Goal: Task Accomplishment & Management: Manage account settings

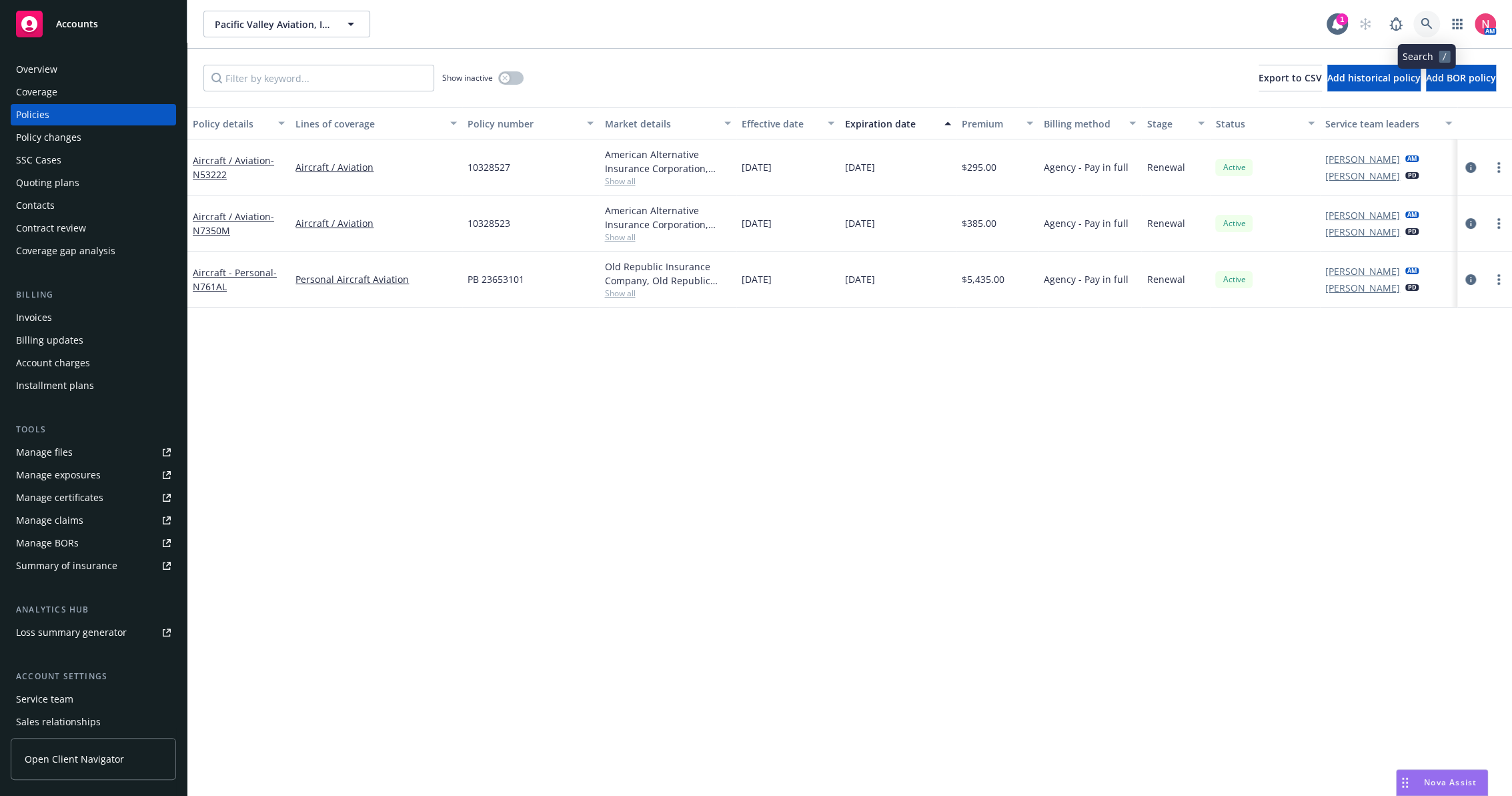
click at [1429, 30] on icon at bounding box center [1426, 24] width 12 height 12
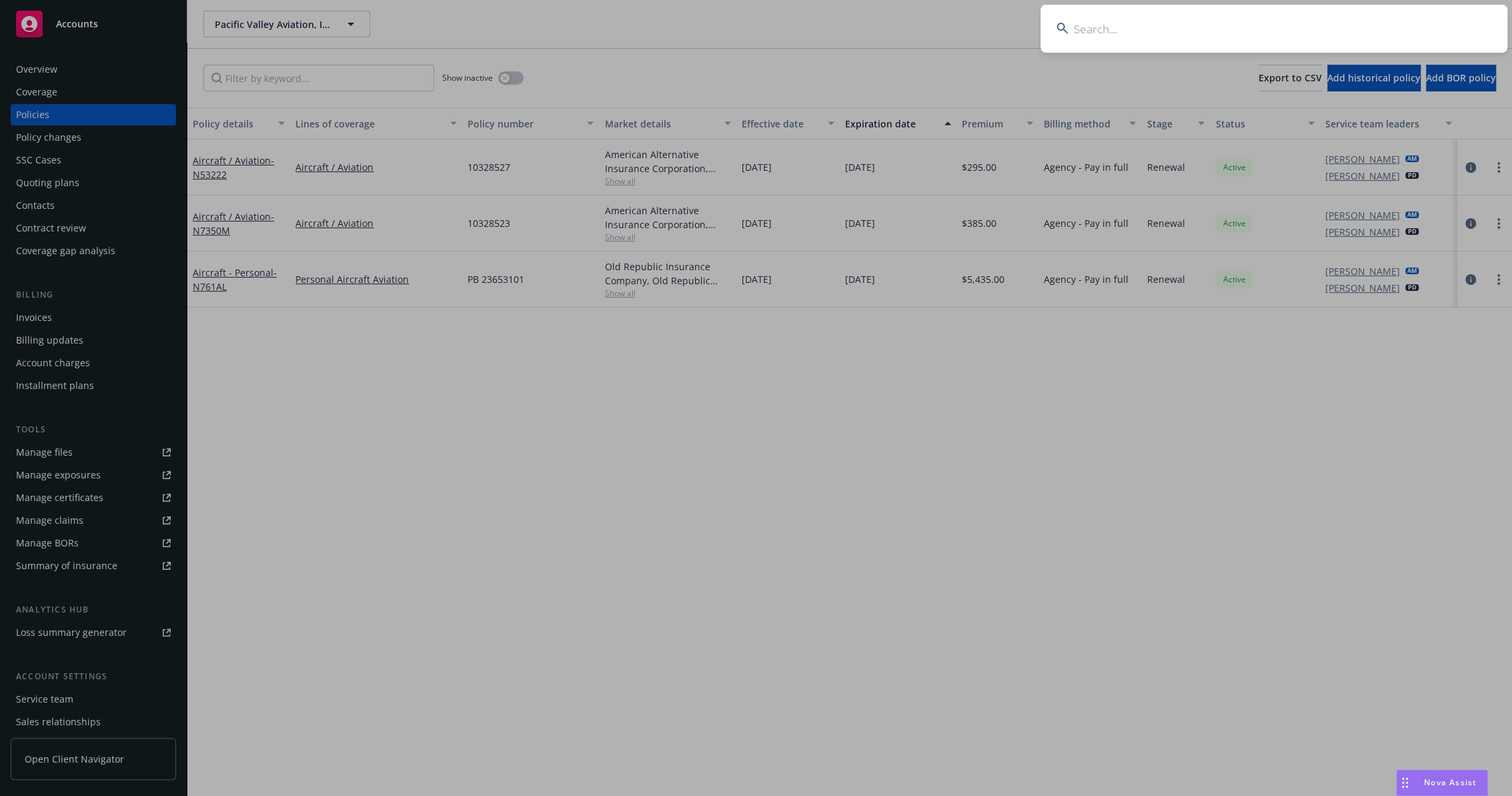
click at [1226, 29] on input at bounding box center [1274, 29] width 467 height 48
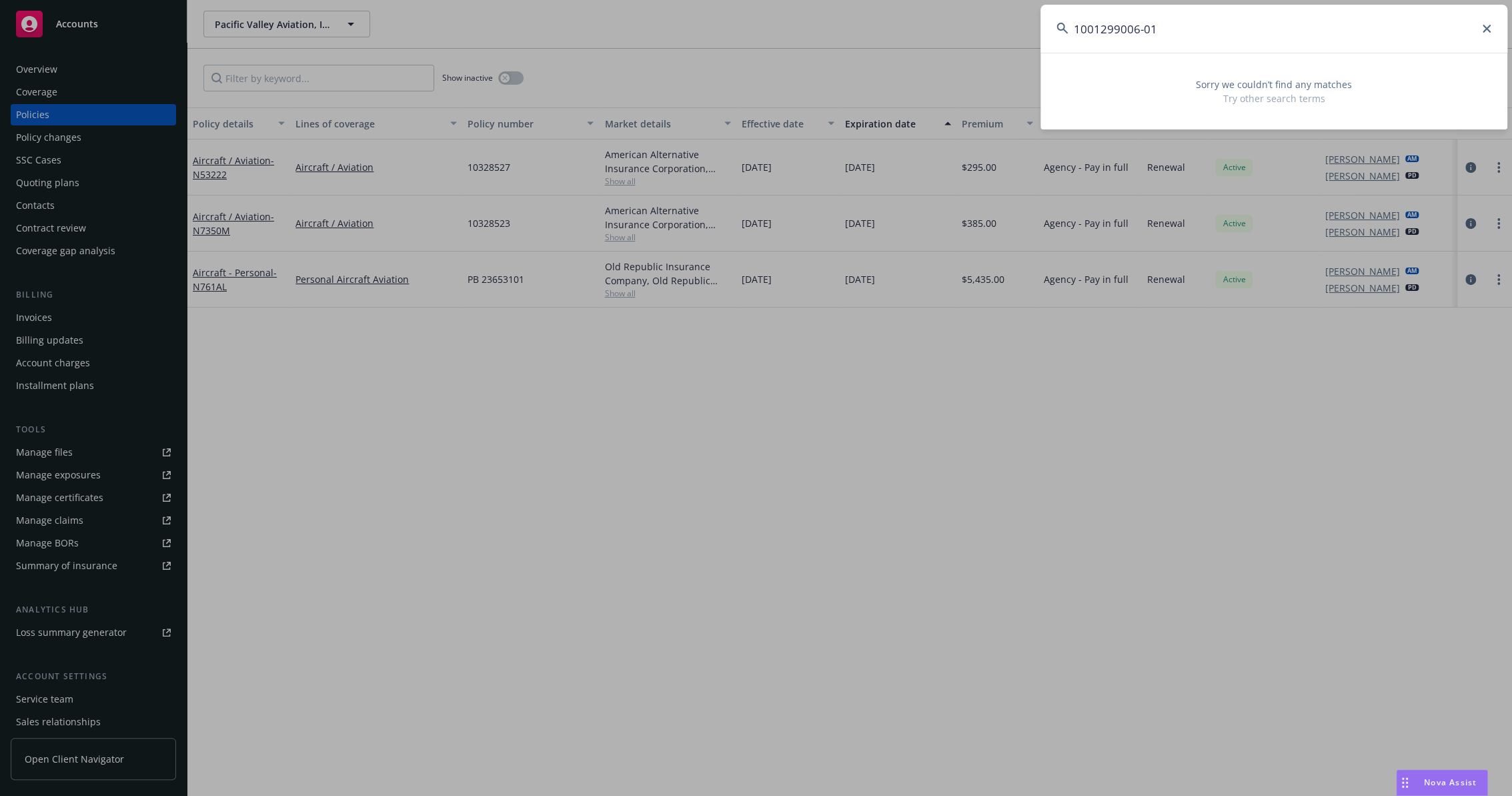
type input "1001299006-01"
click at [1332, 28] on input "1001299006-01" at bounding box center [1274, 29] width 467 height 48
drag, startPoint x: 1227, startPoint y: 38, endPoint x: 926, endPoint y: 12, distance: 302.1
click at [926, 12] on div "1001299006-01 Sorry we couldn’t find any matches Try other search terms" at bounding box center [756, 398] width 1512 height 796
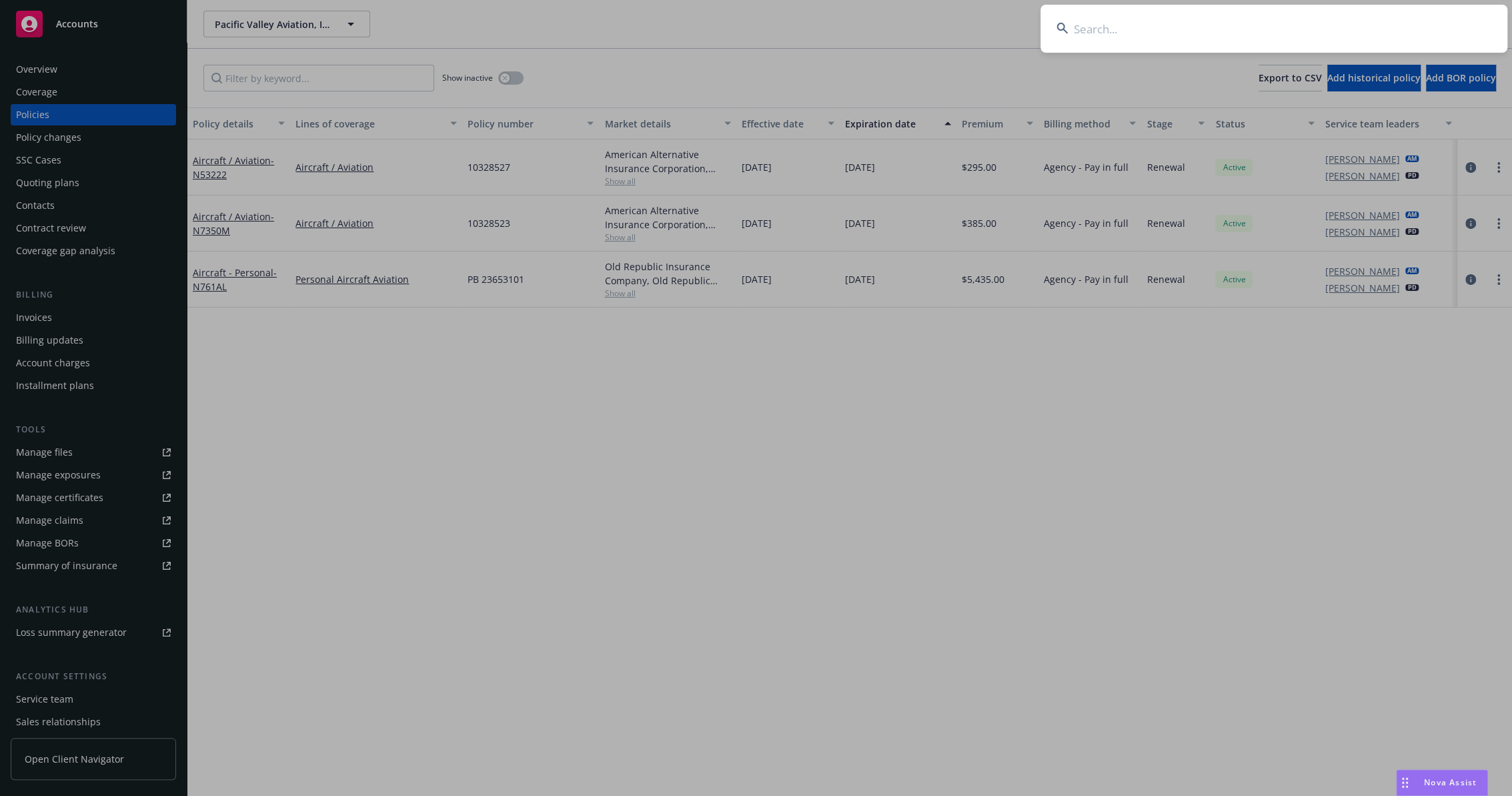
click at [1131, 26] on input at bounding box center [1274, 29] width 467 height 48
paste input "[PERSON_NAME]"
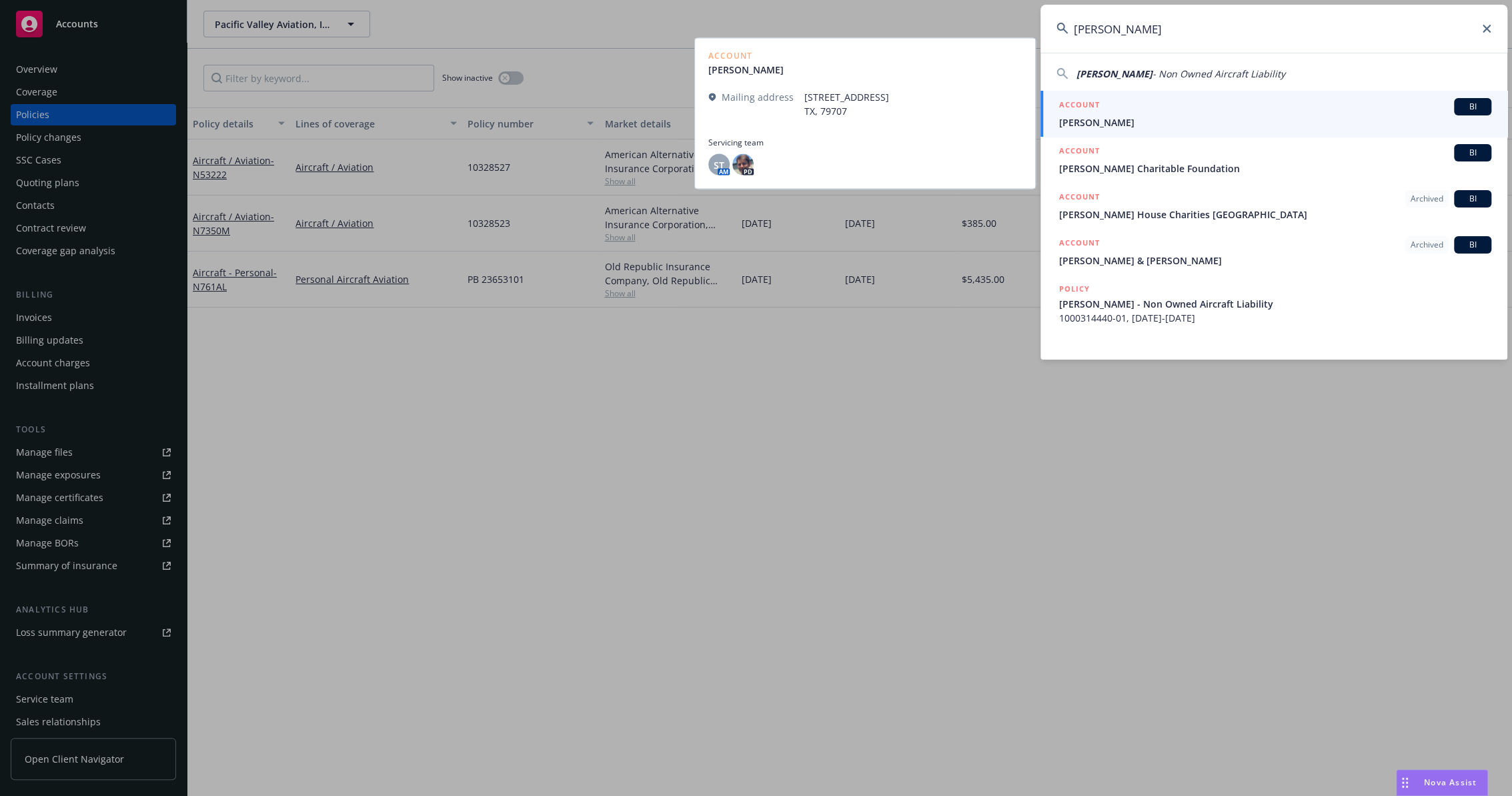
type input "[PERSON_NAME]"
click at [1161, 110] on div "ACCOUNT BI" at bounding box center [1275, 106] width 432 height 17
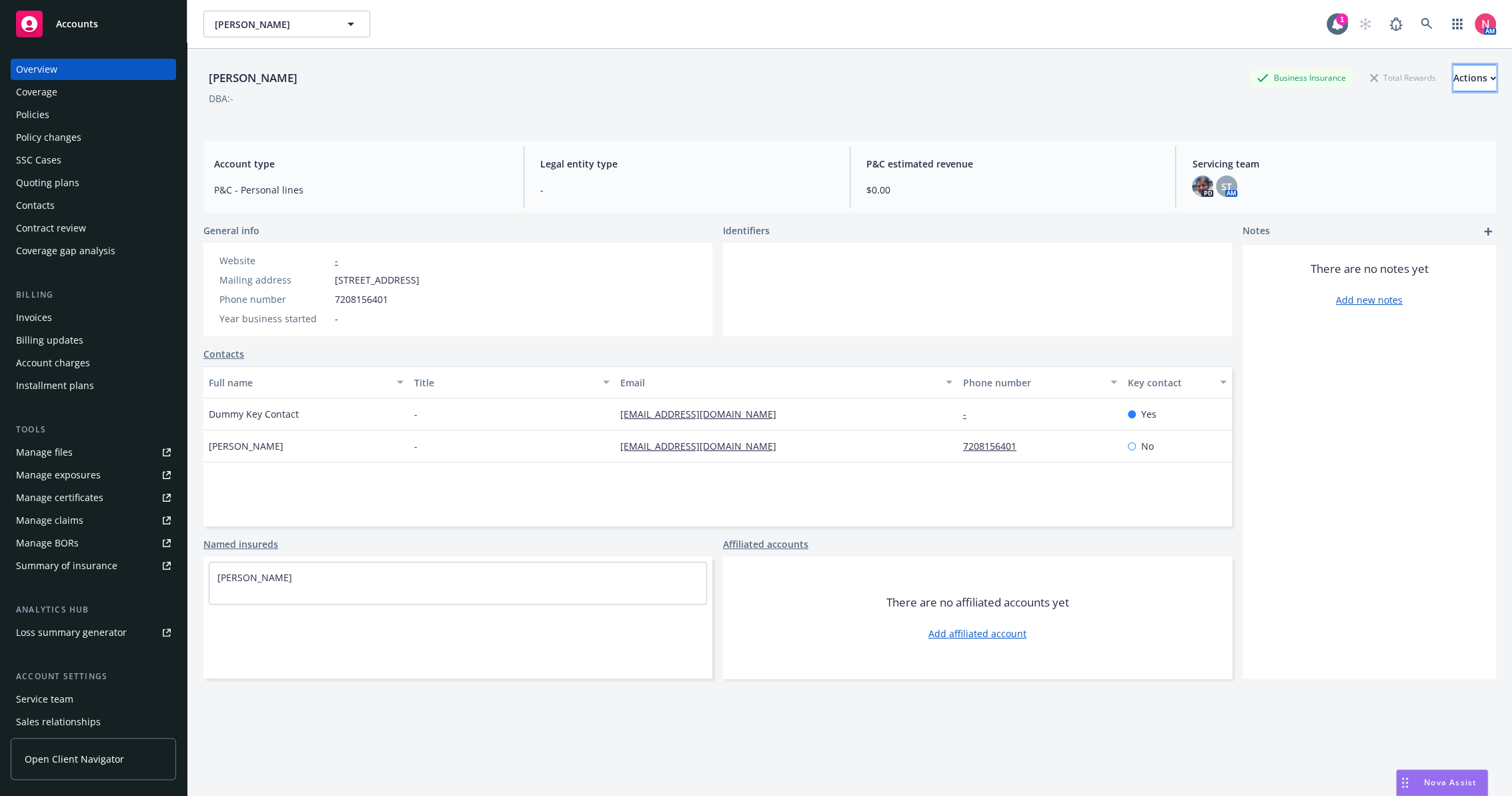
click at [1453, 79] on div "Actions" at bounding box center [1475, 78] width 43 height 26
click at [1381, 140] on link "Edit account summary" at bounding box center [1385, 140] width 219 height 26
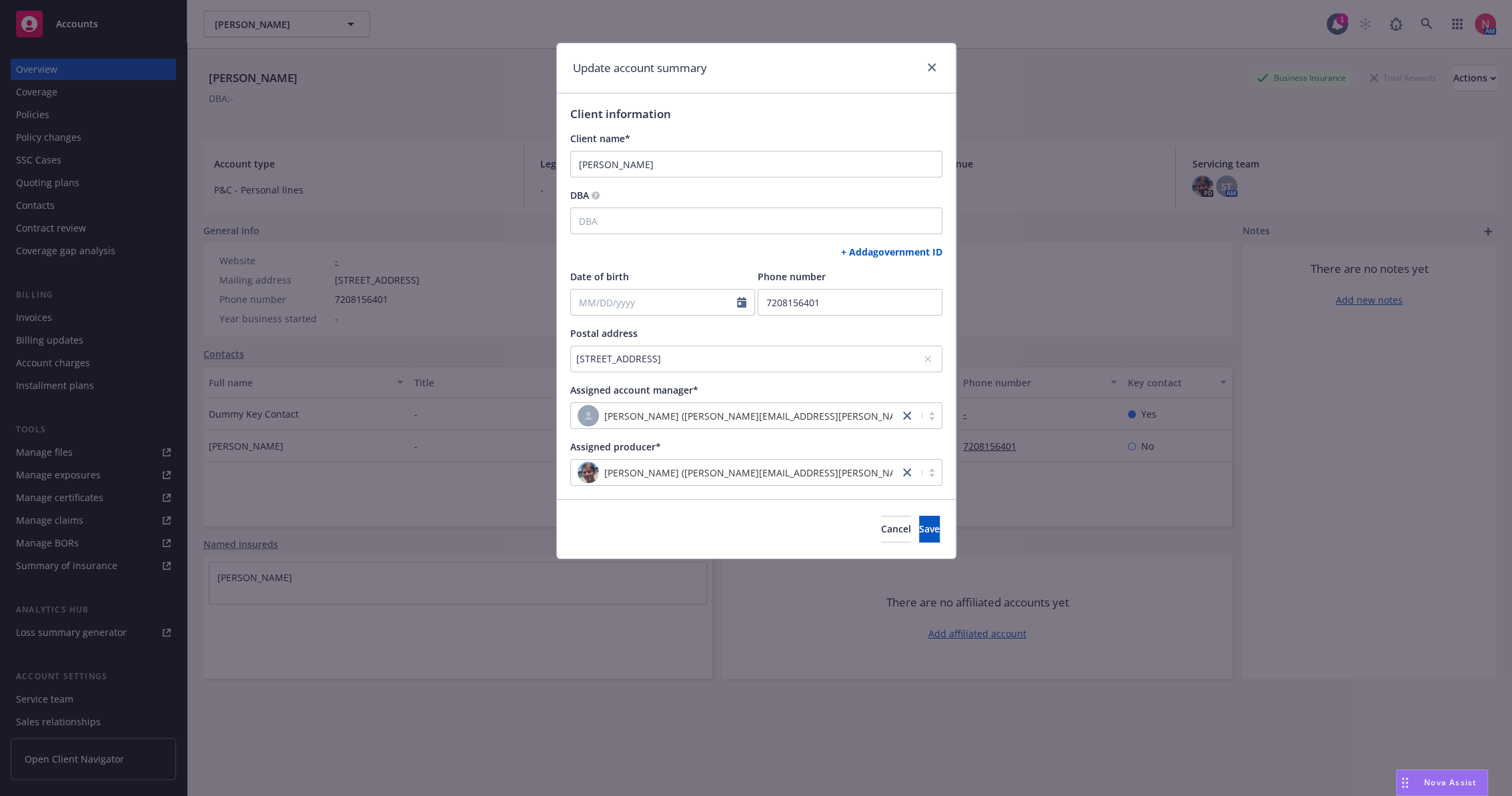
click at [826, 365] on div "[STREET_ADDRESS]" at bounding box center [756, 359] width 372 height 26
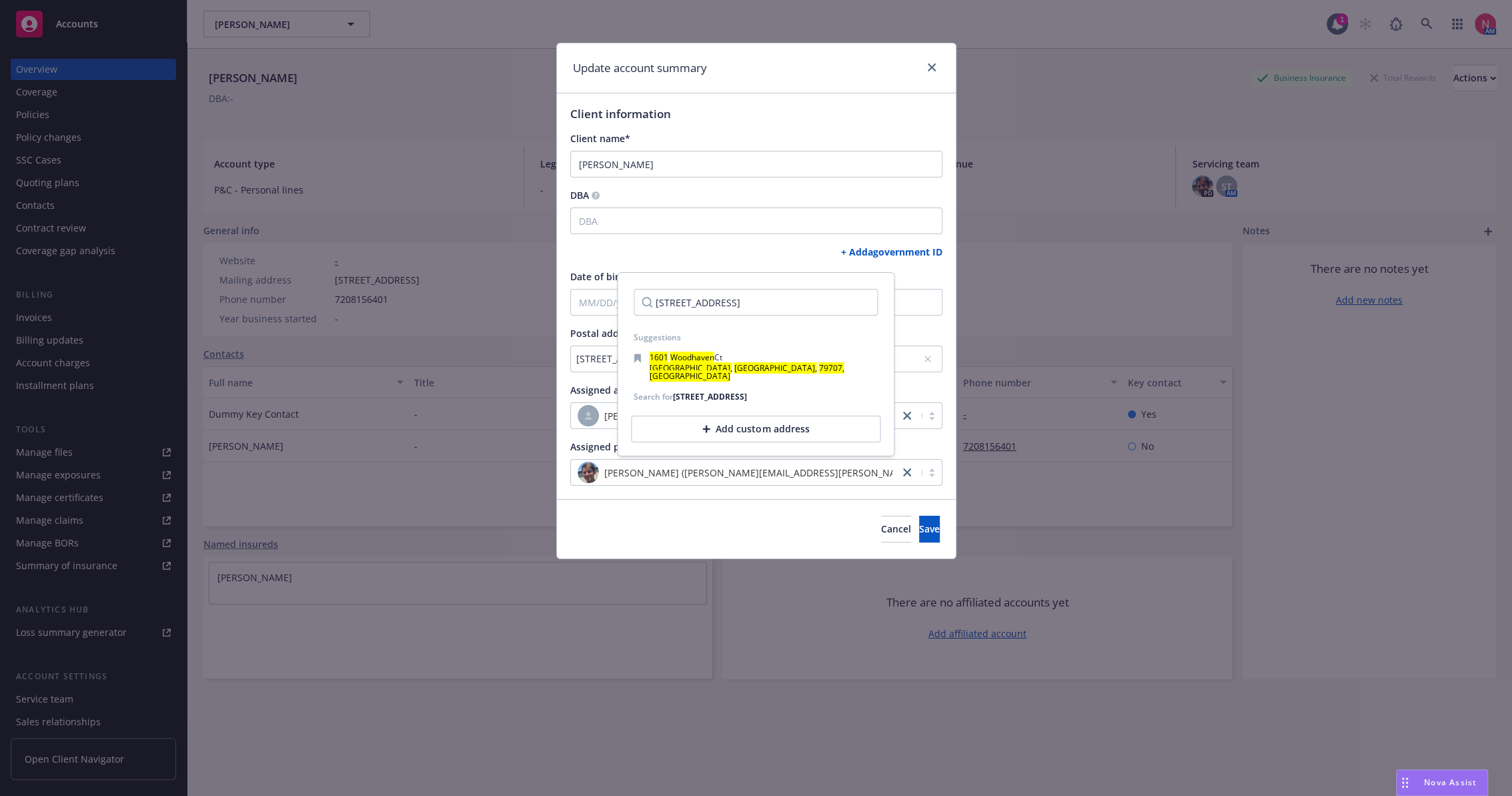
click at [719, 422] on div "Add custom address" at bounding box center [756, 429] width 249 height 26
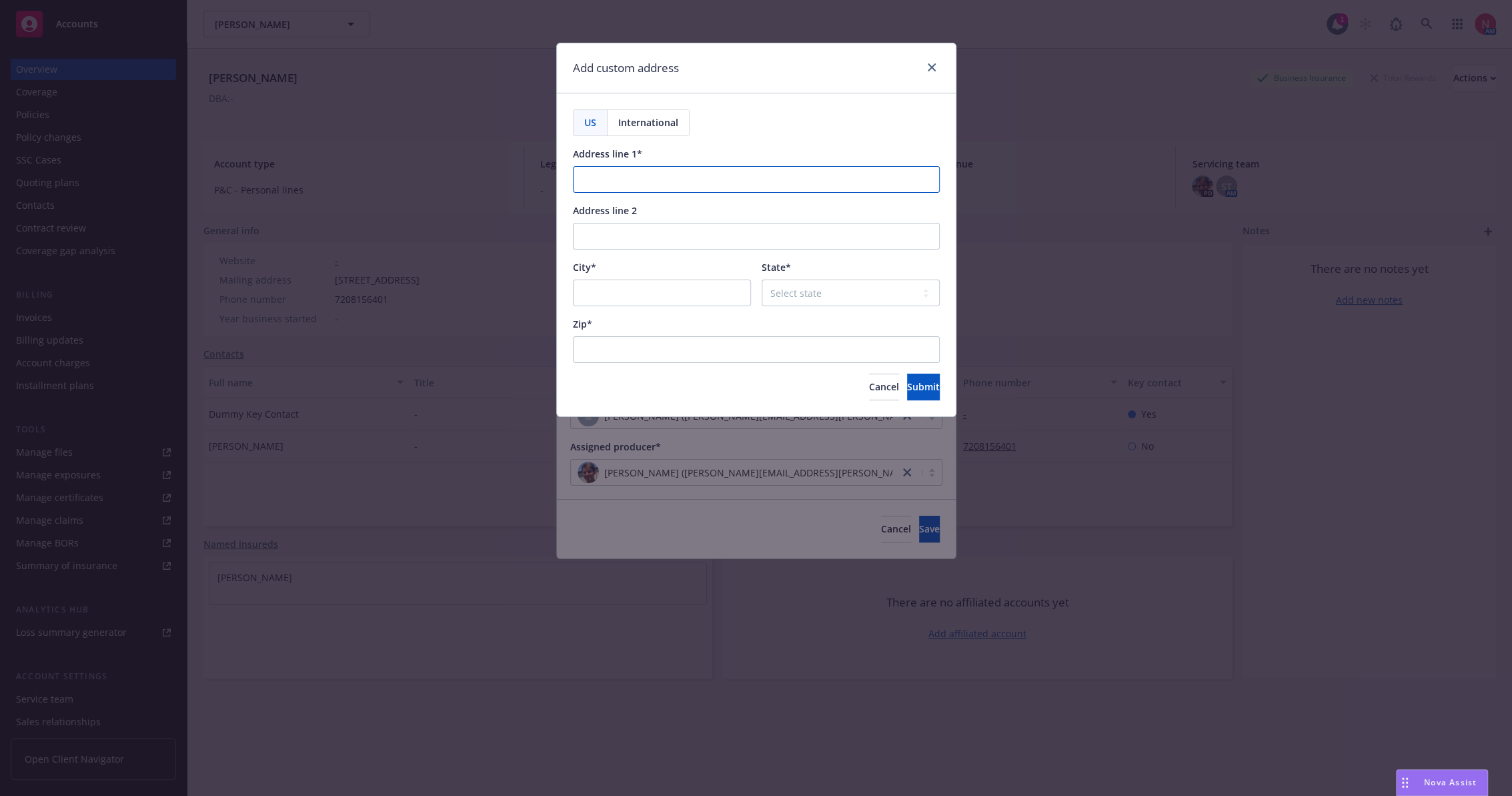
click at [682, 185] on input "Address line 1*" at bounding box center [756, 179] width 367 height 26
click at [699, 177] on input "Address line 1*" at bounding box center [756, 179] width 367 height 26
paste input "[STREET_ADDRESS]"
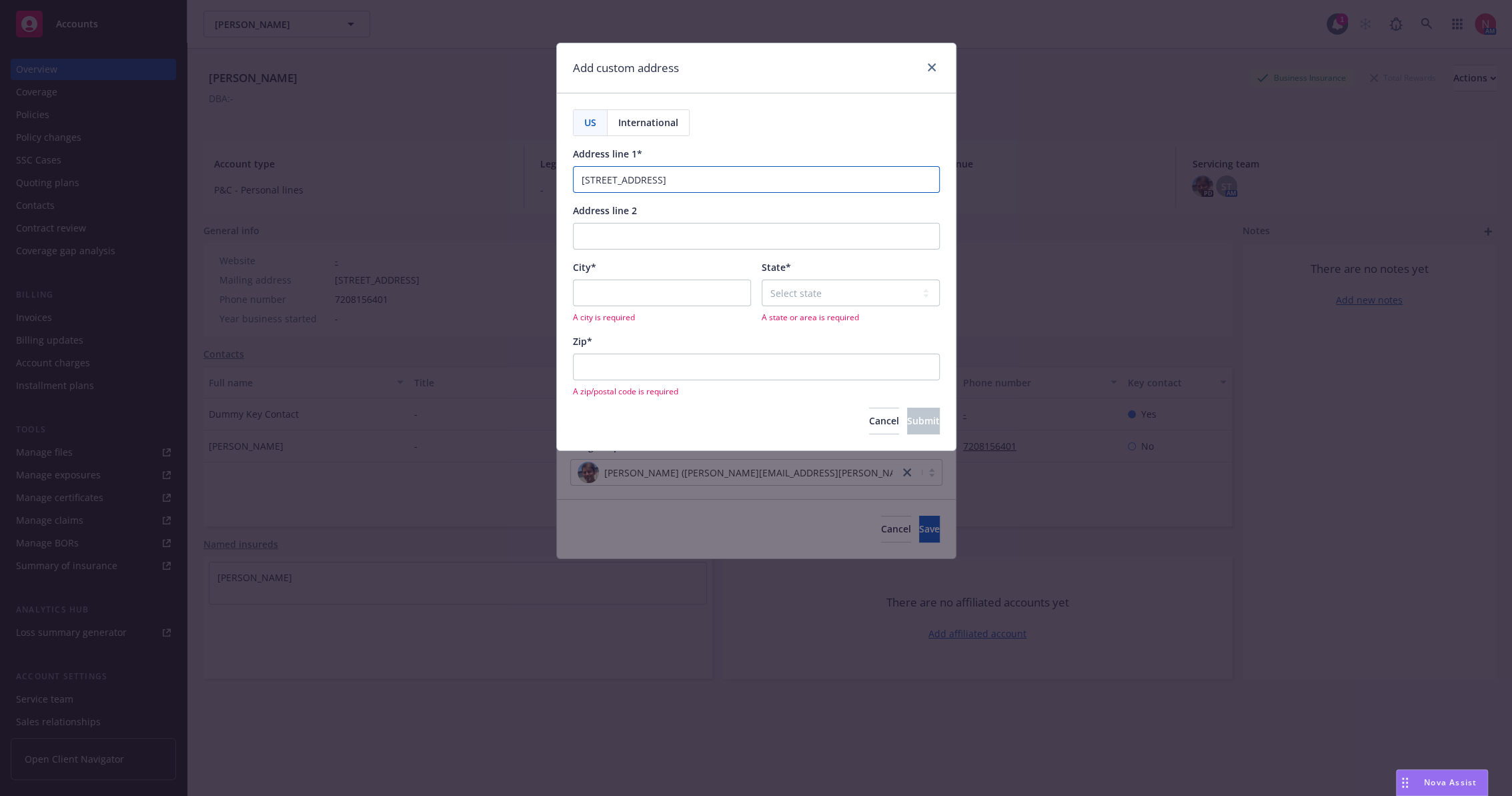
type input "[STREET_ADDRESS]"
click at [623, 290] on input "City*" at bounding box center [662, 293] width 178 height 26
click at [630, 293] on input "City*" at bounding box center [662, 293] width 178 height 26
paste input "[GEOGRAPHIC_DATA]"
type input "[GEOGRAPHIC_DATA]"
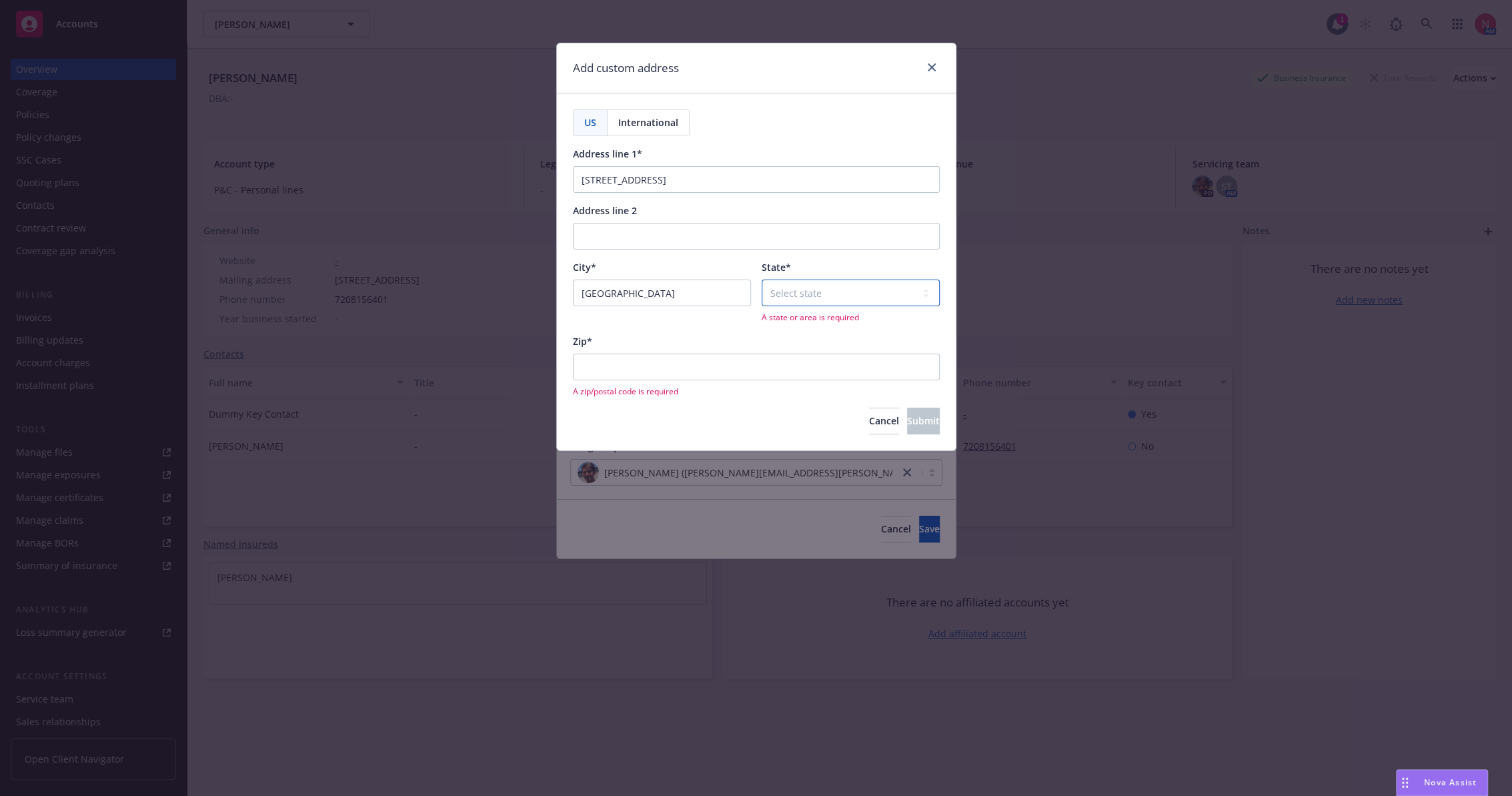
click at [798, 290] on select "Select state [US_STATE] [US_STATE] [US_STATE] [US_STATE] [US_STATE] [PERSON_NAM…" at bounding box center [850, 293] width 178 height 26
click at [822, 288] on select "Select state [US_STATE] [US_STATE] [US_STATE] [US_STATE] [US_STATE] [PERSON_NAM…" at bounding box center [850, 293] width 178 height 26
select select "CO"
click at [761, 280] on select "Select state [US_STATE] [US_STATE] [US_STATE] [US_STATE] [US_STATE] [PERSON_NAM…" at bounding box center [850, 293] width 178 height 26
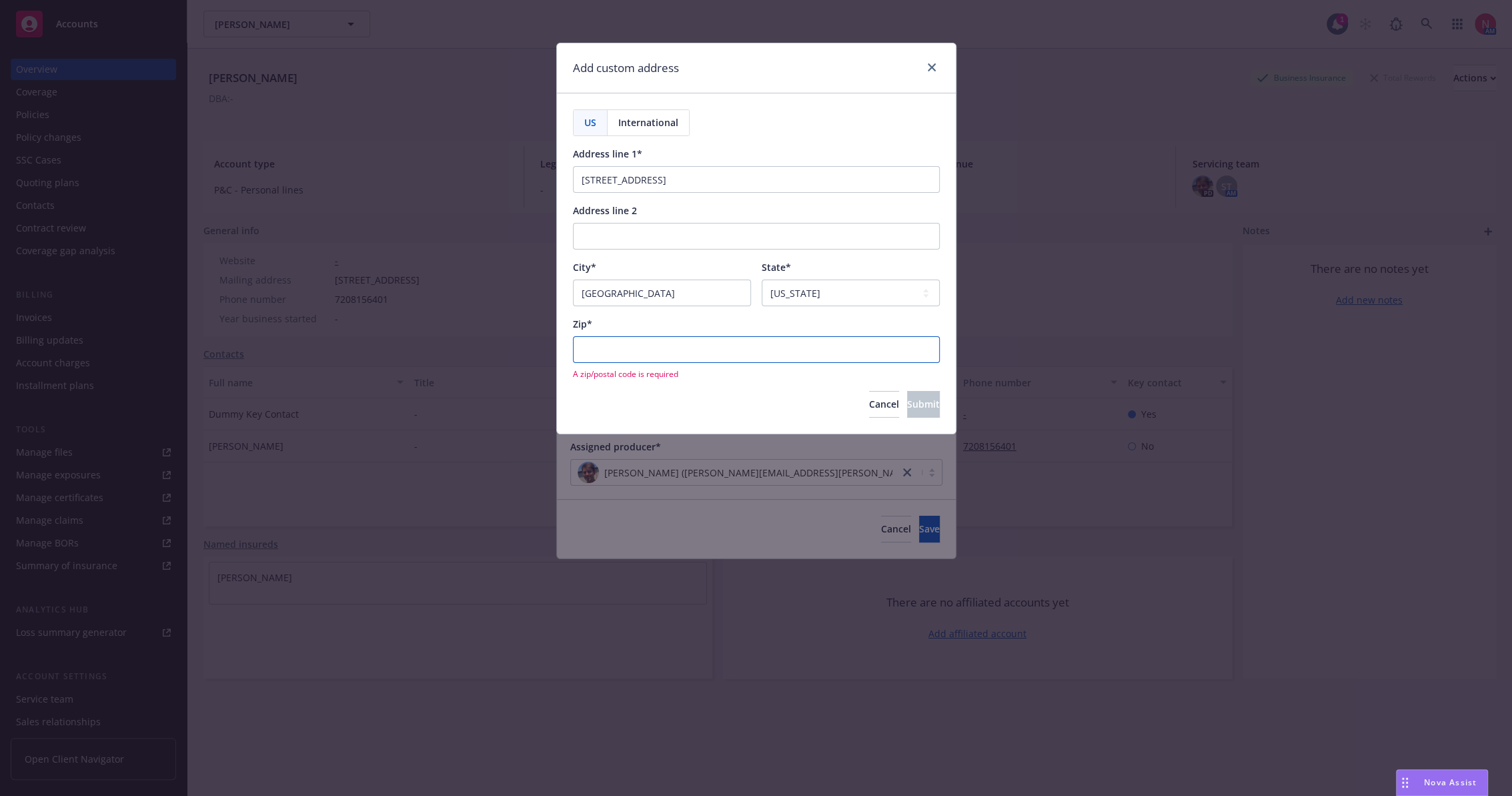
click at [610, 350] on input "Zip*" at bounding box center [756, 349] width 367 height 26
paste input "80487"
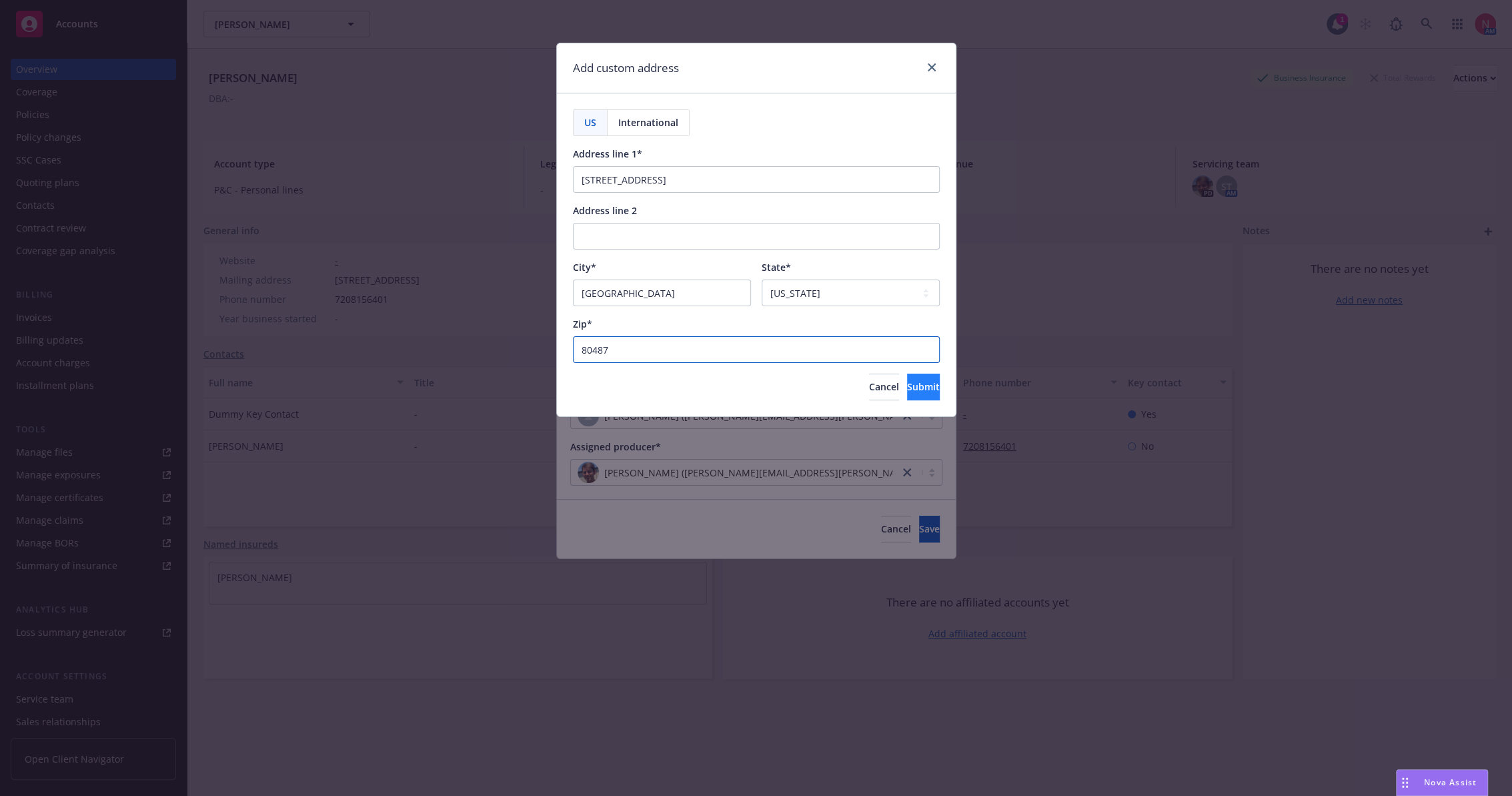
type input "80487"
click at [907, 384] on span "Submit" at bounding box center [924, 386] width 33 height 12
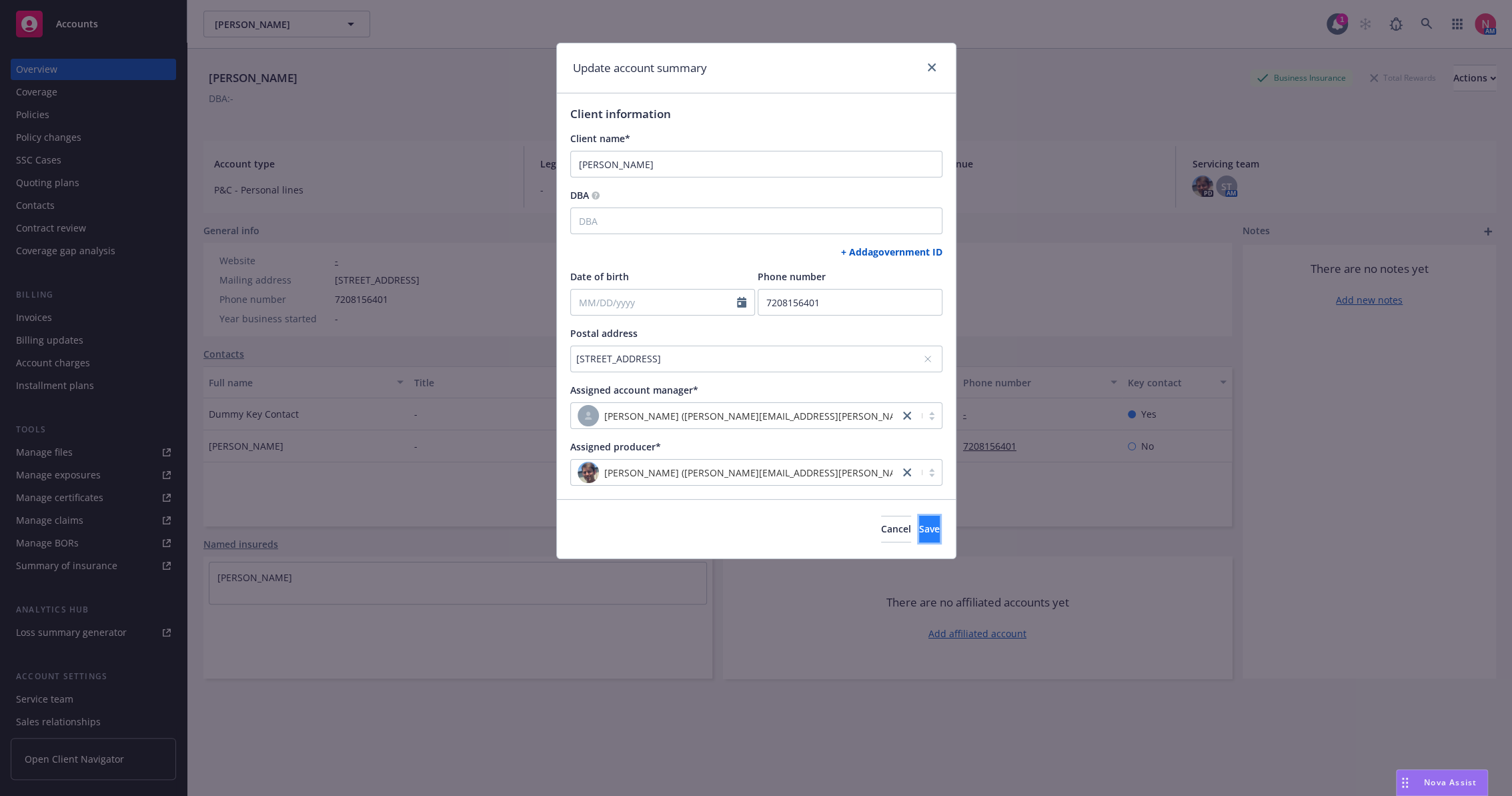
click at [919, 530] on span "Save" at bounding box center [929, 528] width 21 height 12
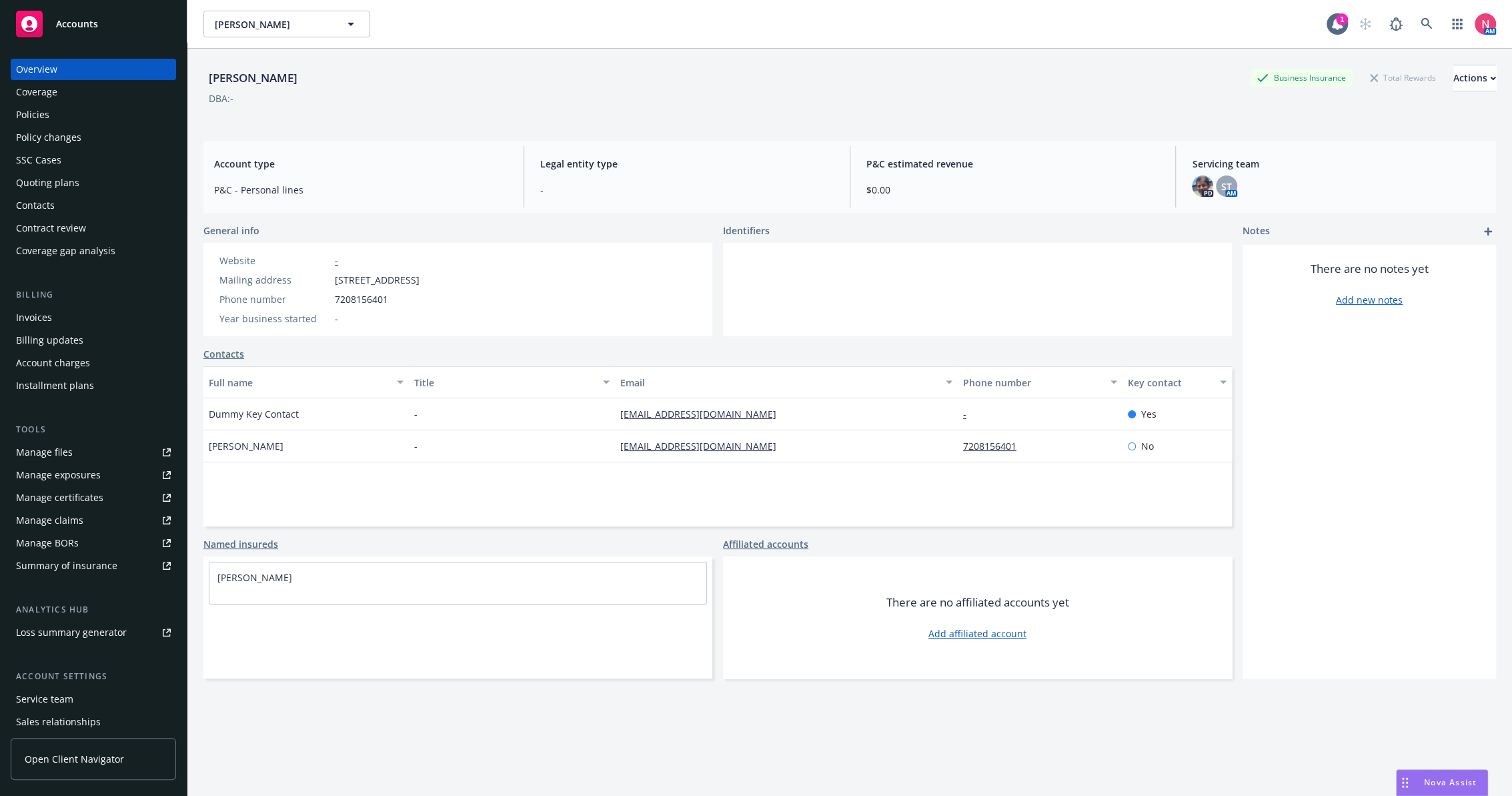
click at [78, 177] on div "Quoting plans" at bounding box center [93, 183] width 155 height 21
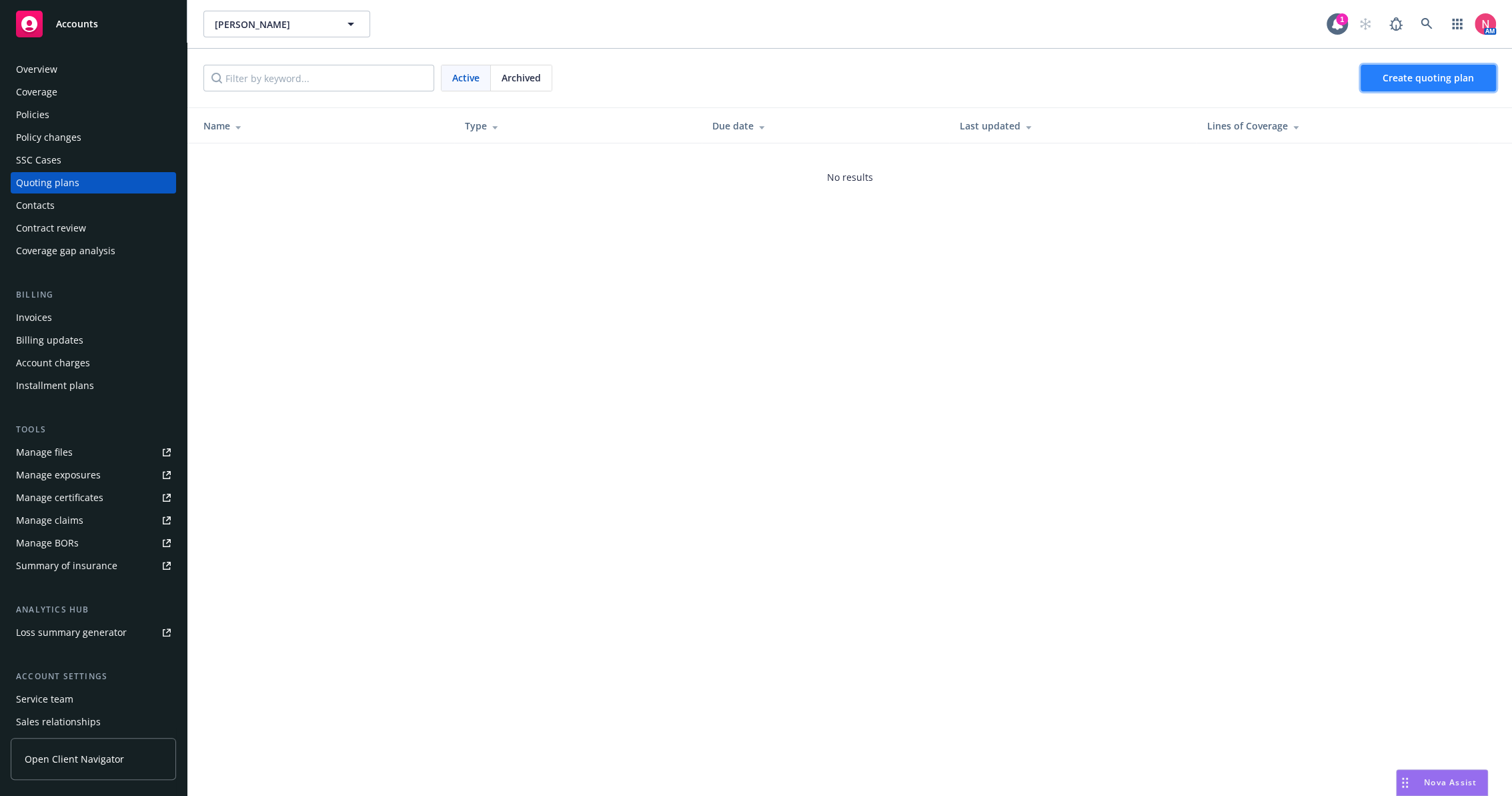
click at [1417, 69] on link "Create quoting plan" at bounding box center [1428, 78] width 135 height 26
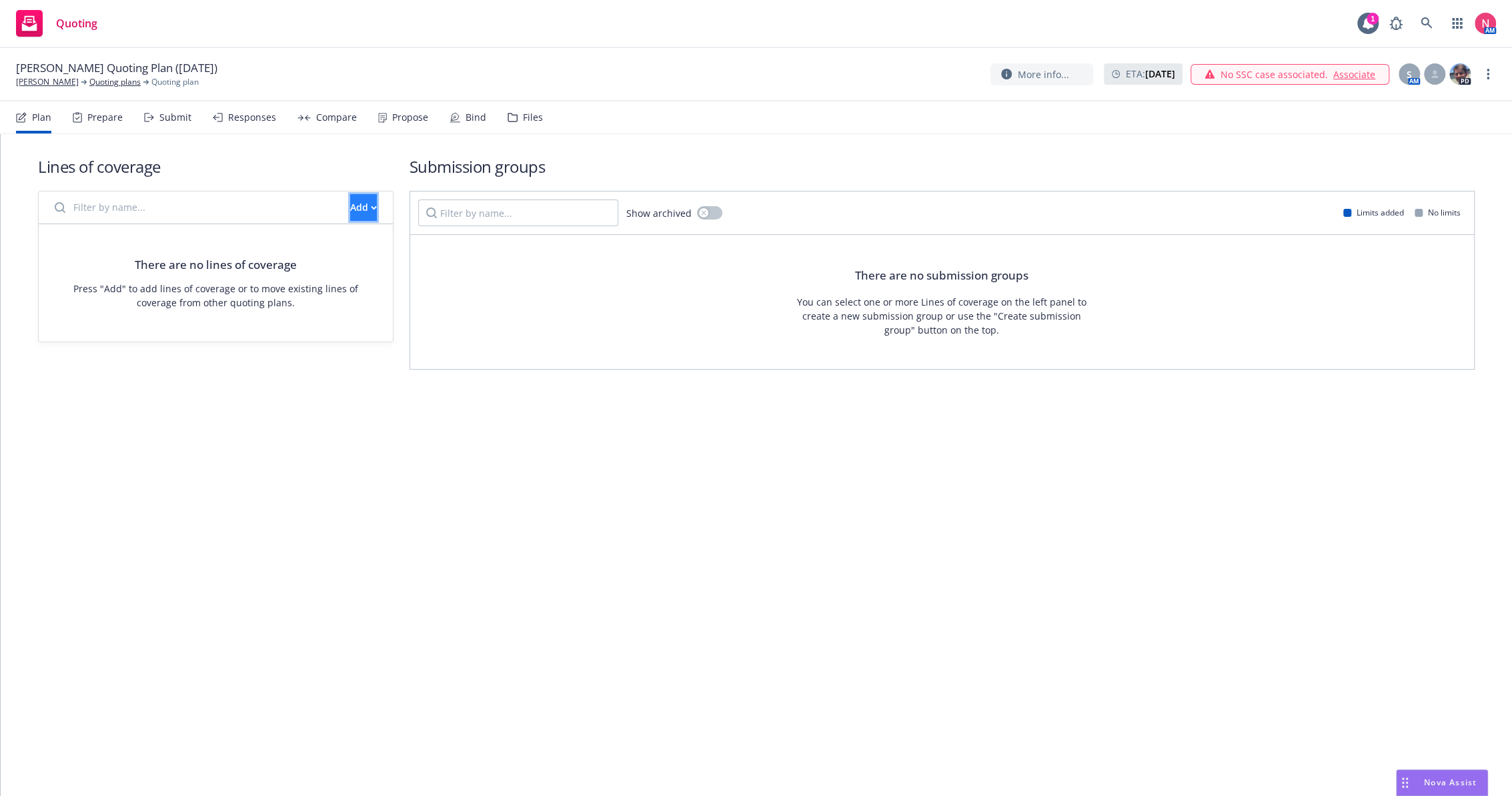
click at [356, 214] on button "Add" at bounding box center [363, 207] width 26 height 26
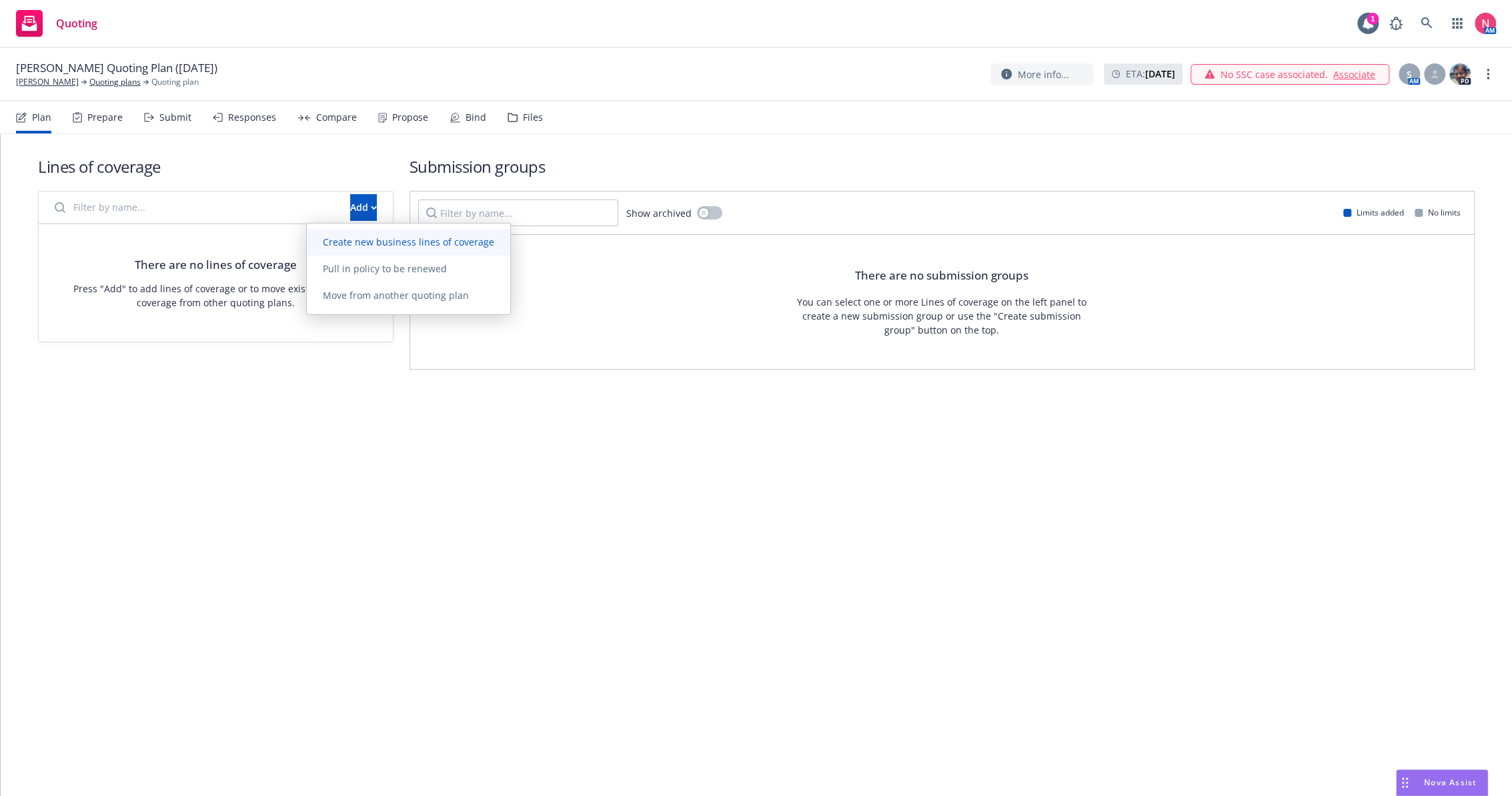
click at [409, 240] on span "Create new business lines of coverage" at bounding box center [408, 241] width 204 height 12
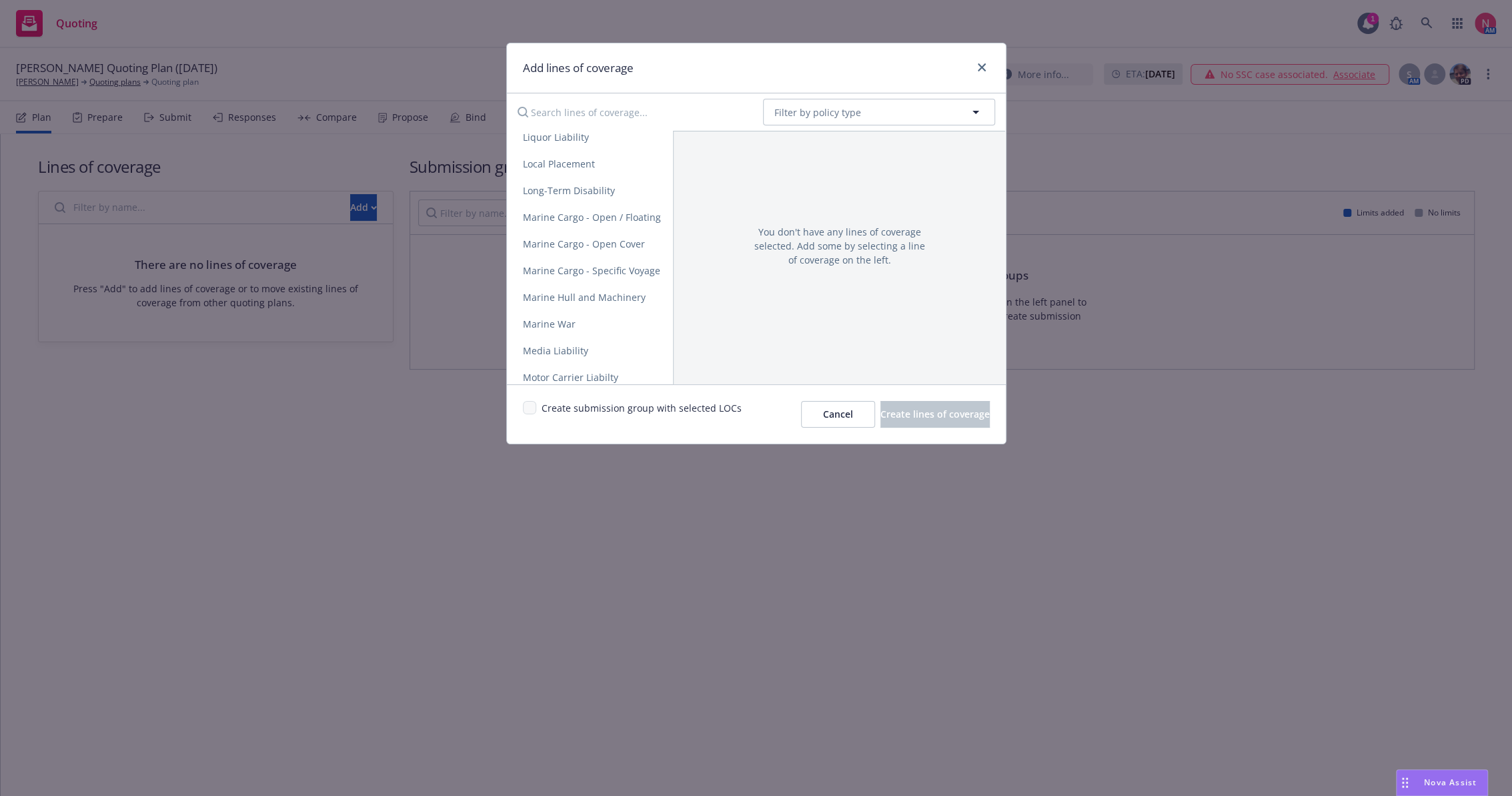
scroll to position [1806, 0]
click at [595, 239] on span "Non Owned Aircraft Liability" at bounding box center [586, 234] width 158 height 12
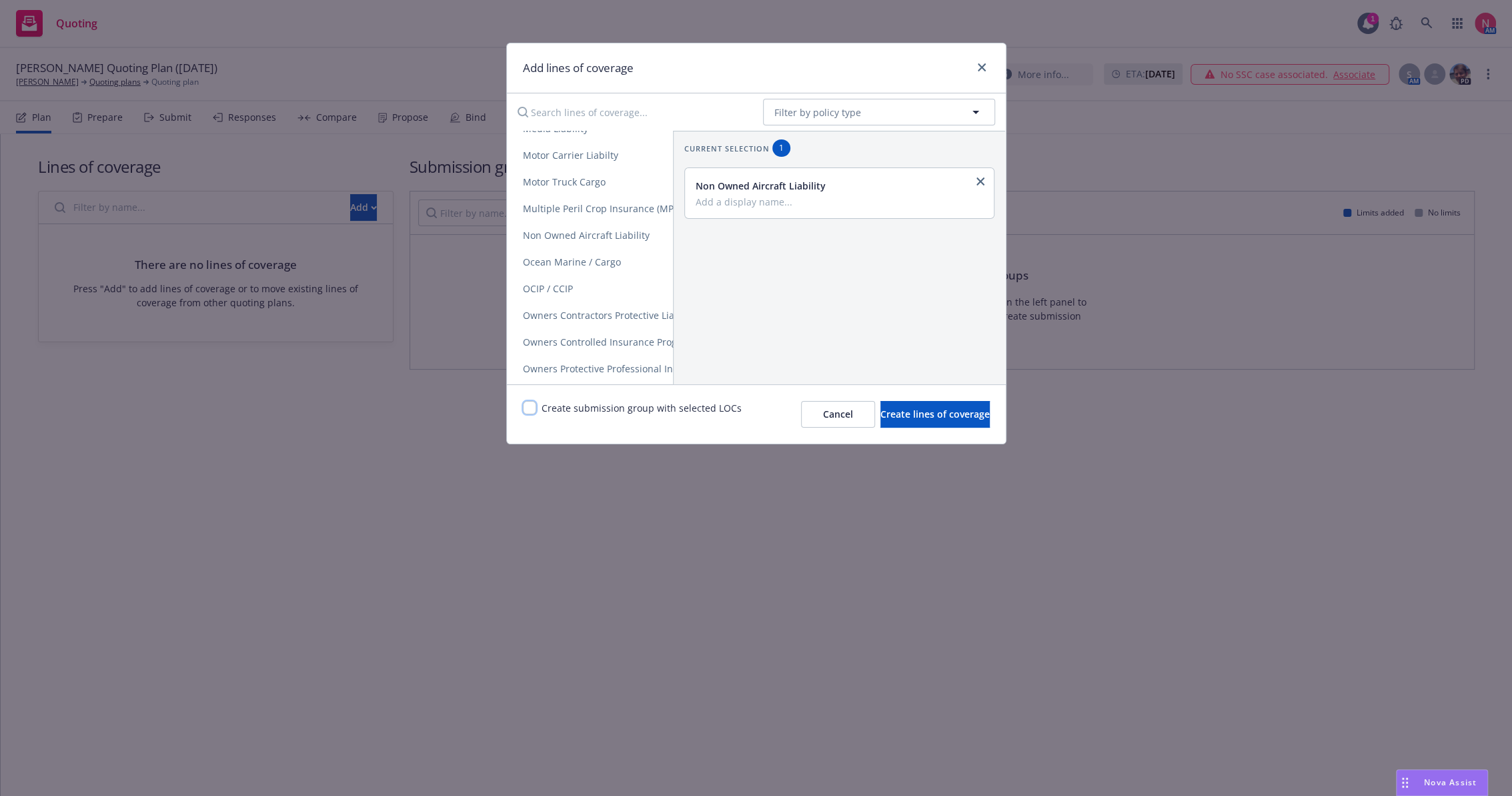
click at [531, 409] on input "checkbox" at bounding box center [530, 407] width 13 height 13
checkbox input "true"
click at [913, 419] on span "Create lines of coverage" at bounding box center [935, 413] width 110 height 12
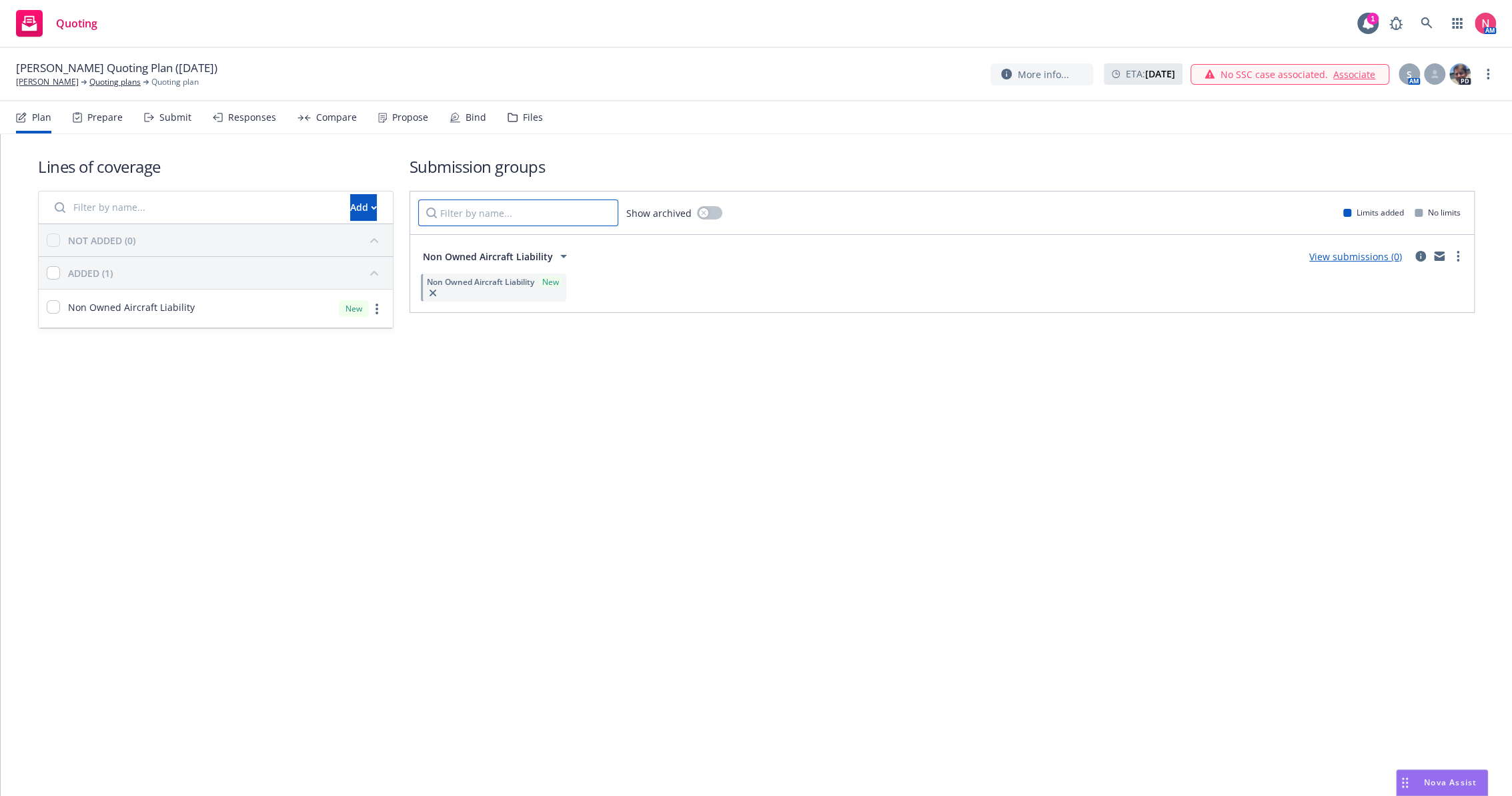
click at [584, 216] on input "Filter by name..." at bounding box center [518, 213] width 200 height 26
click at [1457, 261] on icon "more" at bounding box center [1458, 256] width 2 height 11
click at [1392, 426] on span "Create policy (fast track)" at bounding box center [1394, 422] width 139 height 12
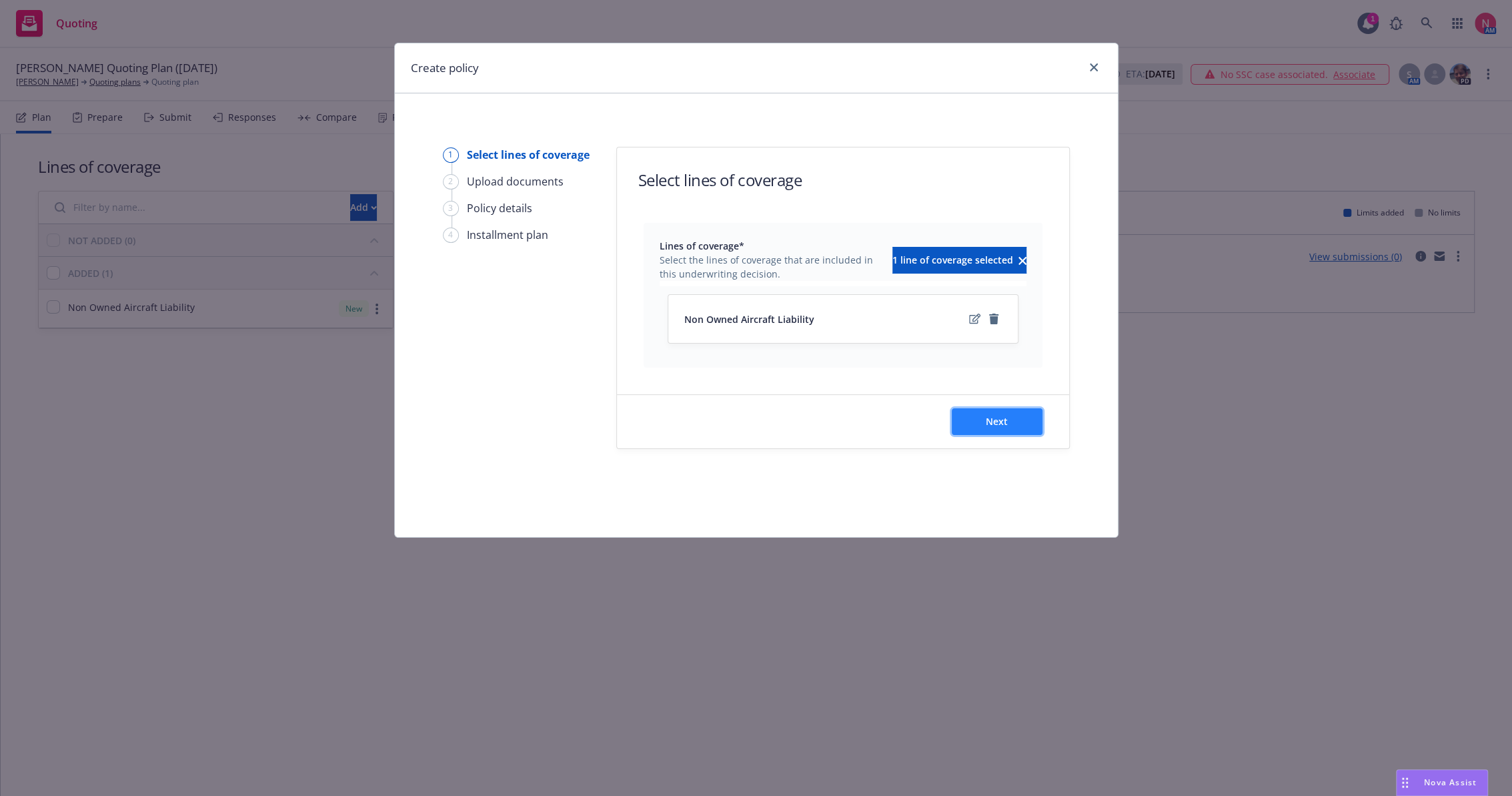
click at [1005, 433] on button "Next" at bounding box center [997, 422] width 91 height 26
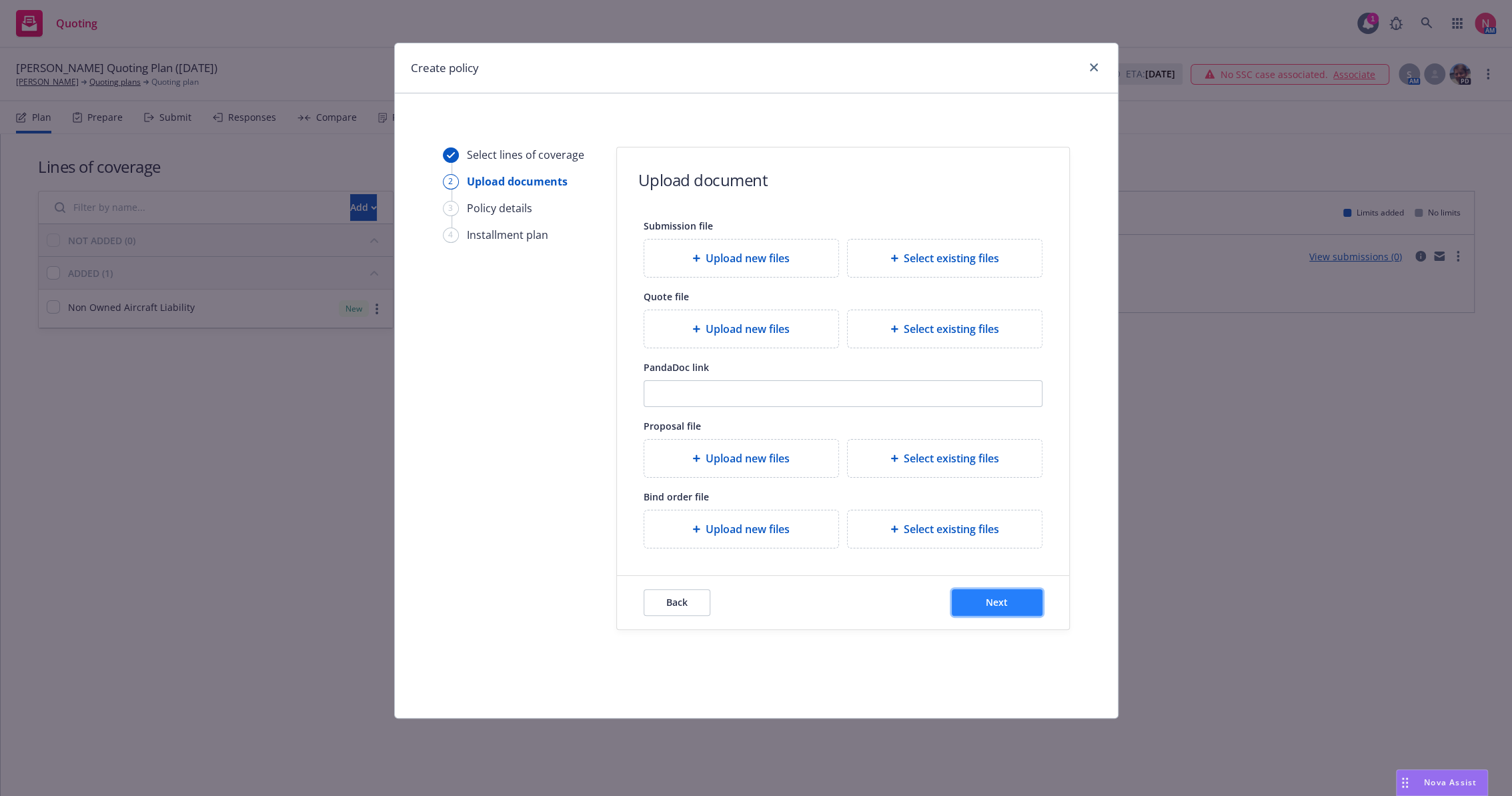
click at [998, 603] on span "Next" at bounding box center [996, 601] width 22 height 12
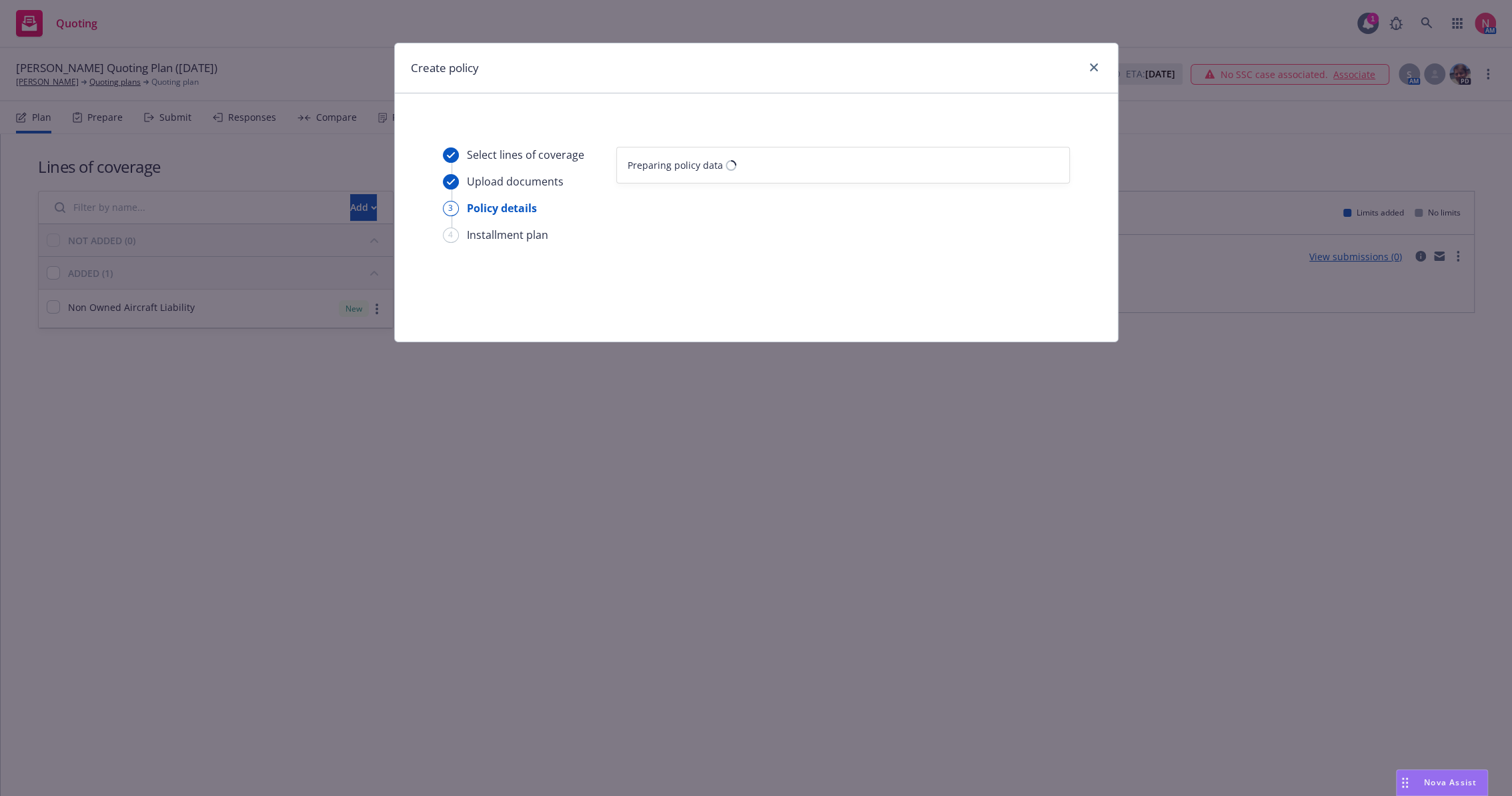
select select "12"
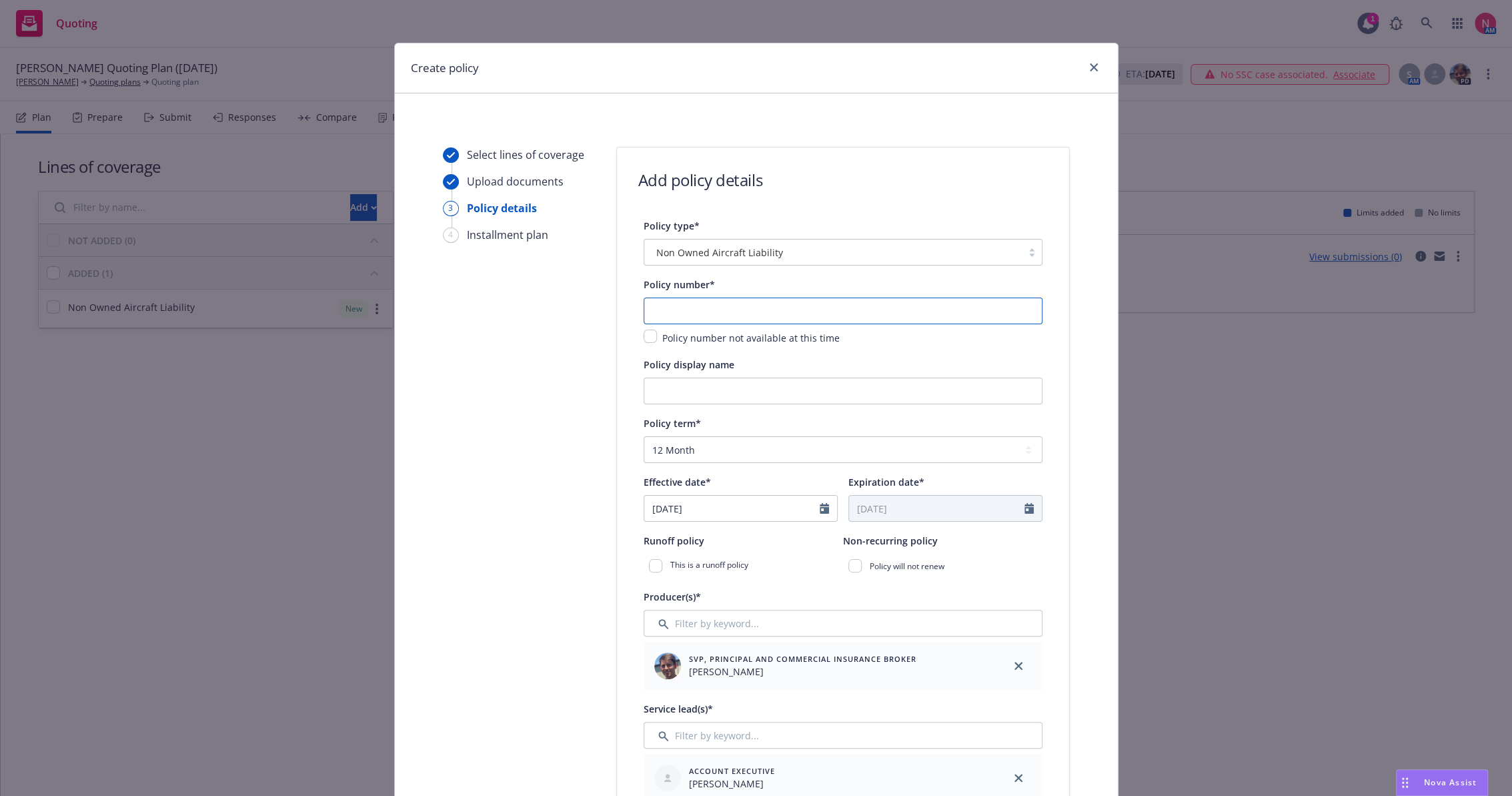
click at [691, 314] on input "text" at bounding box center [842, 311] width 398 height 26
click at [777, 309] on input "text" at bounding box center [842, 311] width 398 height 26
paste input "1001299006-01"
type input "1001299006-01"
click at [652, 509] on input "08/18/2025" at bounding box center [732, 508] width 176 height 26
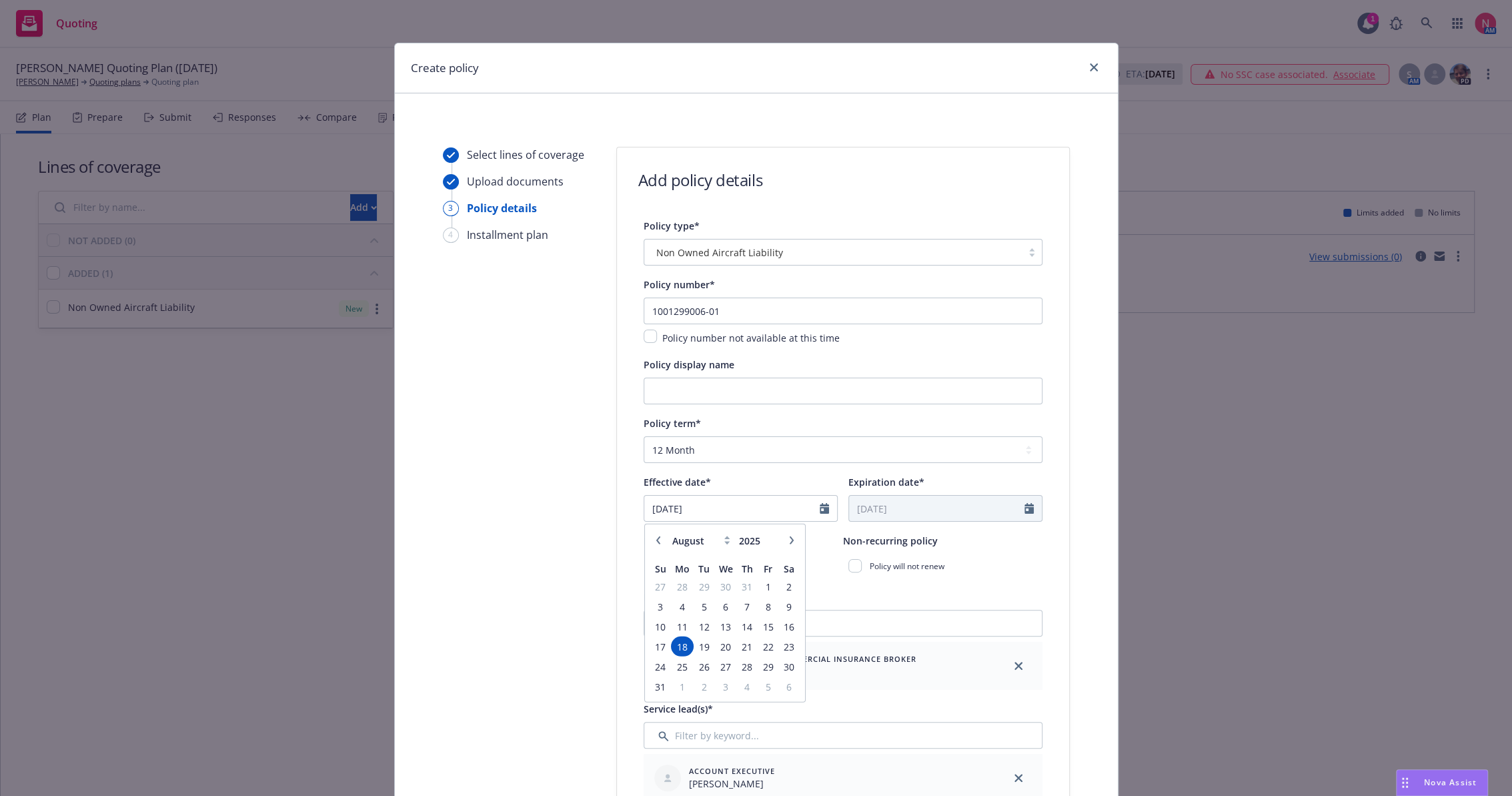
click at [787, 536] on icon "button" at bounding box center [791, 540] width 8 height 8
select select "10"
click at [715, 583] on span "1" at bounding box center [724, 586] width 19 height 16
type input "10/01/2025"
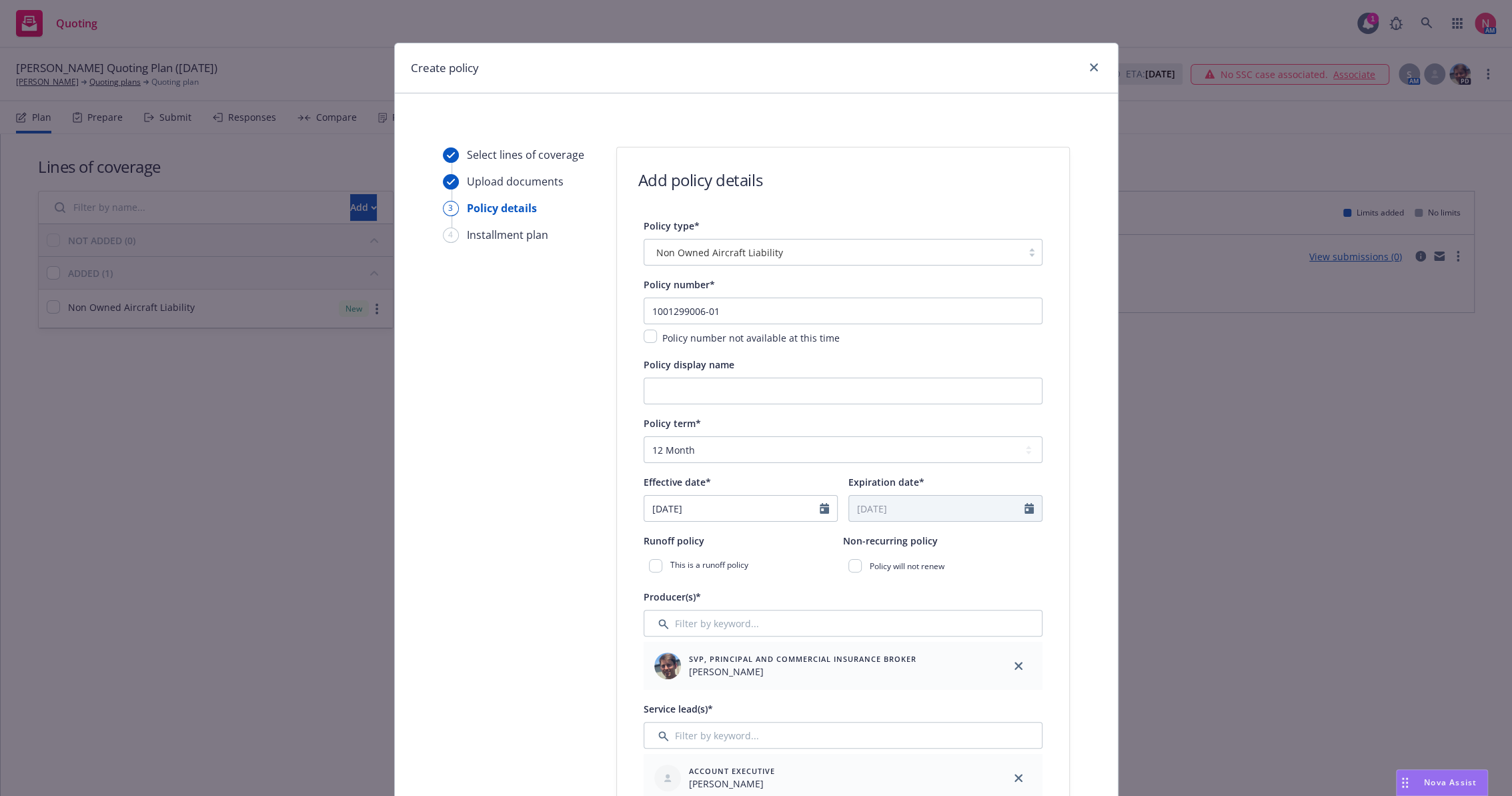
type input "10/01/2026"
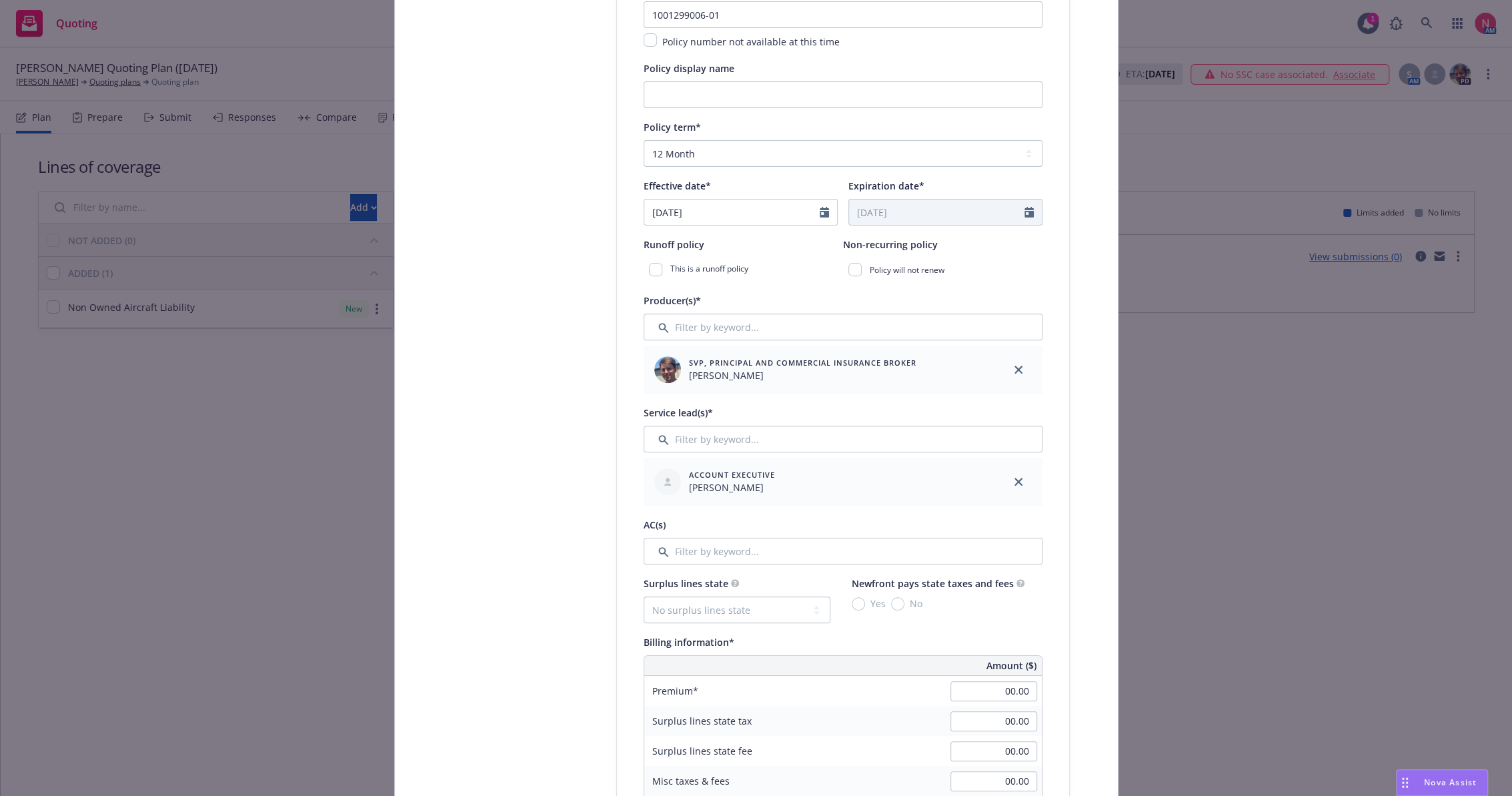
scroll to position [370, 0]
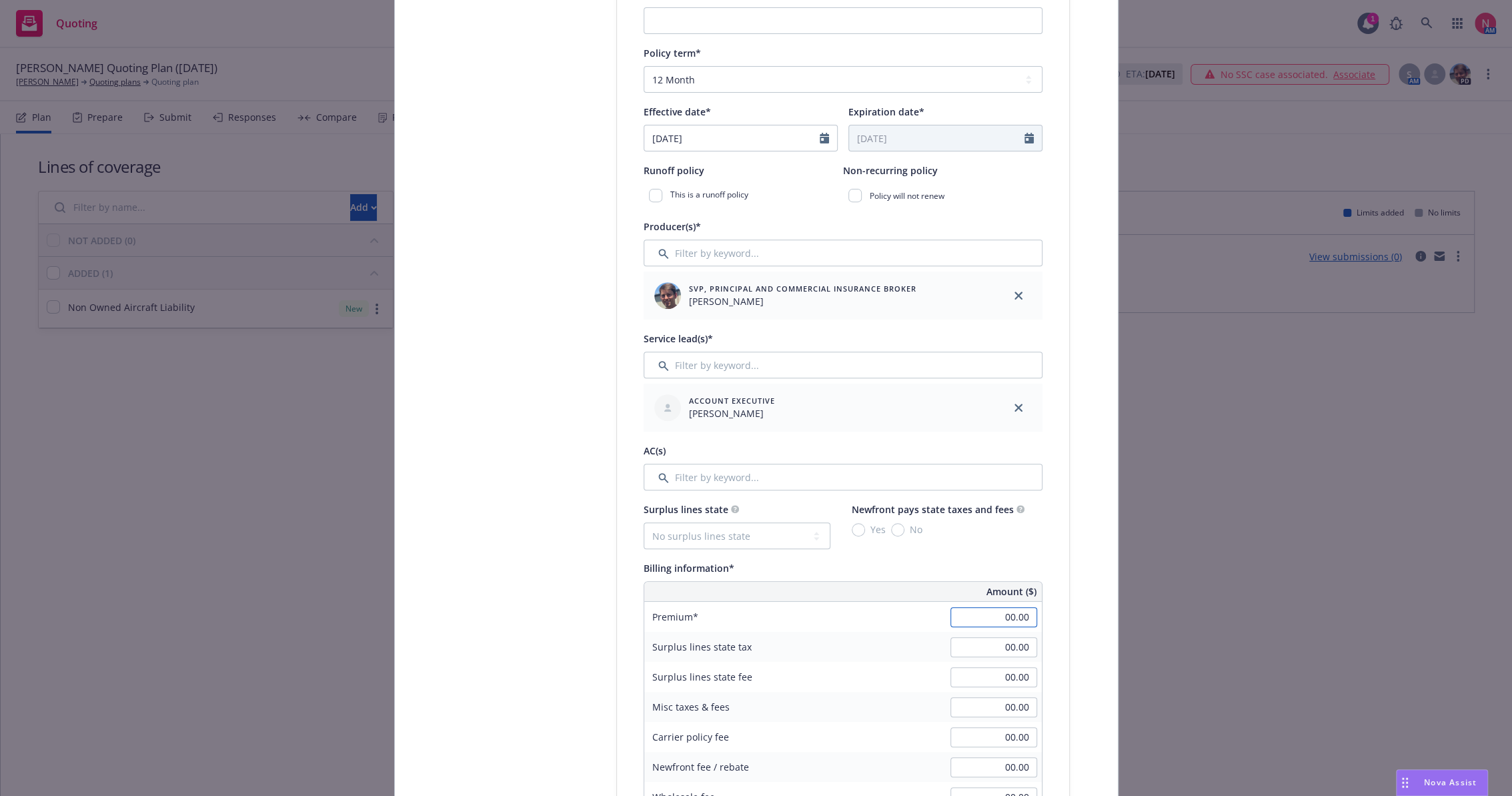
click at [990, 611] on input "00.00" at bounding box center [993, 617] width 87 height 20
paste input "392"
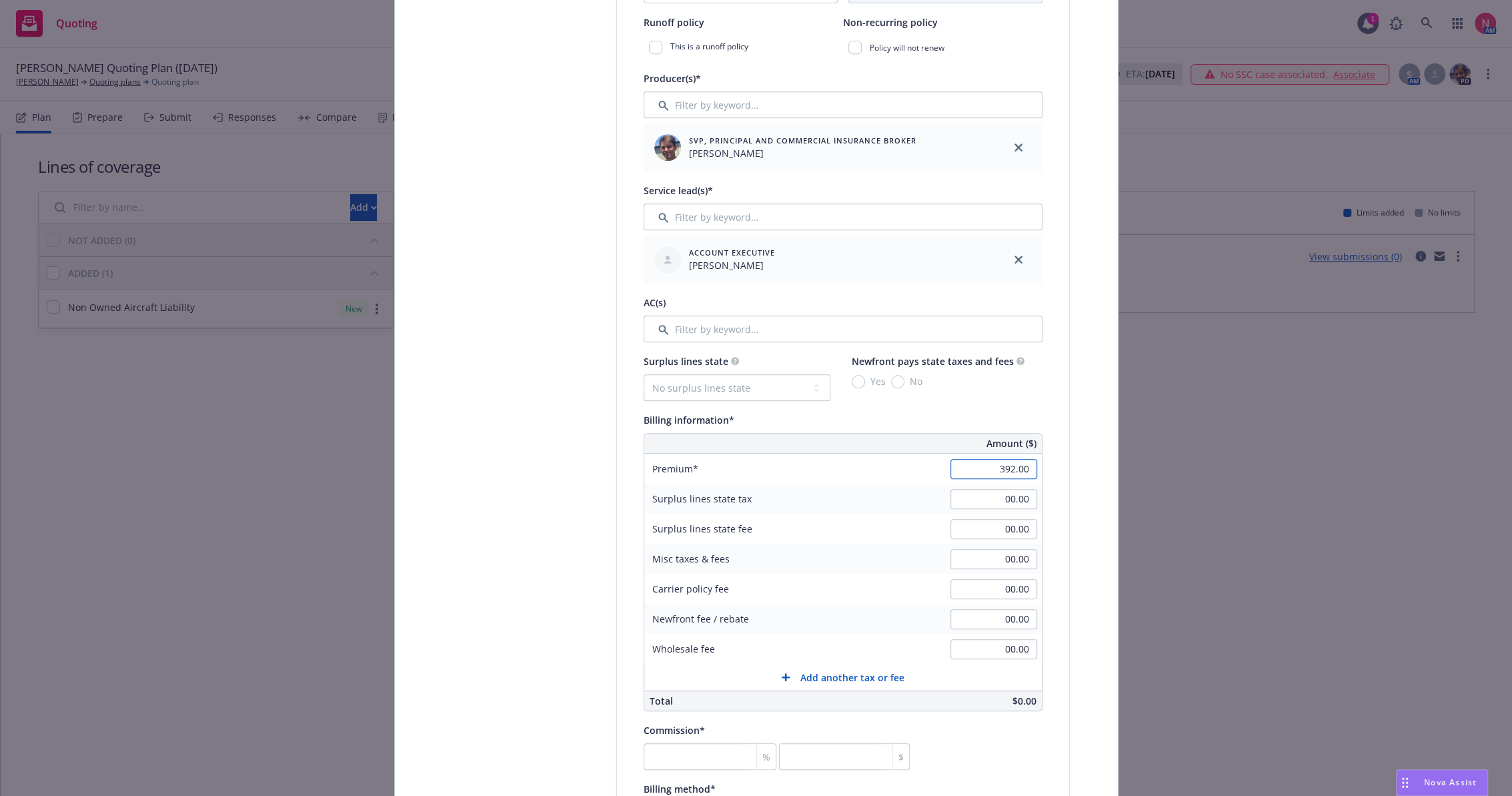
type input "392.00"
click at [651, 743] on input "number" at bounding box center [709, 756] width 133 height 26
type input "2"
type input "7.84"
type input "20"
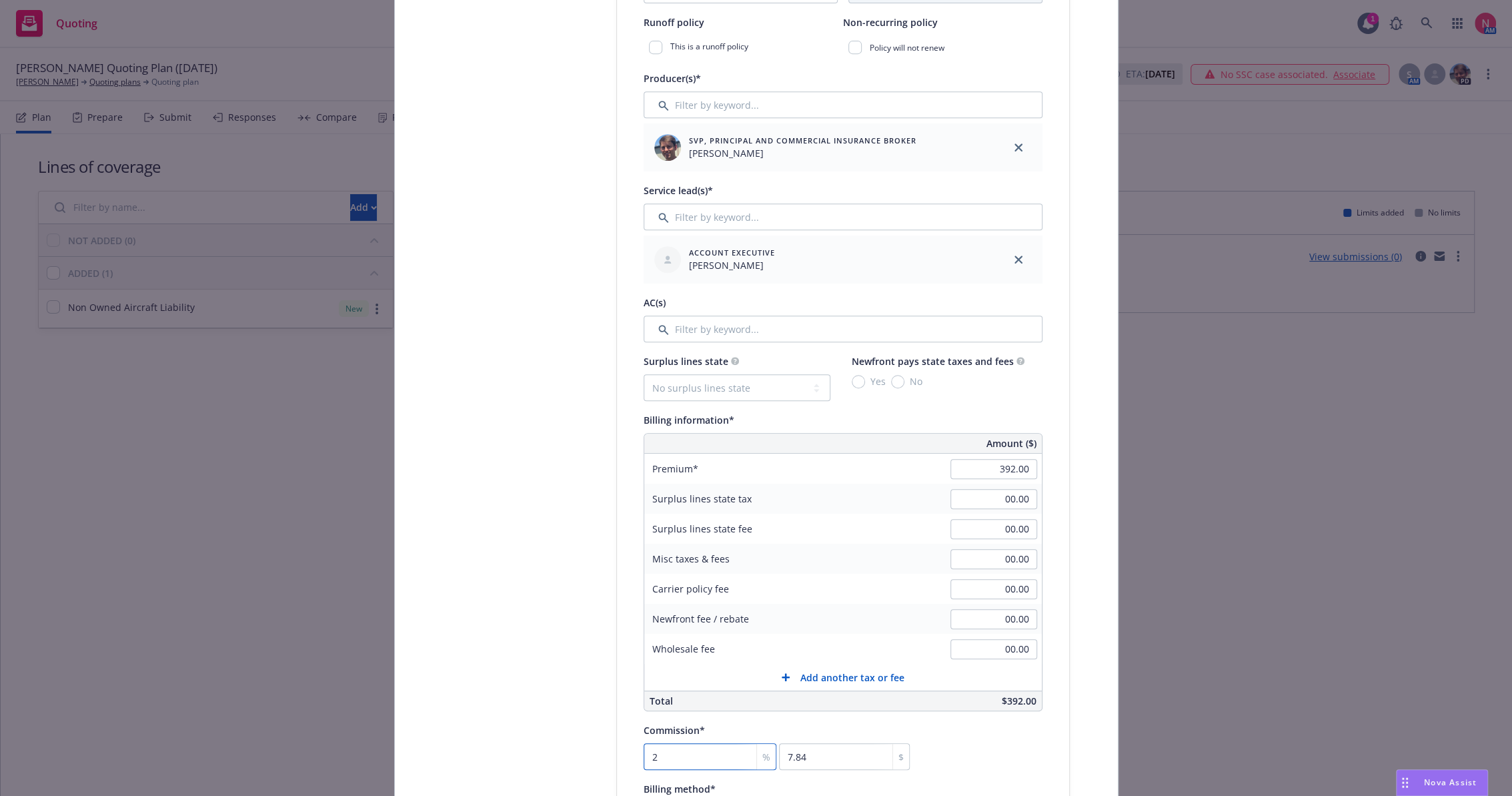
type input "78.4"
type input "20"
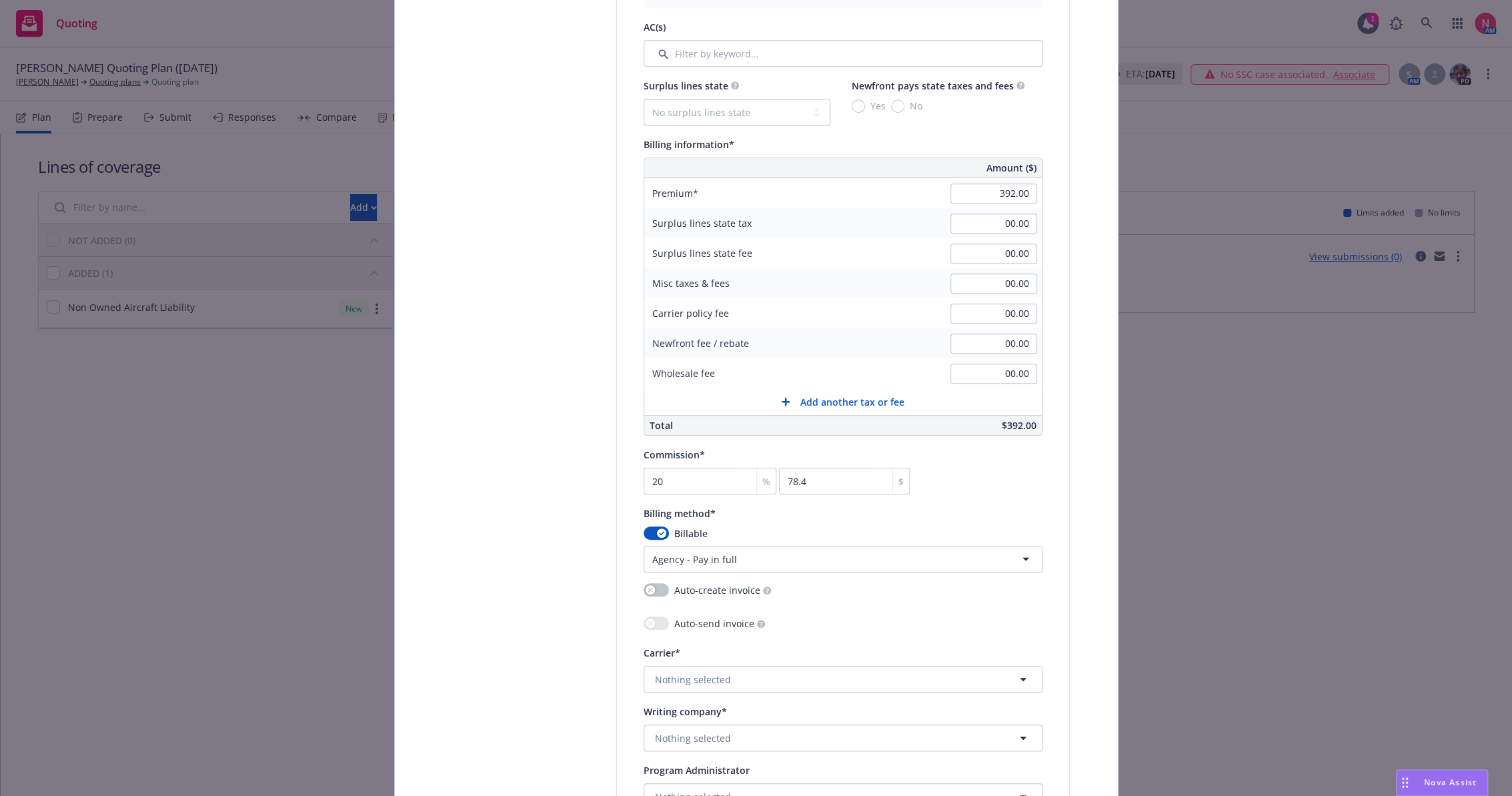
scroll to position [889, 0]
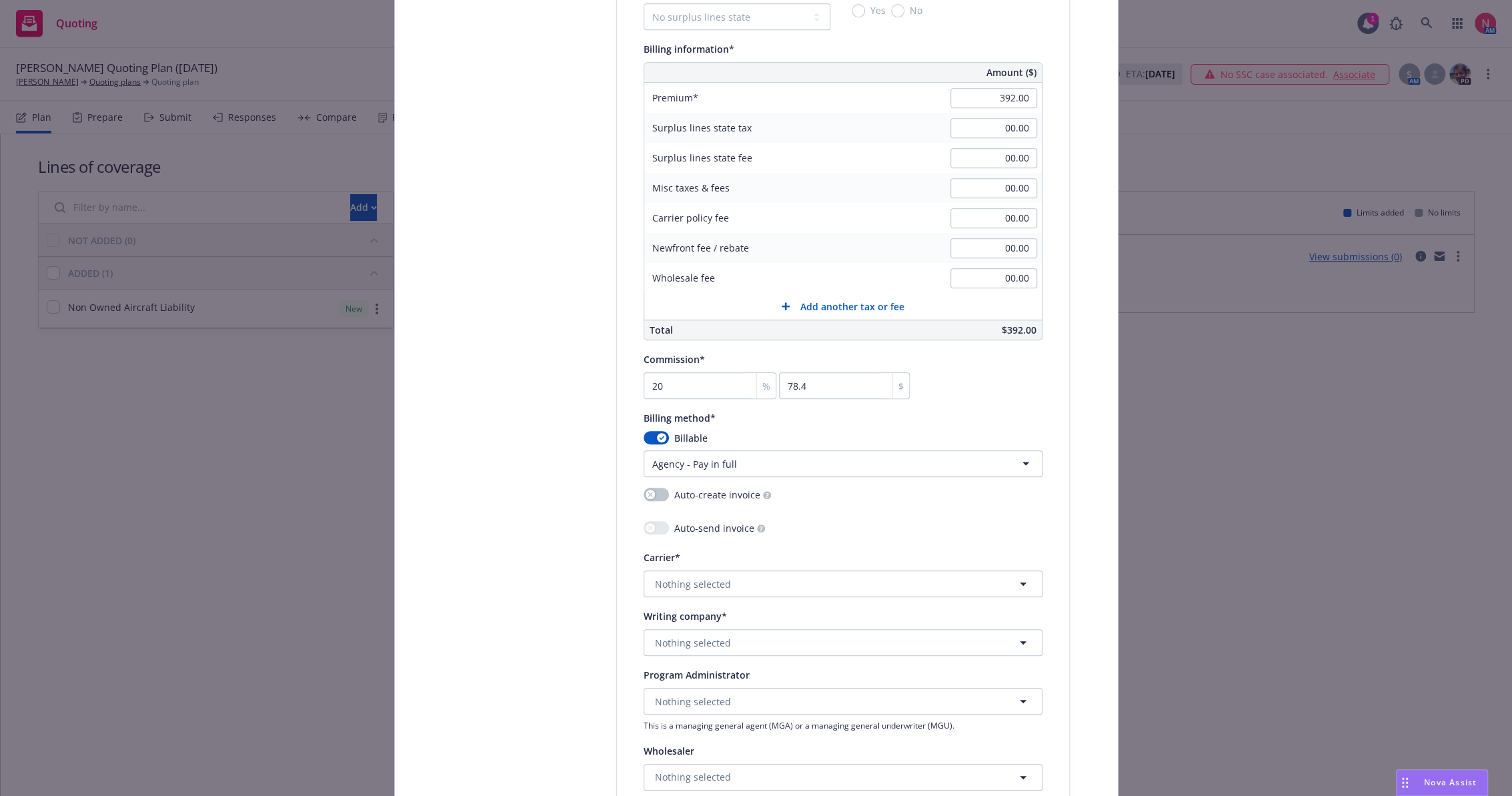
click at [857, 467] on html "Quoting 1 AM Chad MacDonald Quoting Plan (2025-08-18) Chad MacDonald Quoting pl…" at bounding box center [756, 398] width 1512 height 796
select select "DIRECT"
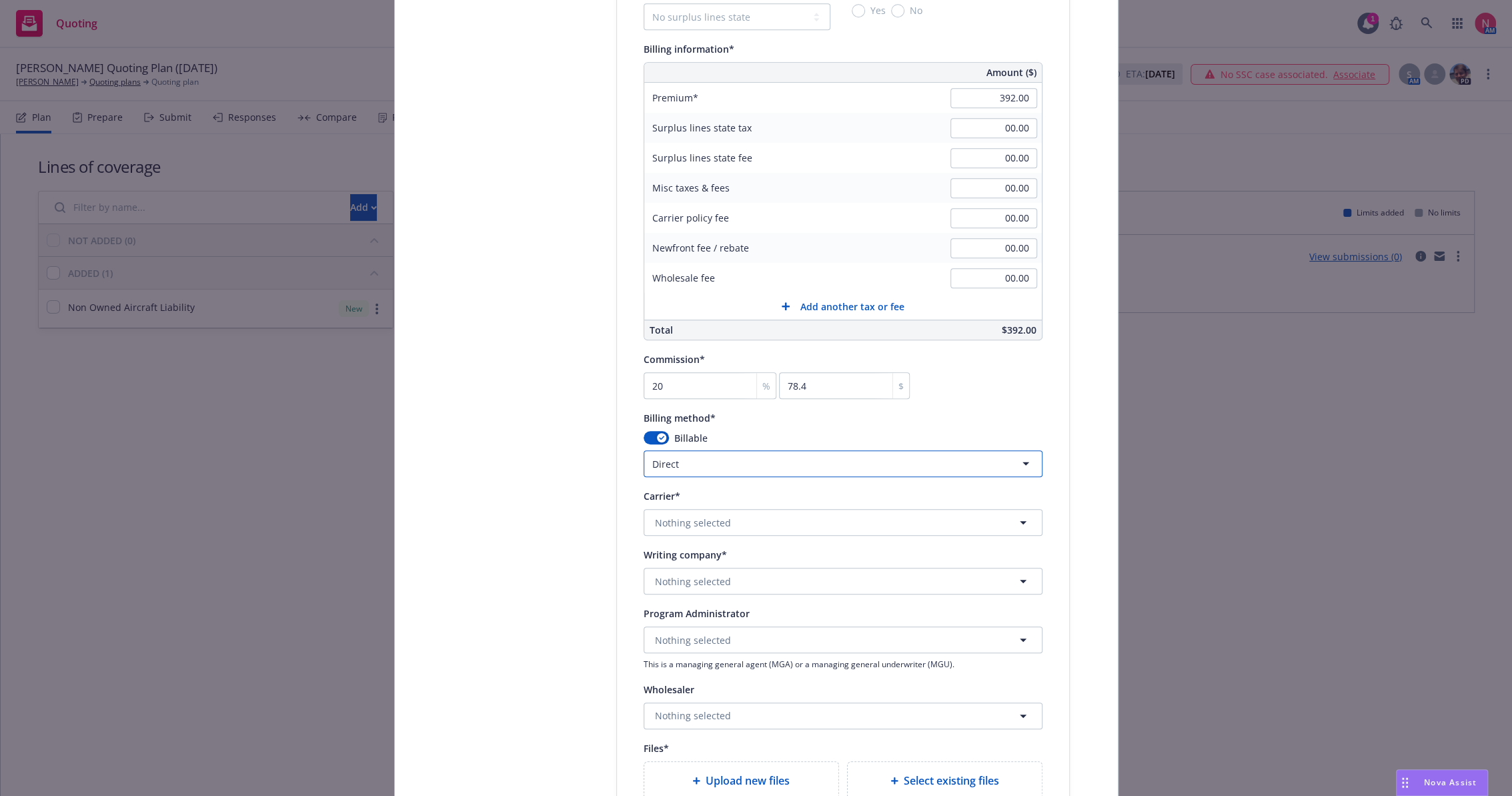
scroll to position [963, 0]
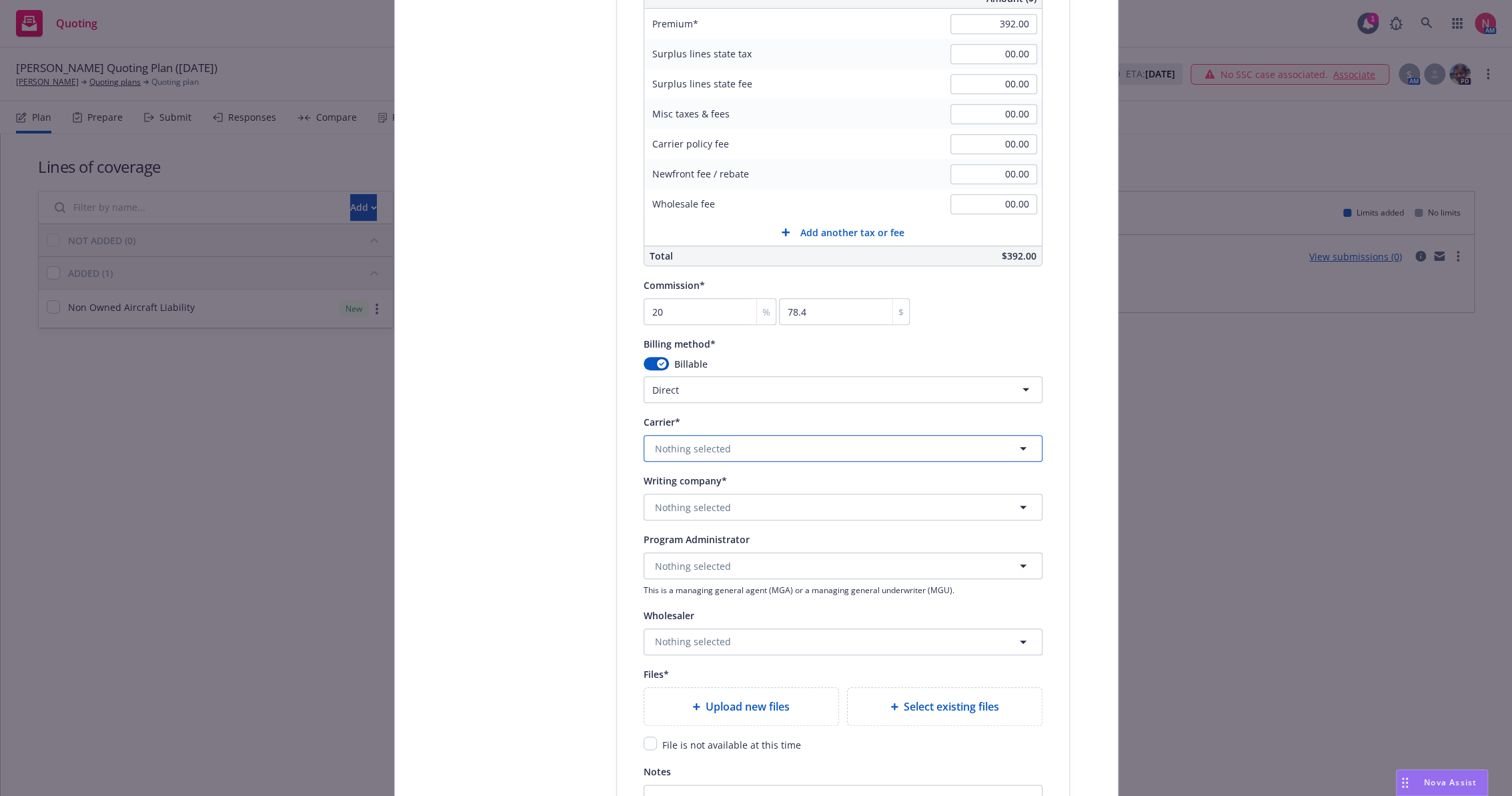
click at [796, 447] on button "Nothing selected" at bounding box center [842, 448] width 398 height 26
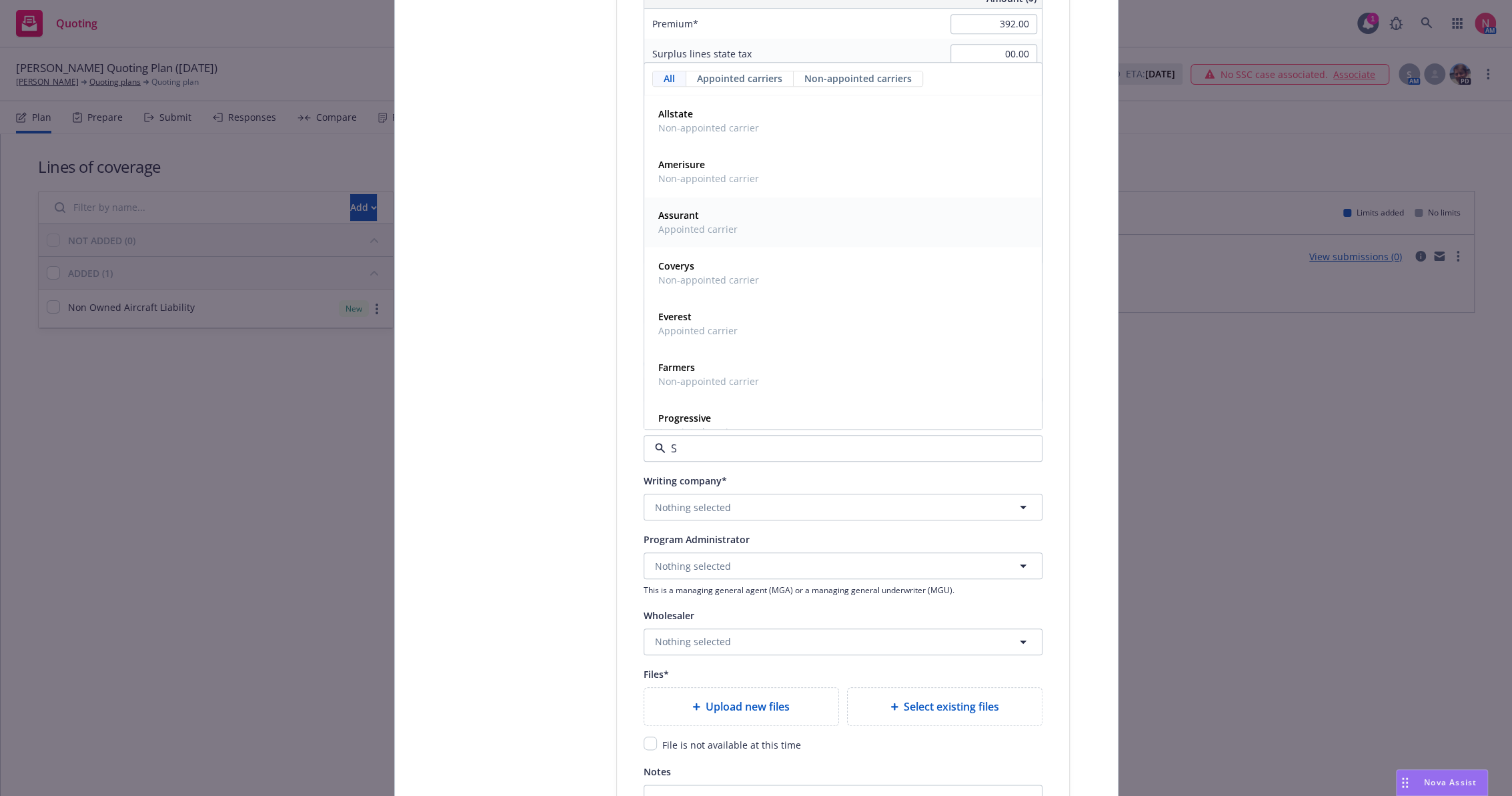
type input "ST"
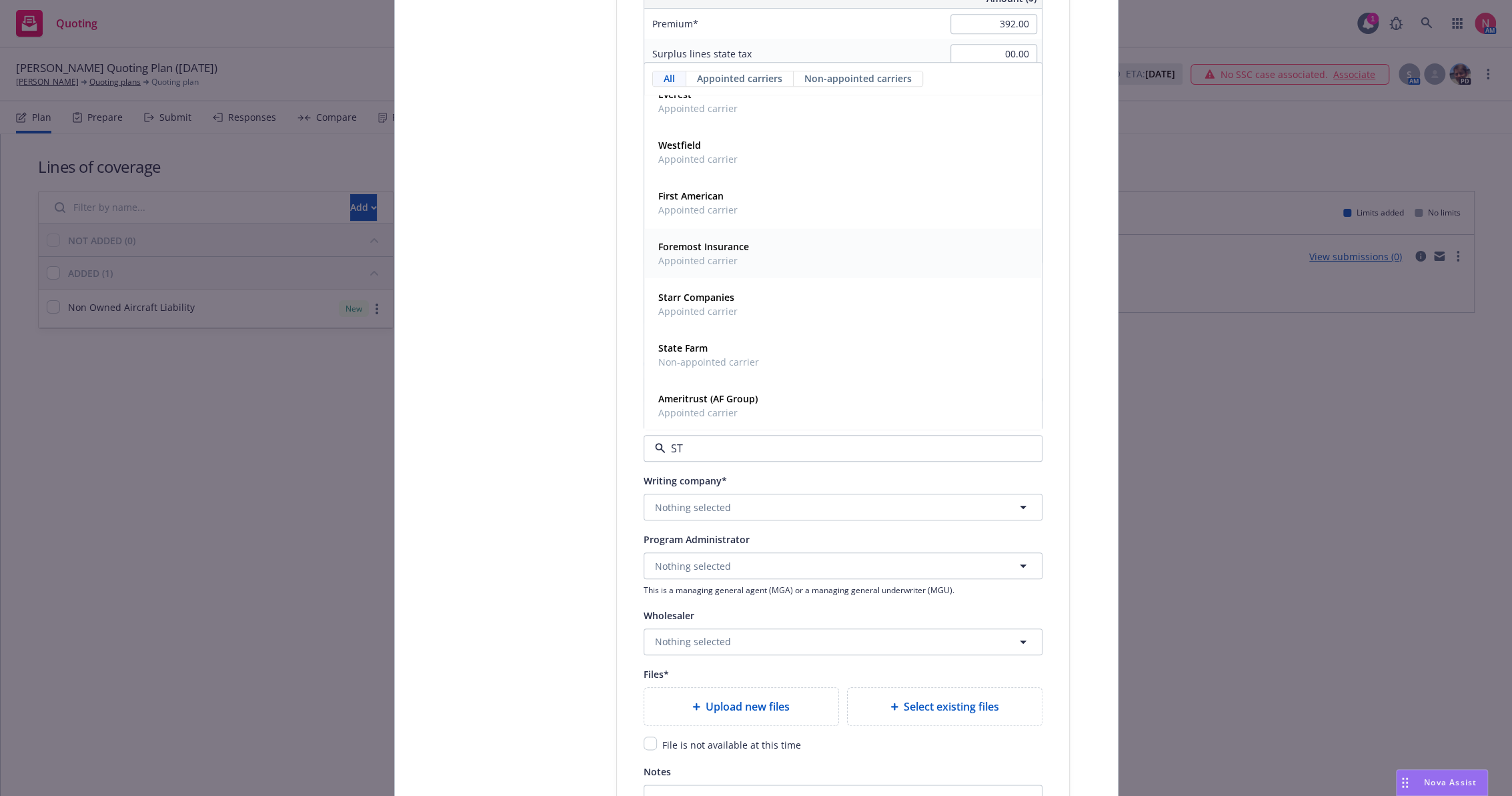
scroll to position [74, 0]
click at [711, 291] on strong "Starr Companies" at bounding box center [696, 293] width 76 height 12
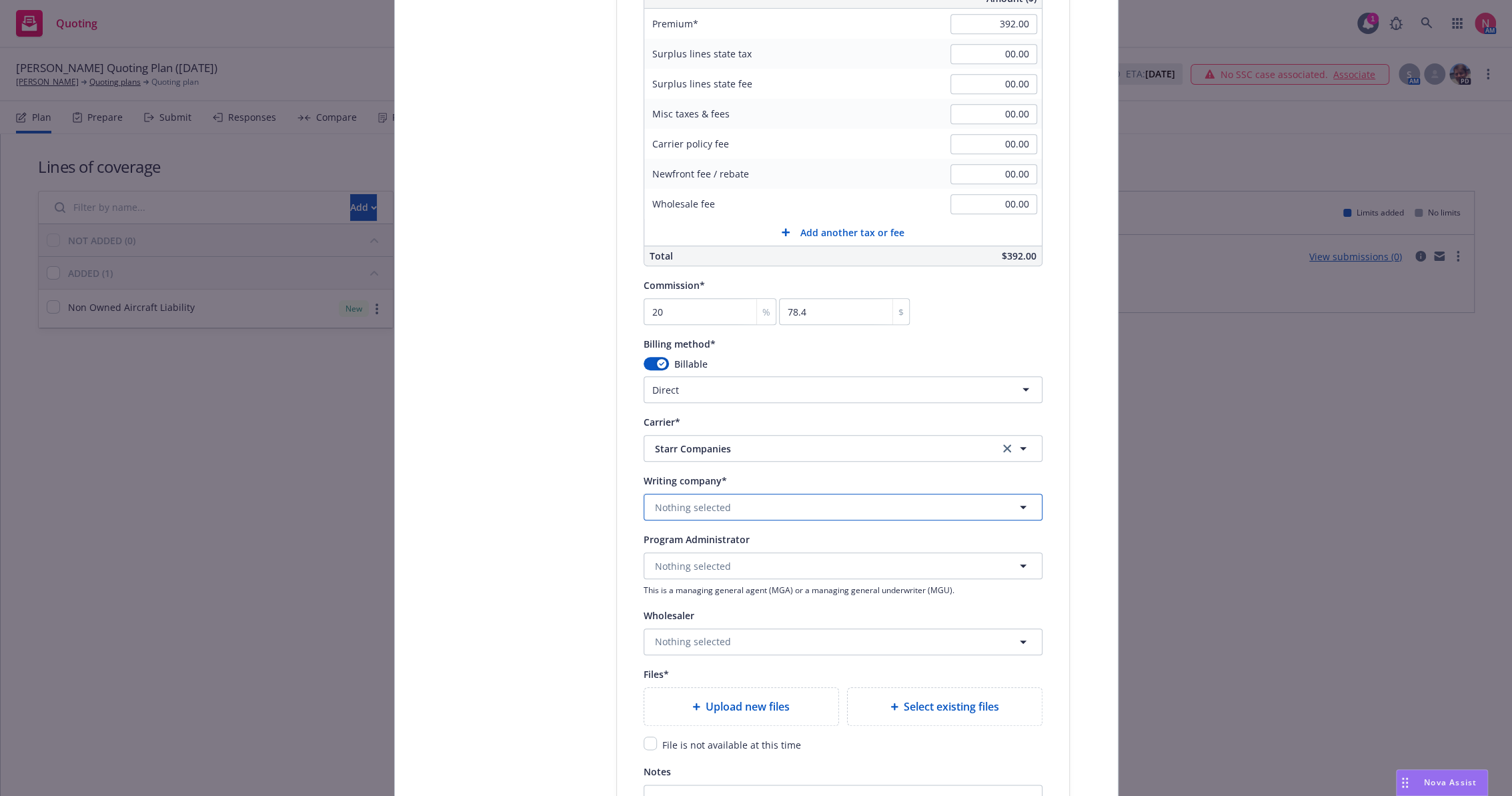
click at [752, 506] on button "Nothing selected" at bounding box center [842, 506] width 398 height 26
click at [751, 549] on strong "Starr Indemnity & Liability Company" at bounding box center [742, 544] width 167 height 12
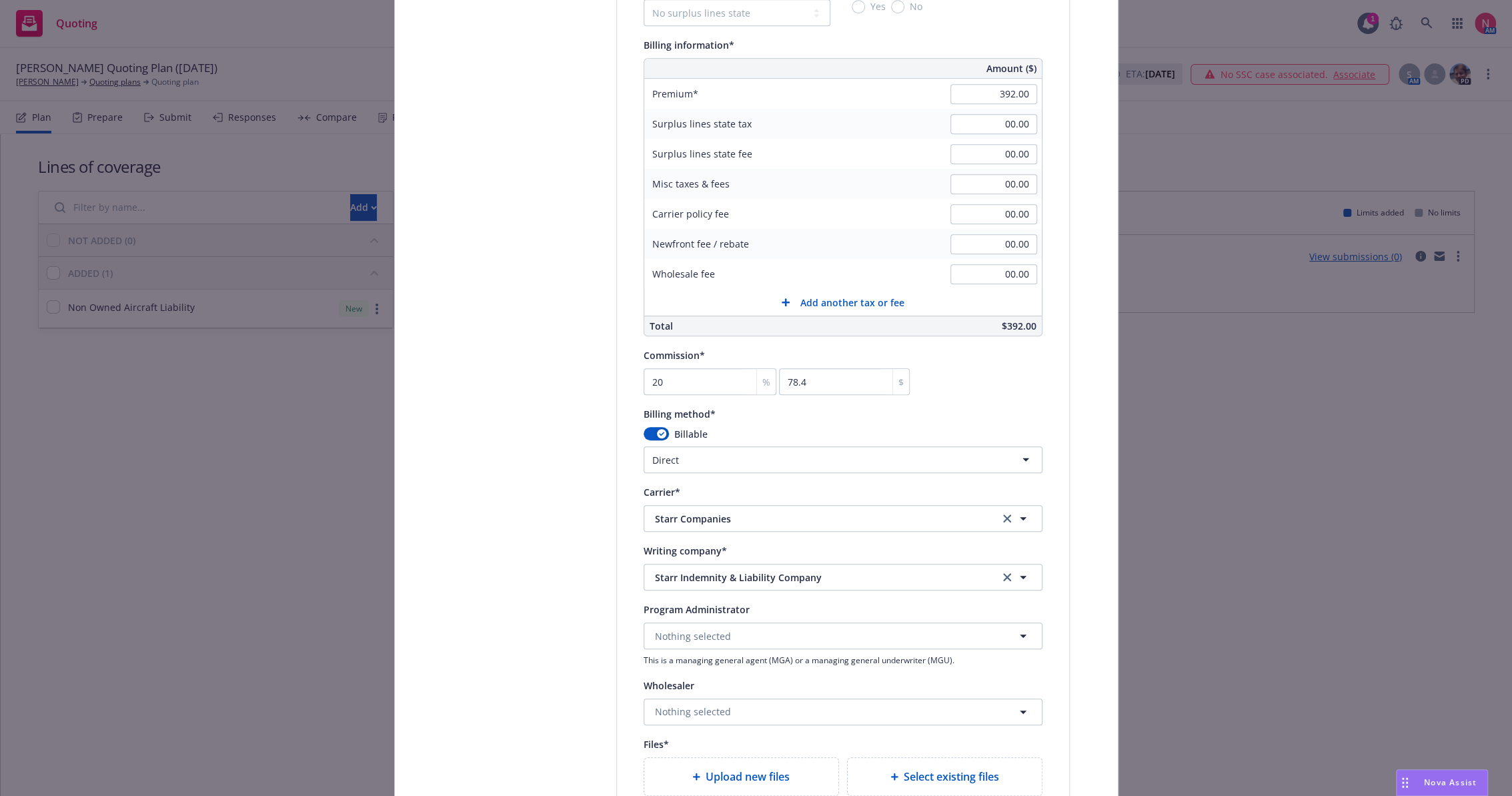
scroll to position [963, 0]
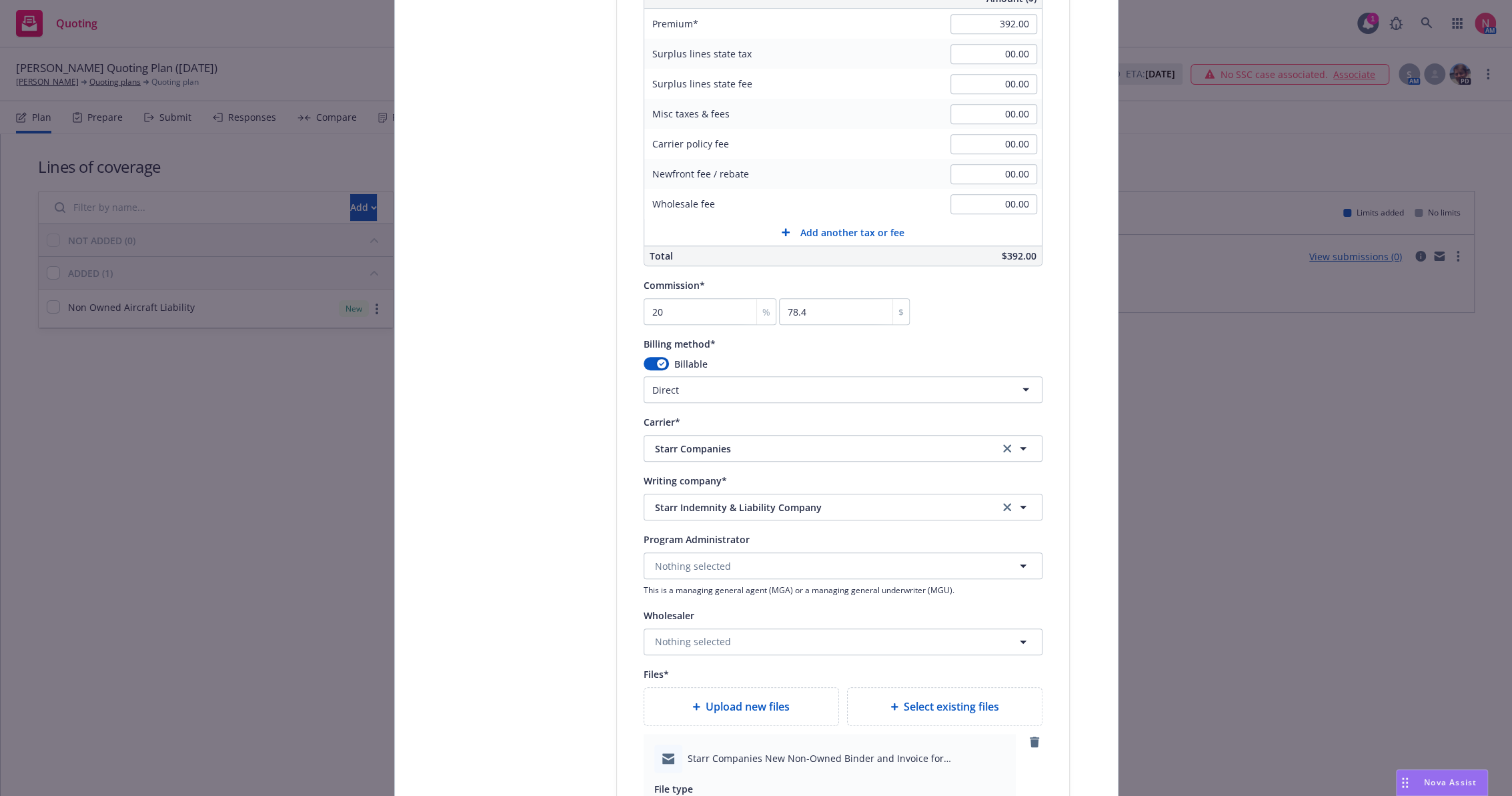
type textarea "x"
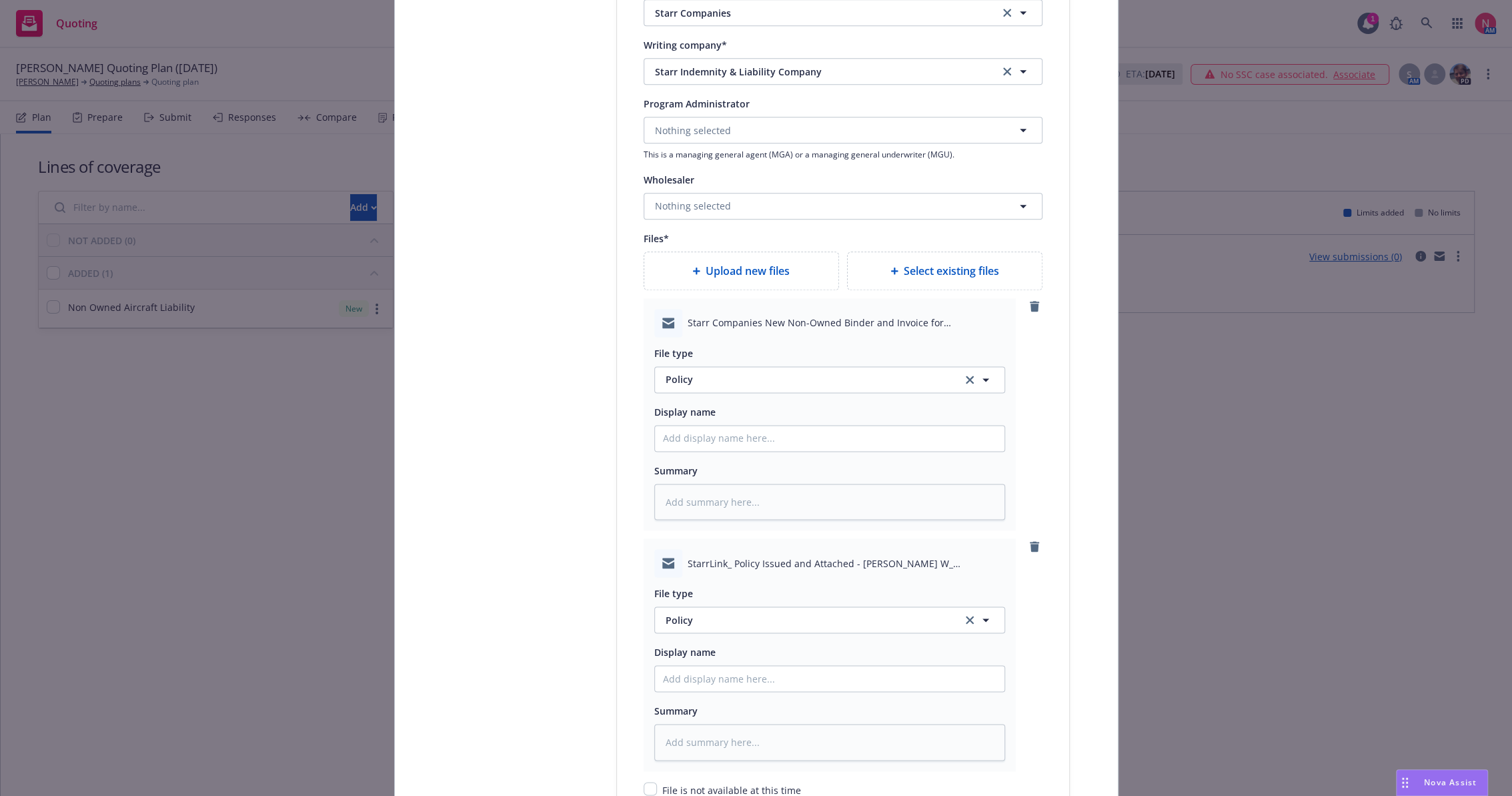
scroll to position [1408, 0]
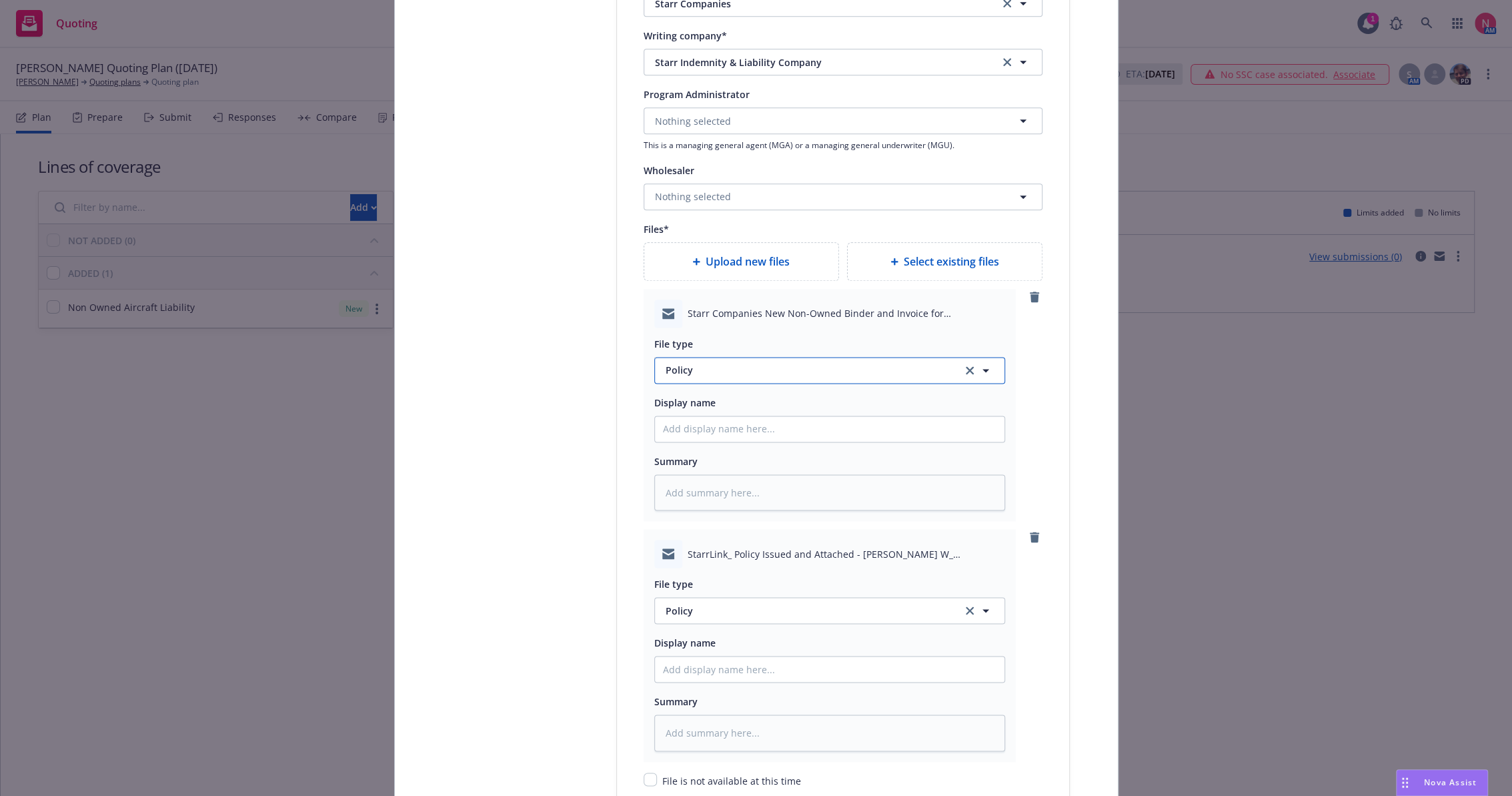
click at [792, 379] on button "Policy" at bounding box center [829, 370] width 351 height 26
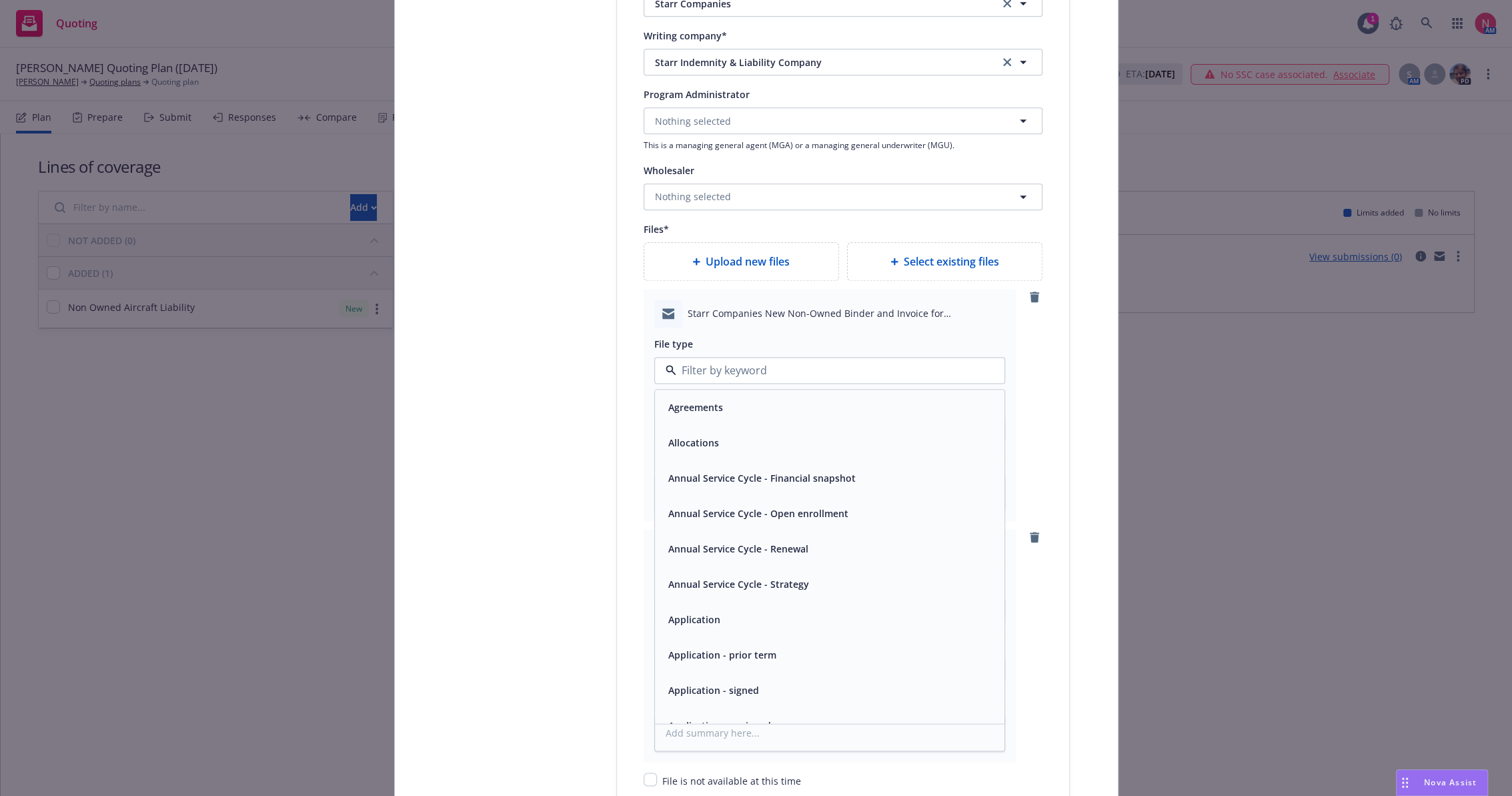
type input "B"
click at [704, 403] on div "Binder" at bounding box center [830, 407] width 333 height 19
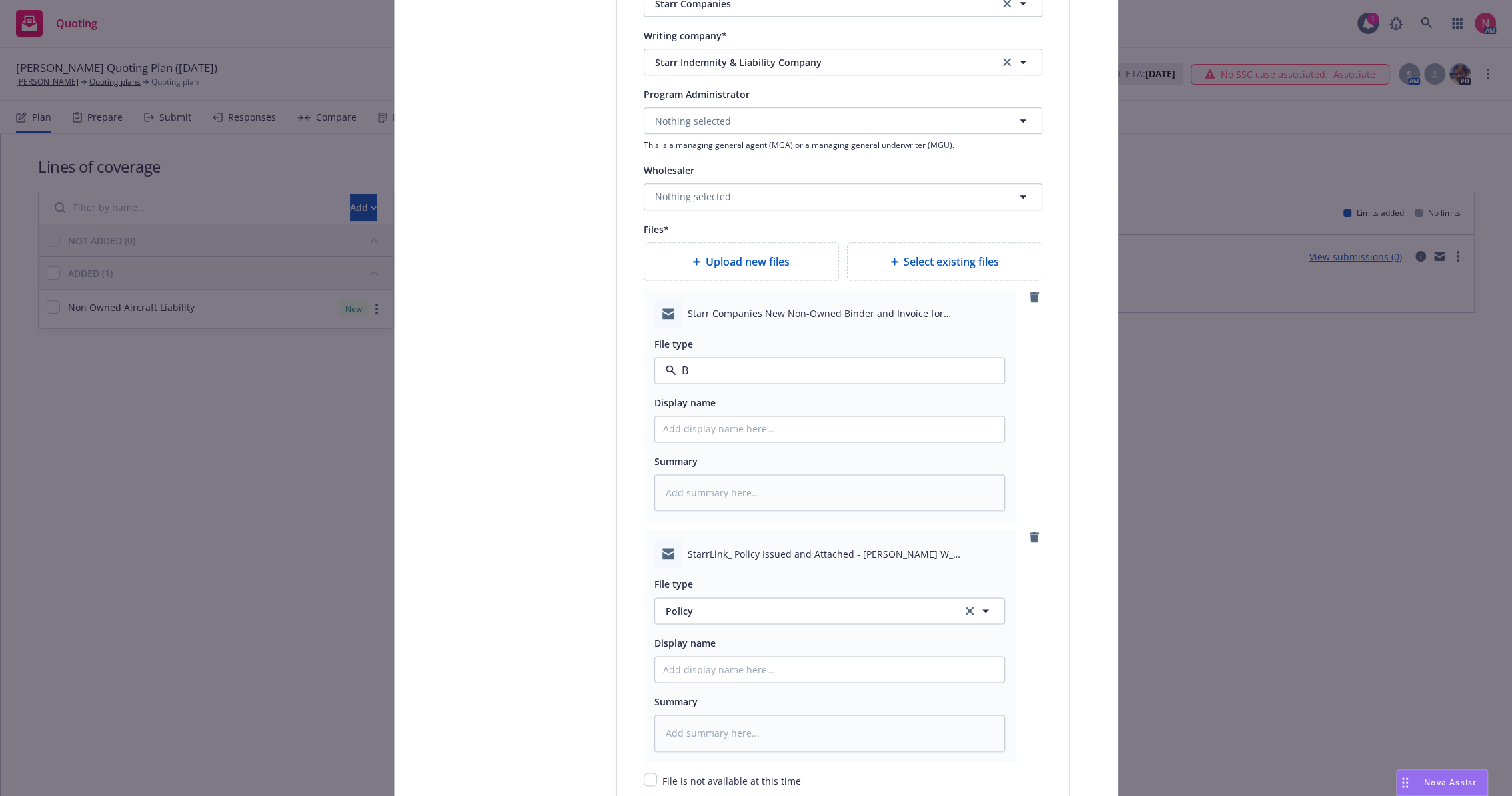
type textarea "x"
click at [768, 601] on button "Policy" at bounding box center [829, 610] width 351 height 26
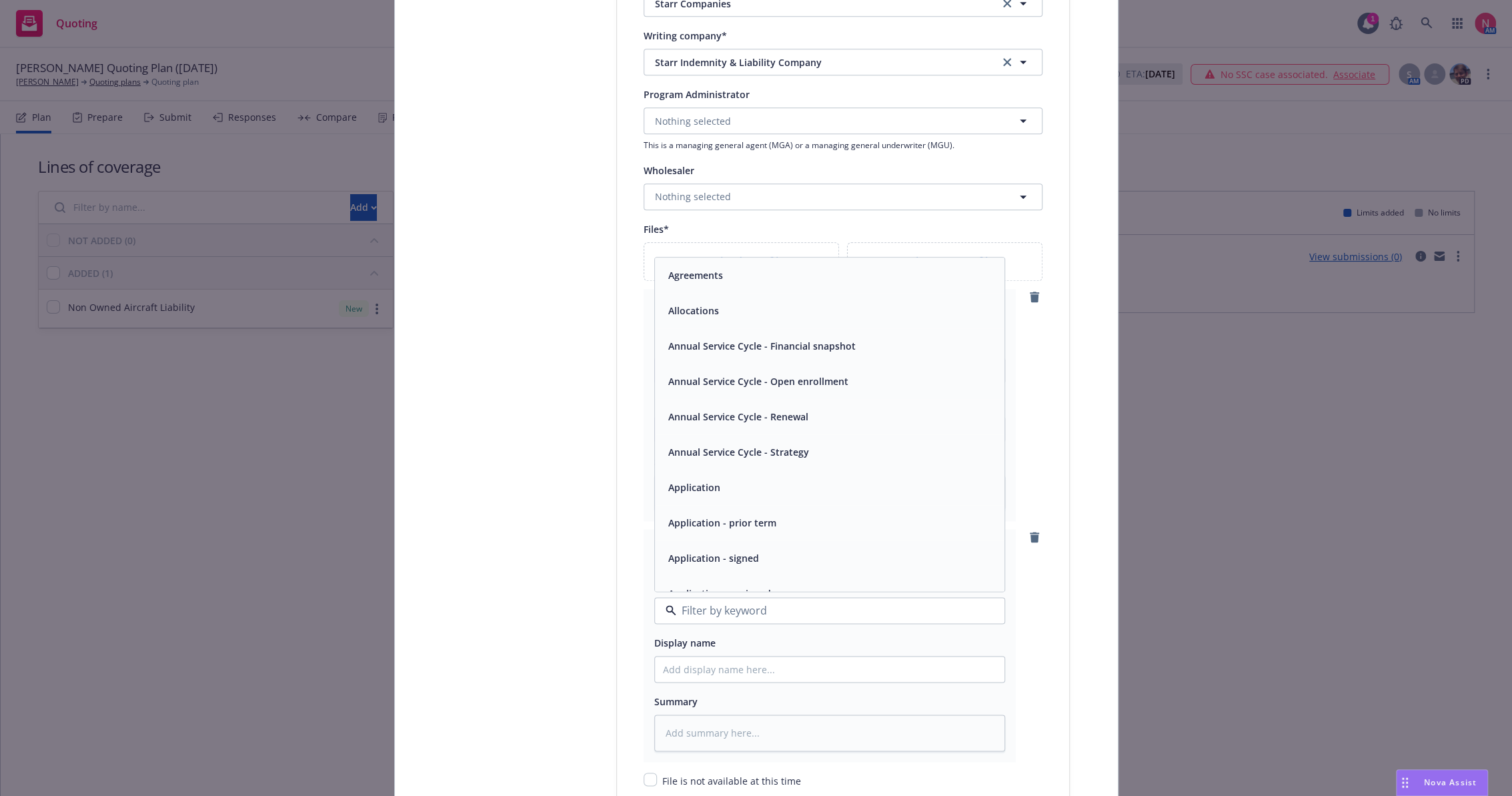
type input "E"
click at [751, 486] on div "Email" at bounding box center [830, 487] width 333 height 19
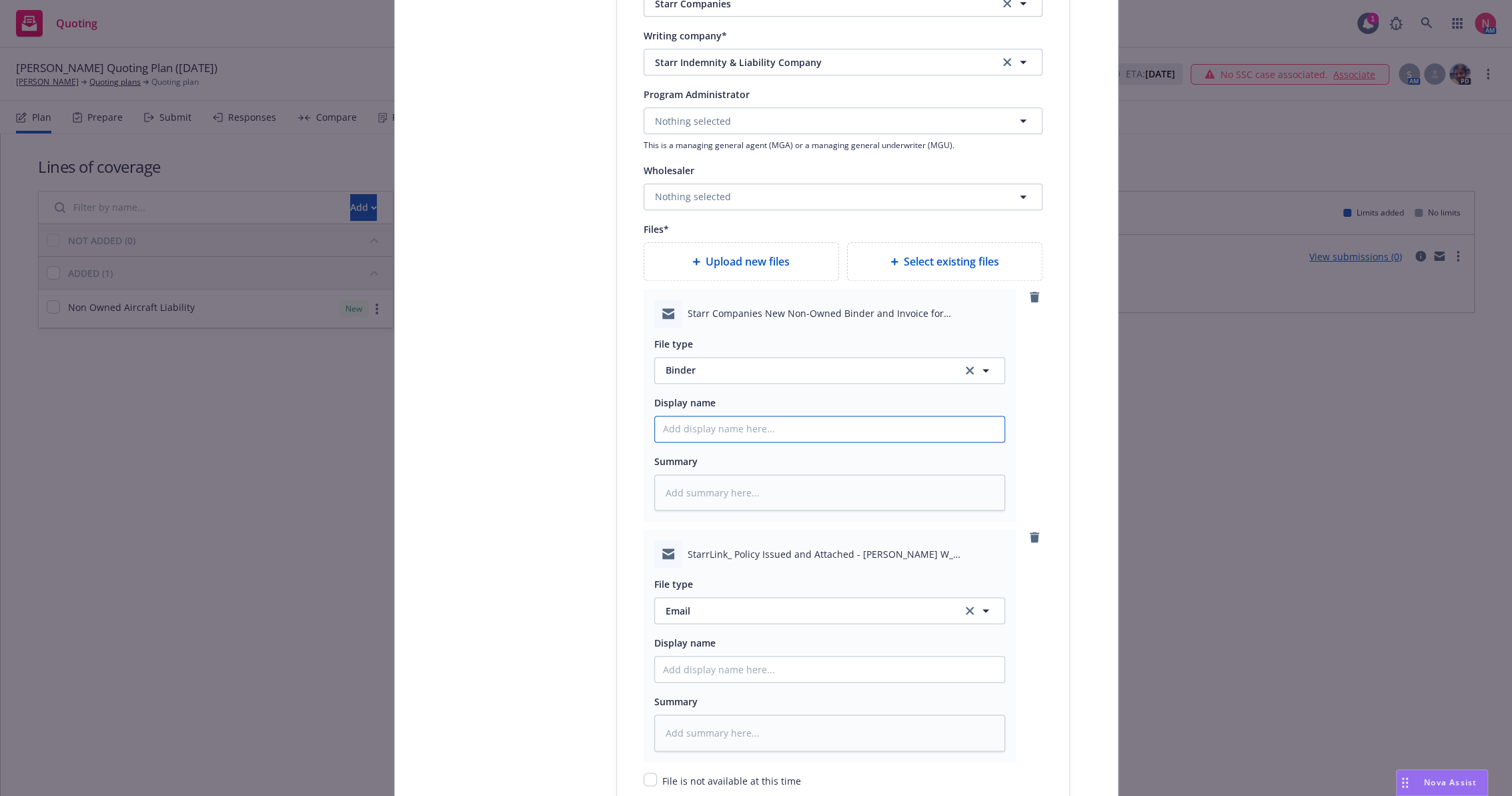
click at [704, 424] on input "Policy display name" at bounding box center [830, 428] width 350 height 26
type textarea "x"
type input "2"
type textarea "x"
type input "25"
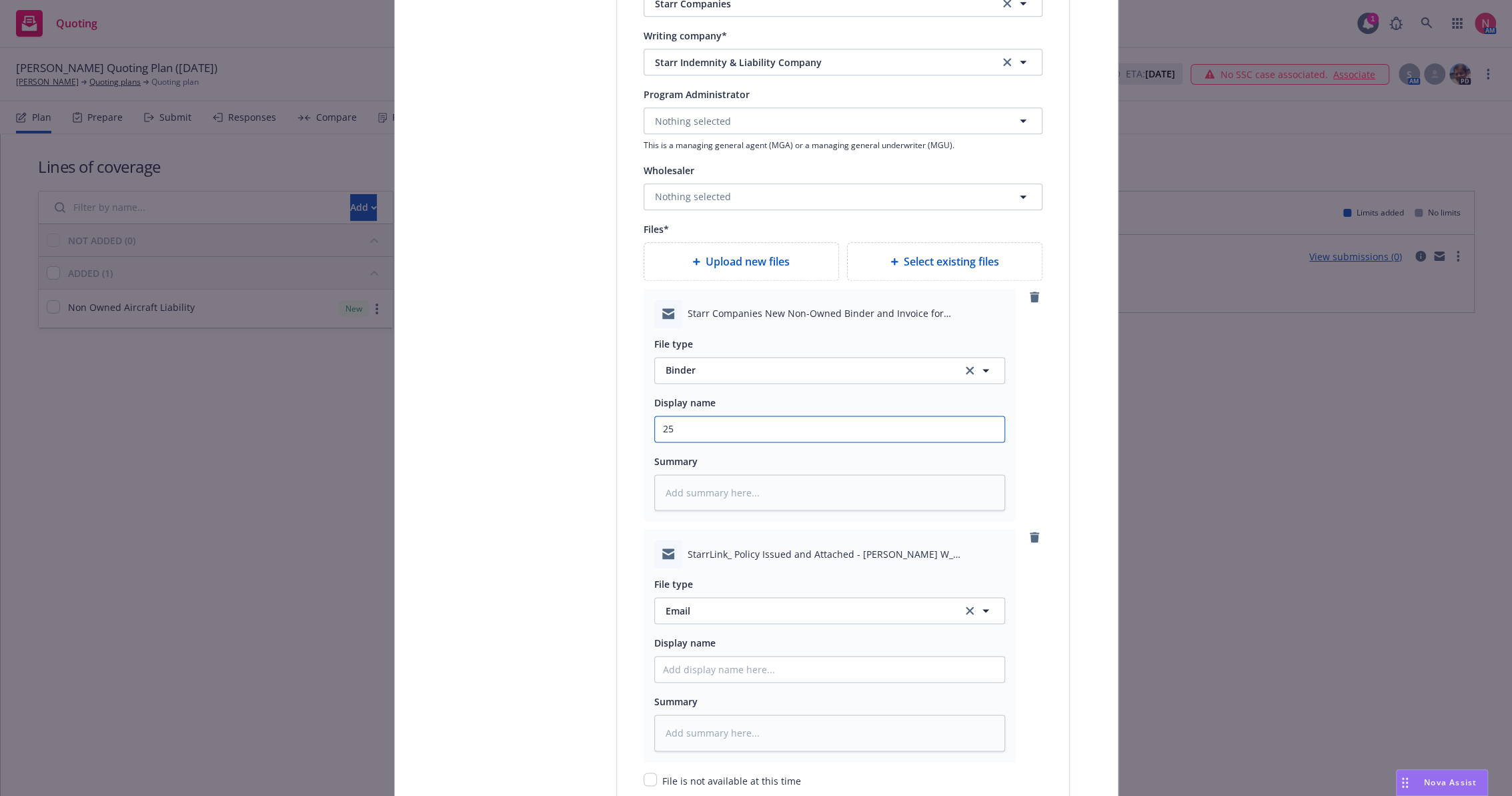
type textarea "x"
type input "25"
type textarea "x"
type input "25 n"
type textarea "x"
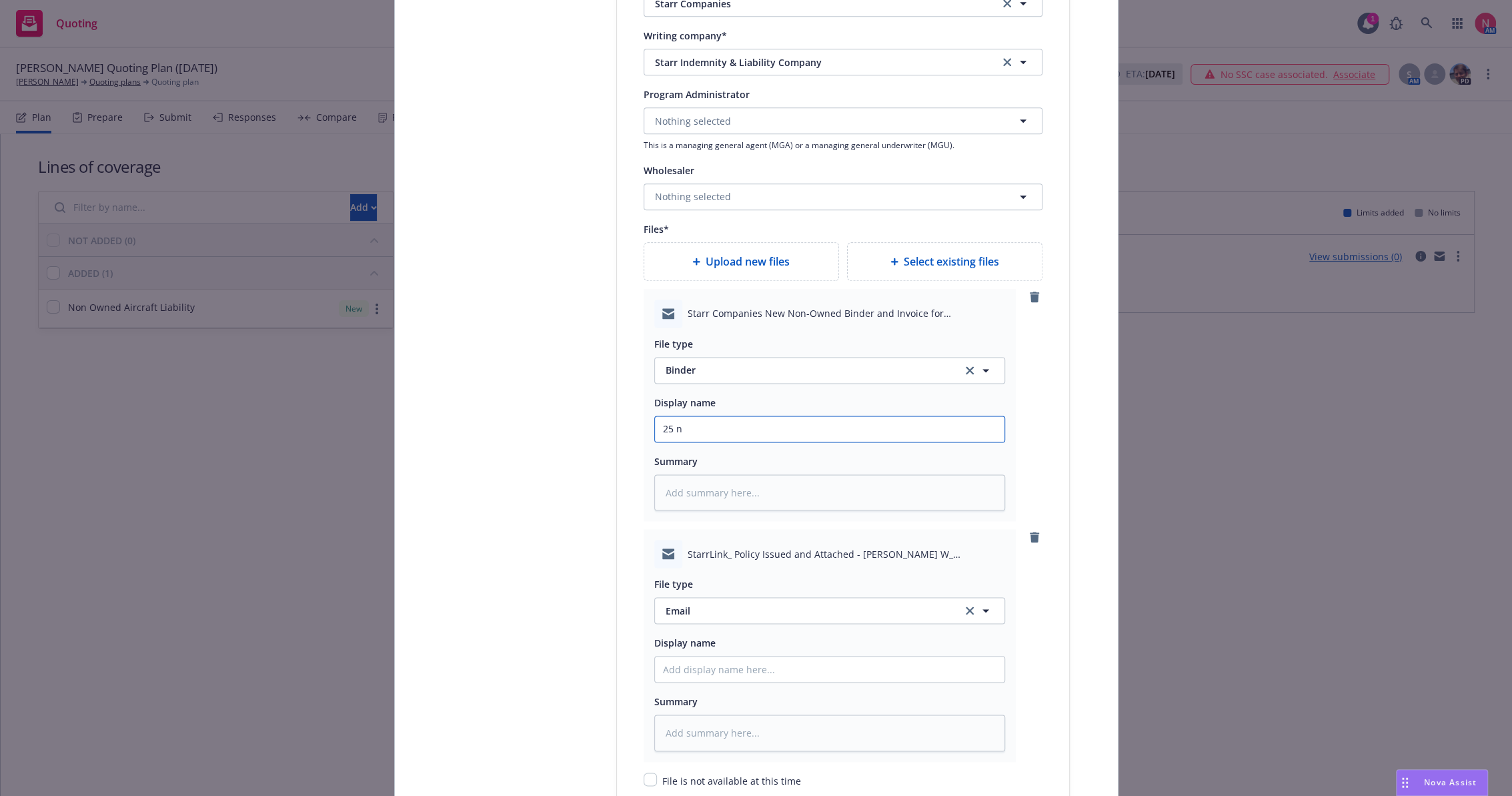
type input "25 no"
type textarea "x"
type input "25 now"
type textarea "x"
type input "25 nown"
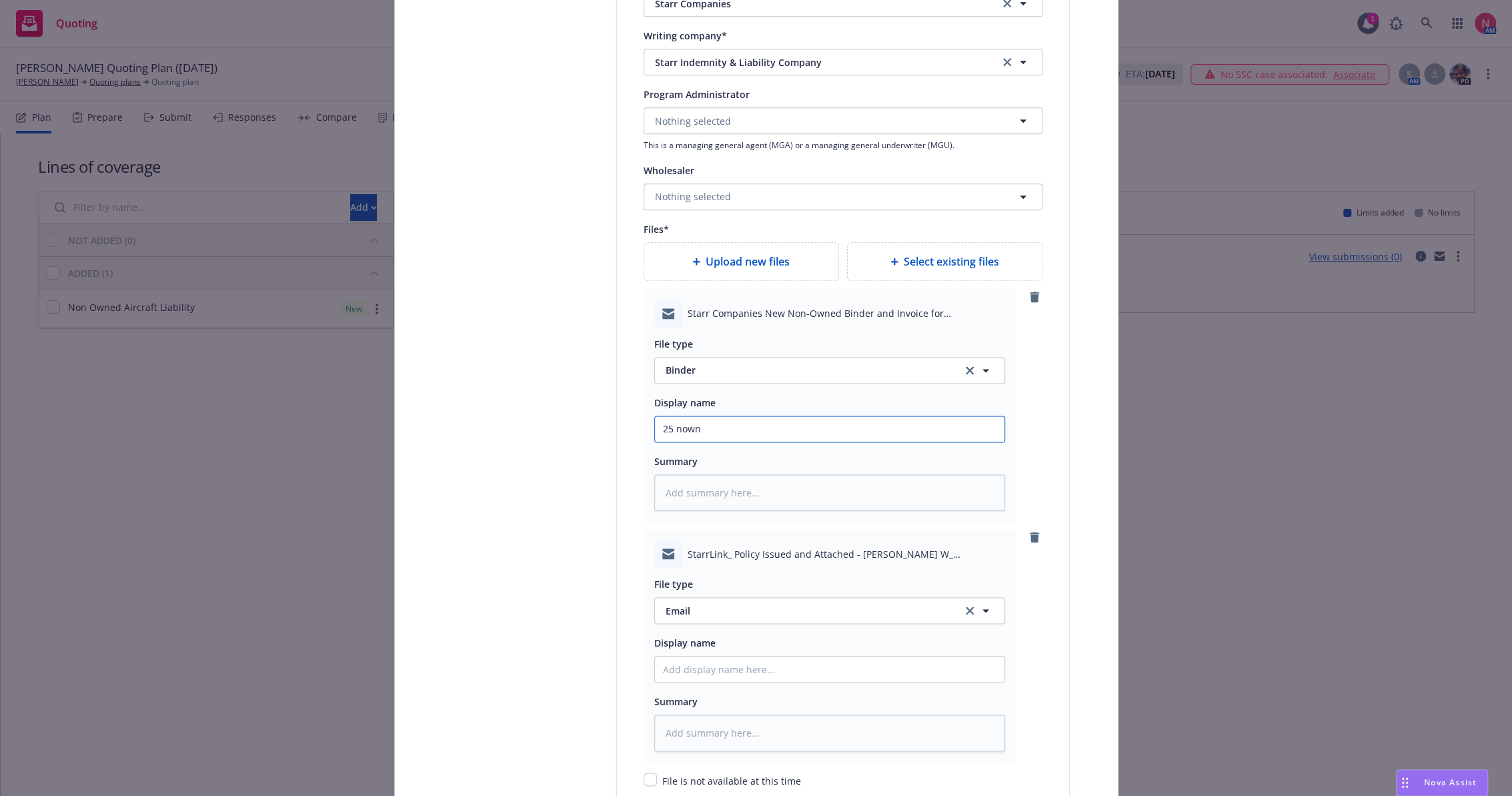
type textarea "x"
type input "25 nown"
type textarea "x"
type input "25 nown c"
type textarea "x"
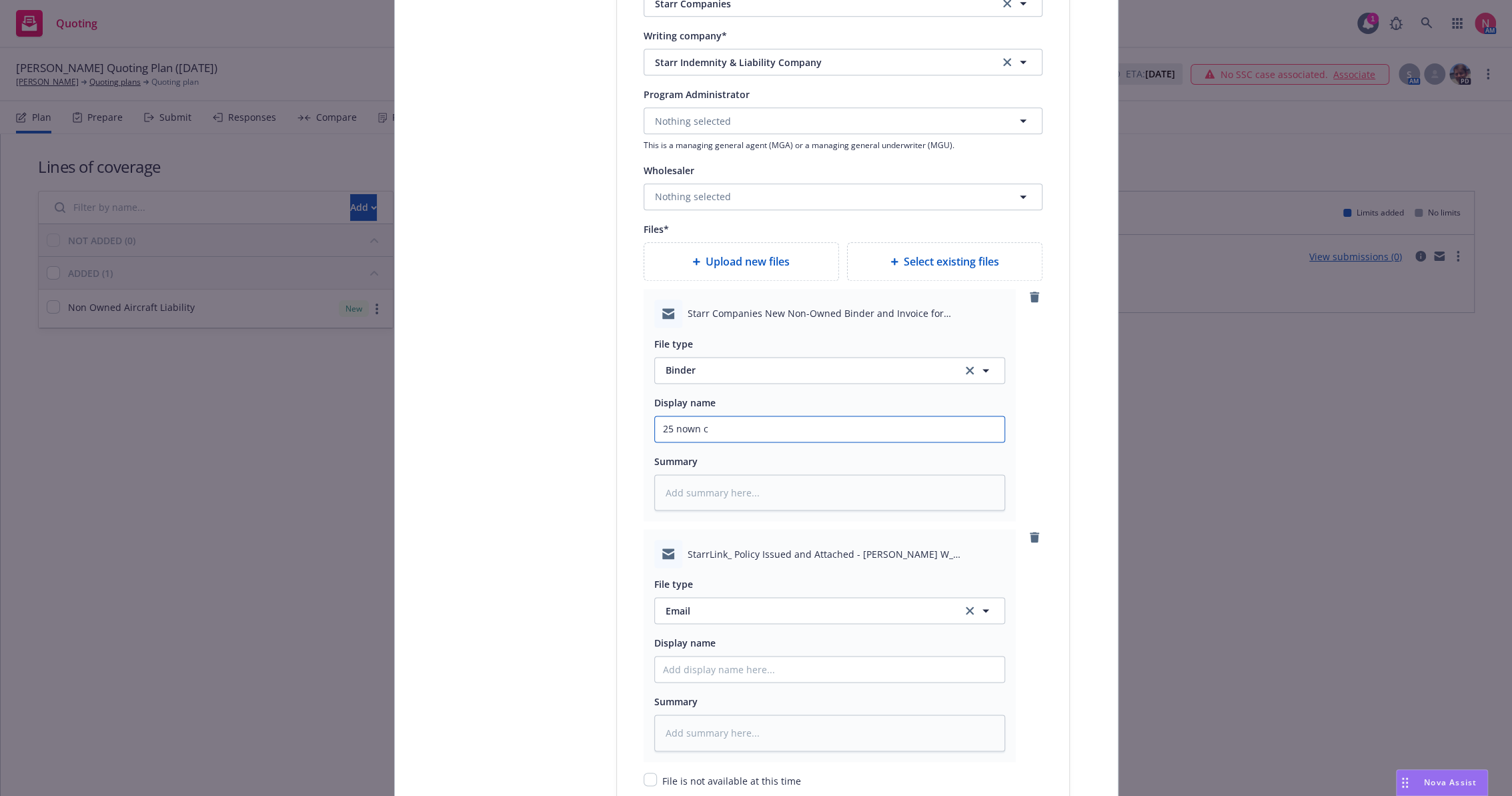
type input "25 nown cv"
type textarea "x"
type input "25 nown cvs"
type textarea "x"
type input "25 nown cv"
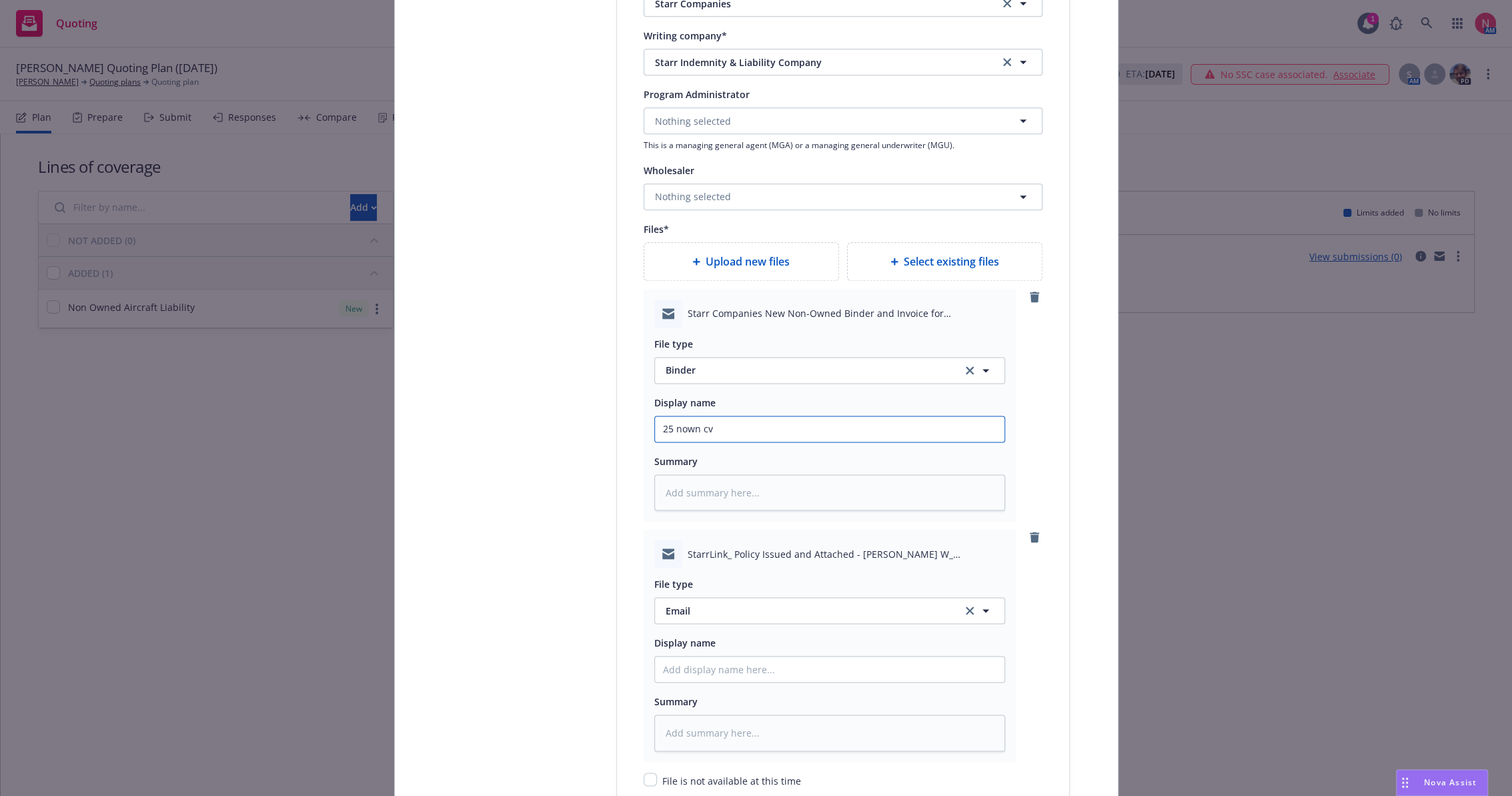
type textarea "x"
type input "25 nown c"
type textarea "x"
type input "25 nown"
type textarea "x"
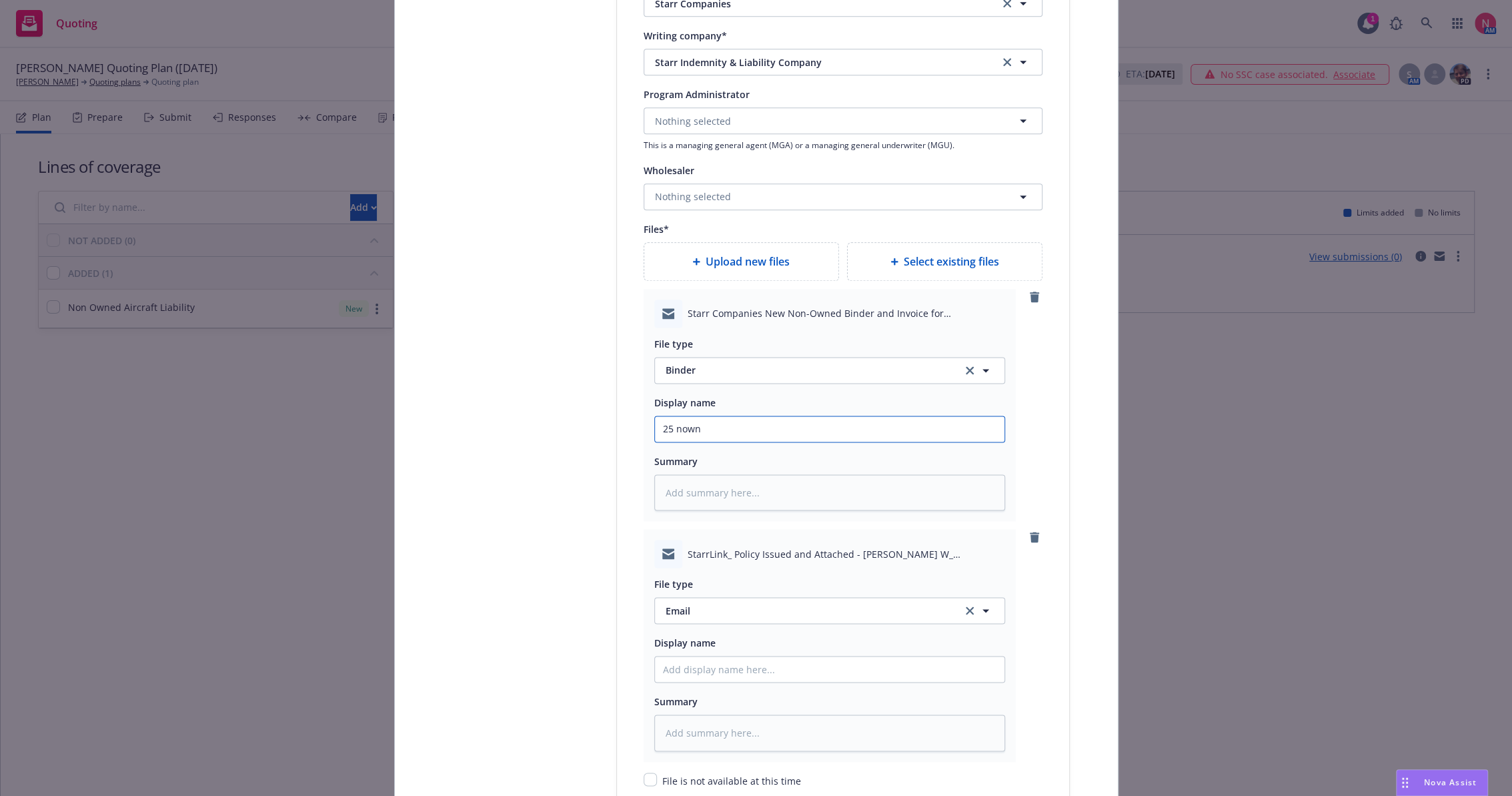
type input "25 nown"
type textarea "x"
type input "25 now"
type textarea "x"
type input "25 no"
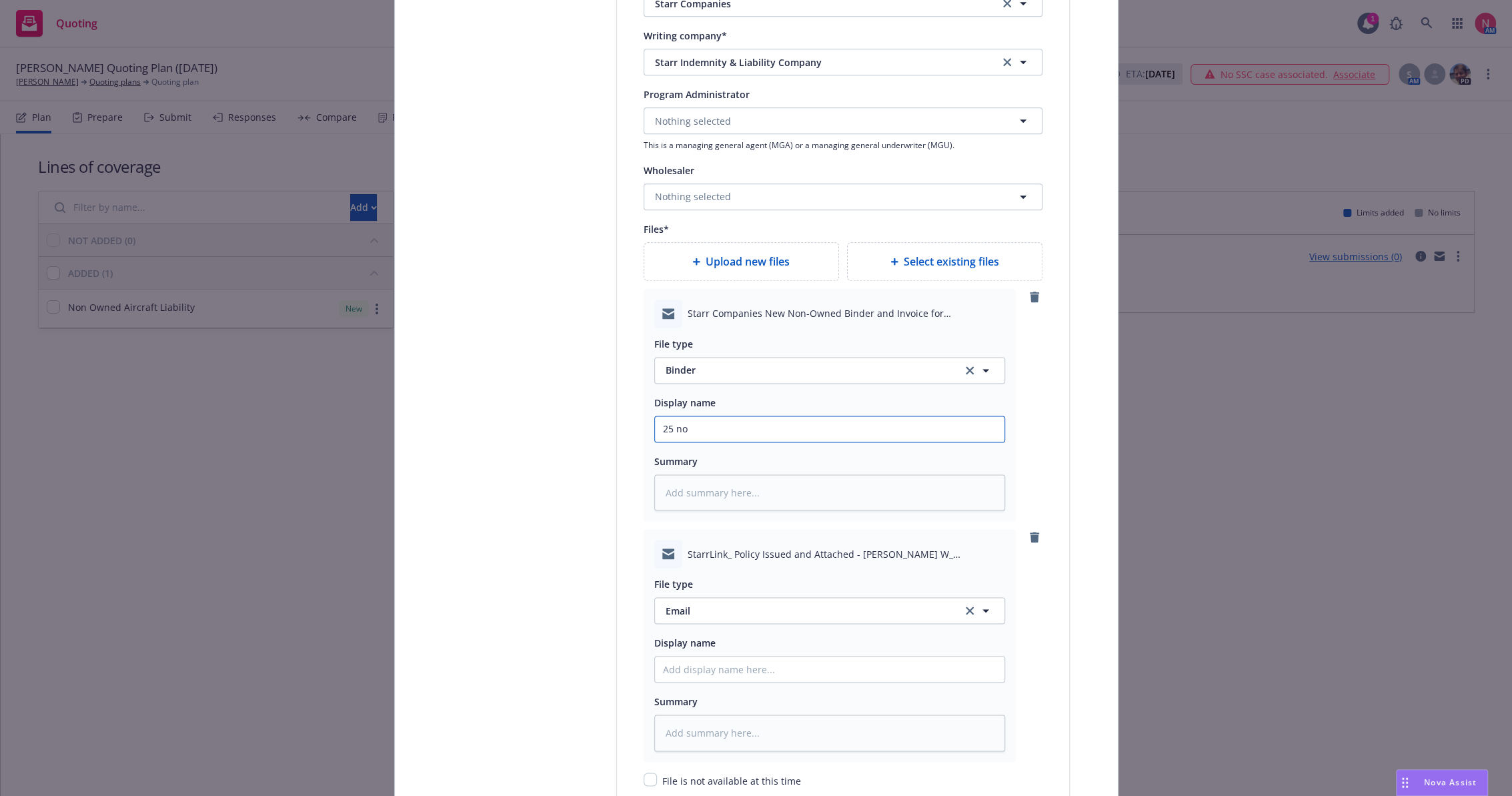
type textarea "x"
type input "25 n"
type textarea "x"
type input "25"
type textarea "x"
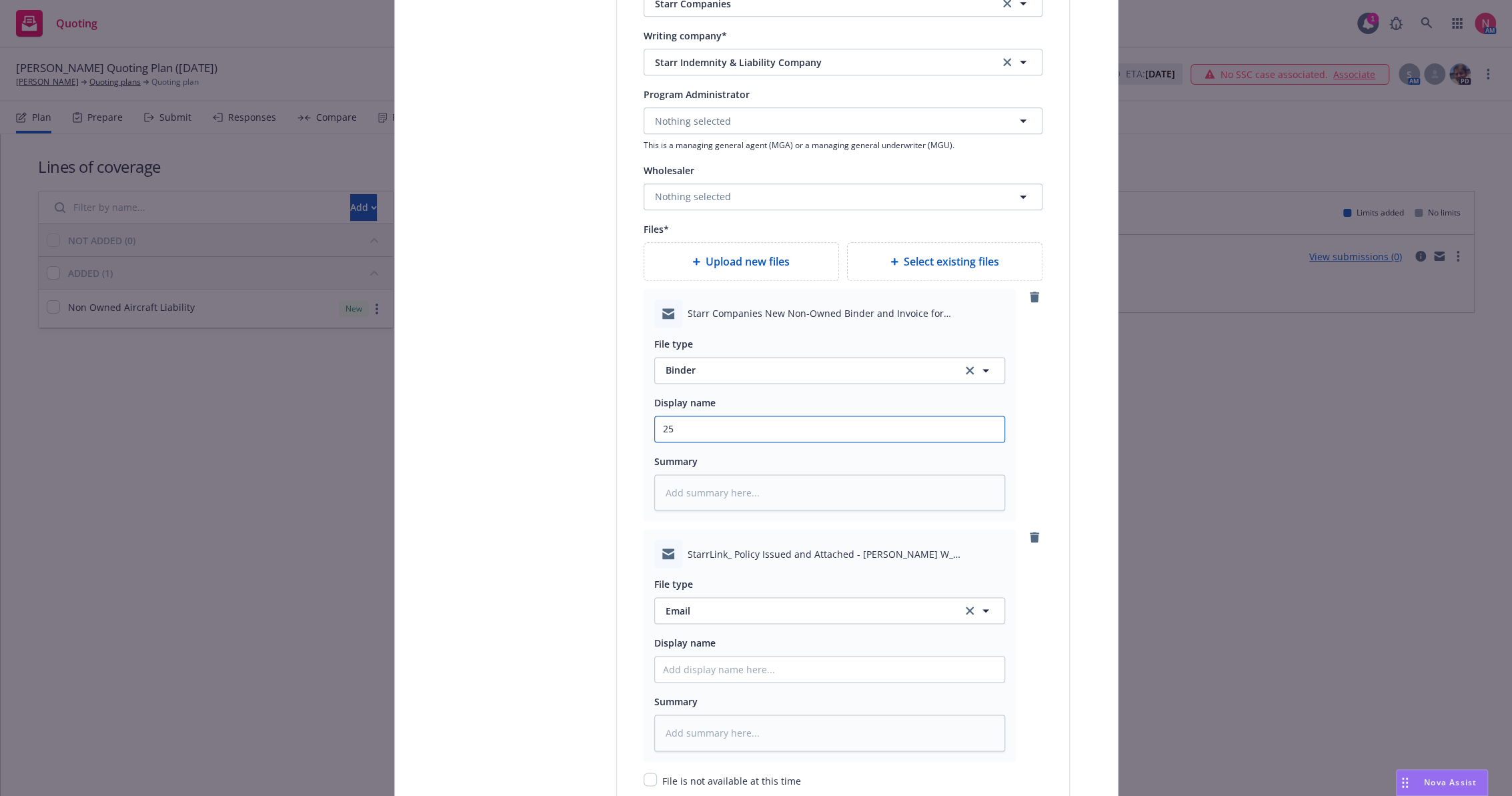
type input "25 n"
type textarea "x"
type input "25 no"
type textarea "x"
type input "25 n"
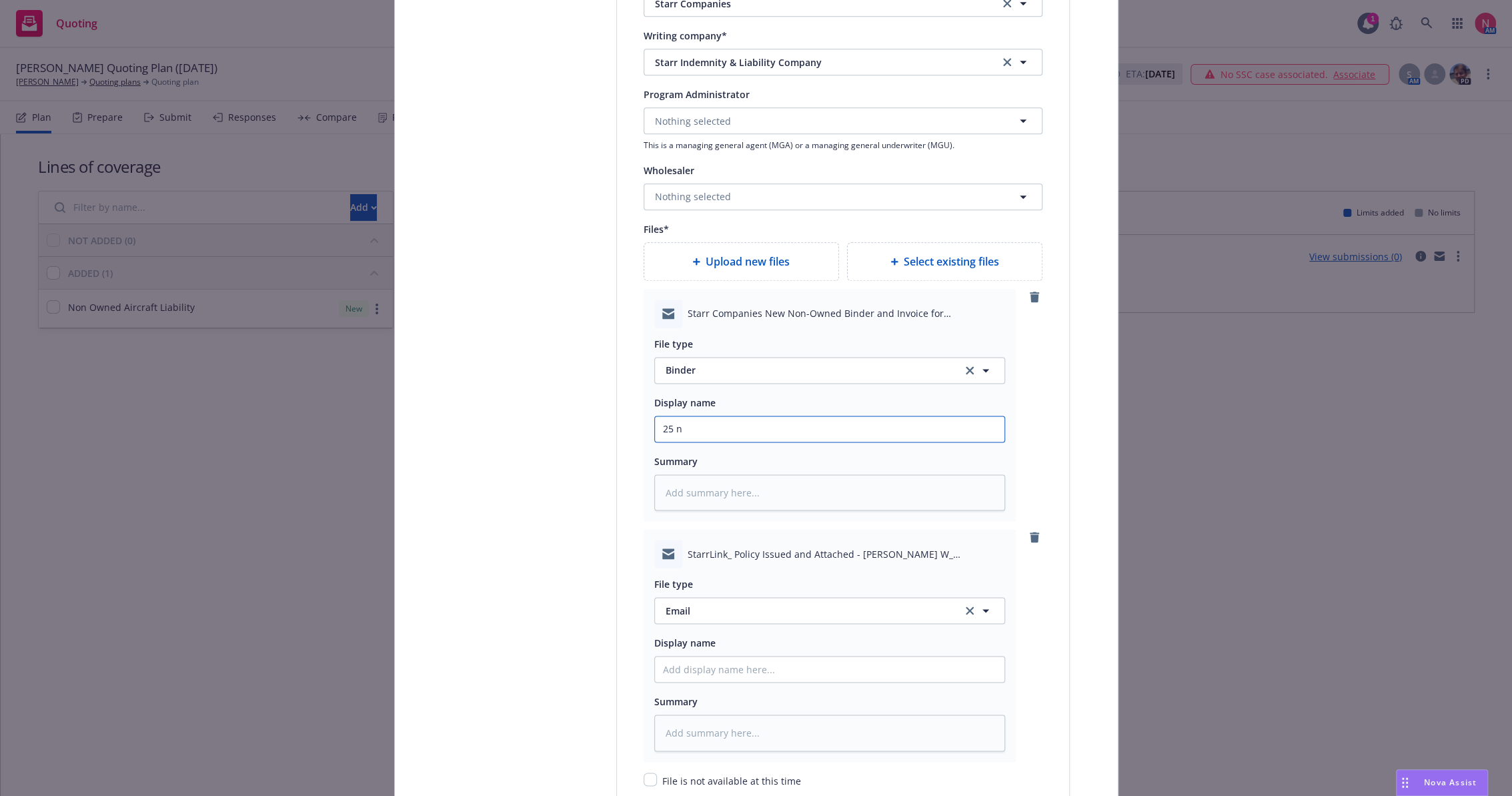
type textarea "x"
type input "25"
type textarea "x"
type input "25 N"
type textarea "x"
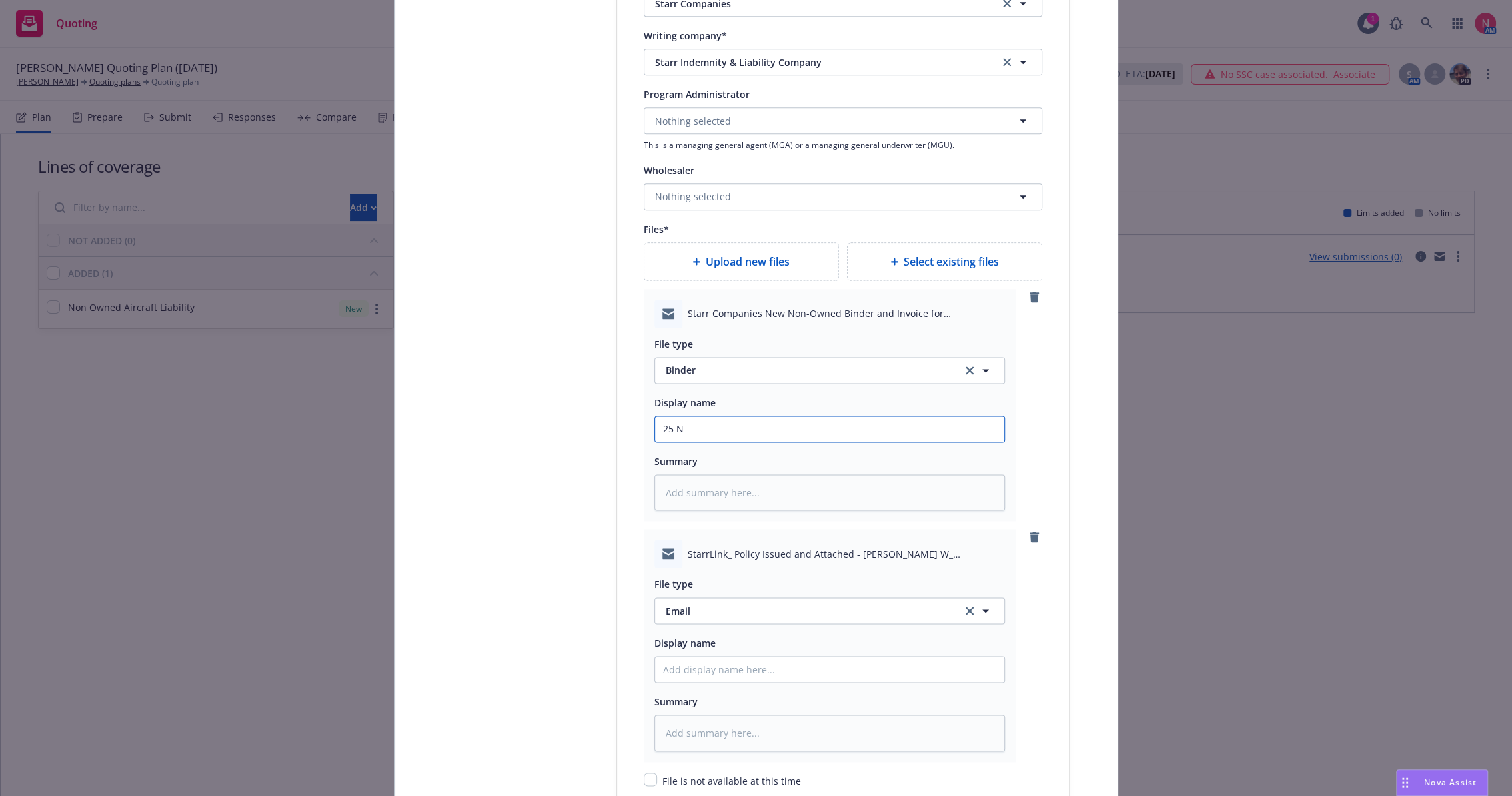
type input "25 No"
type textarea "x"
type input "25 N"
type textarea "x"
type input "25 NO"
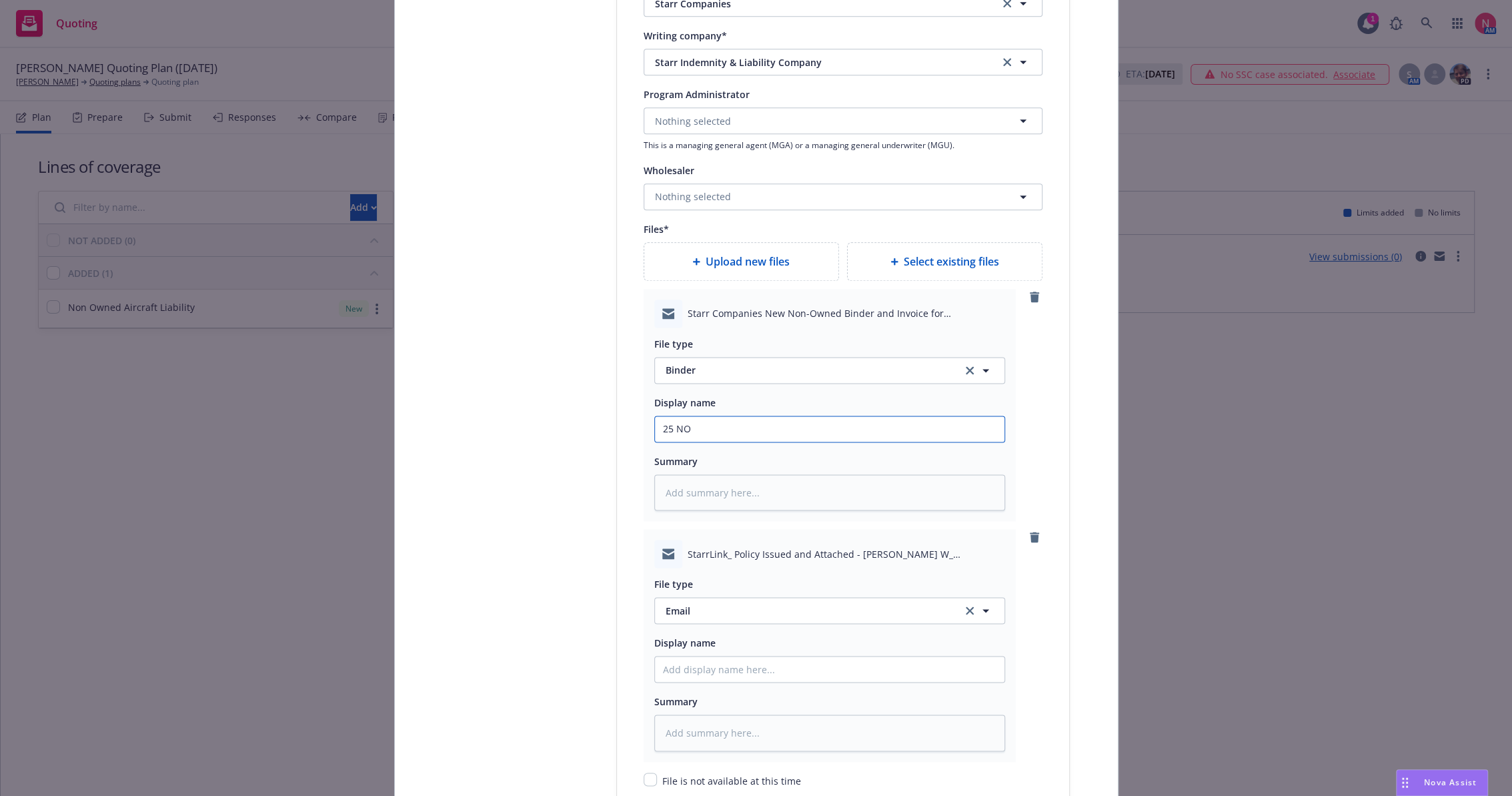
type textarea "x"
type input "25 NOW"
type textarea "x"
type input "25 NOWN"
type textarea "x"
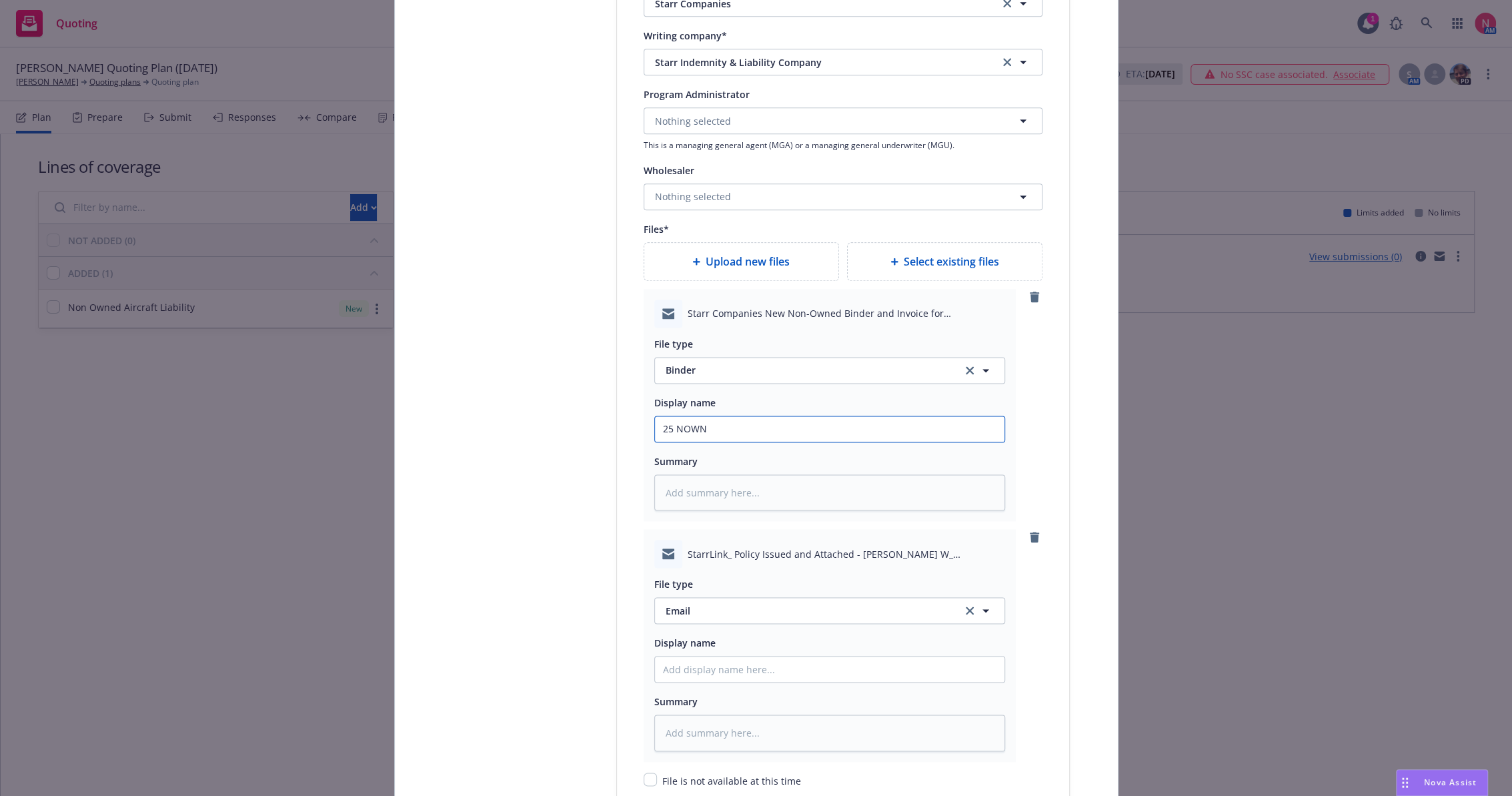
type input "25 NOWN"
type textarea "x"
type input "25 NOWN C"
type textarea "x"
type input "25 NOWN CV"
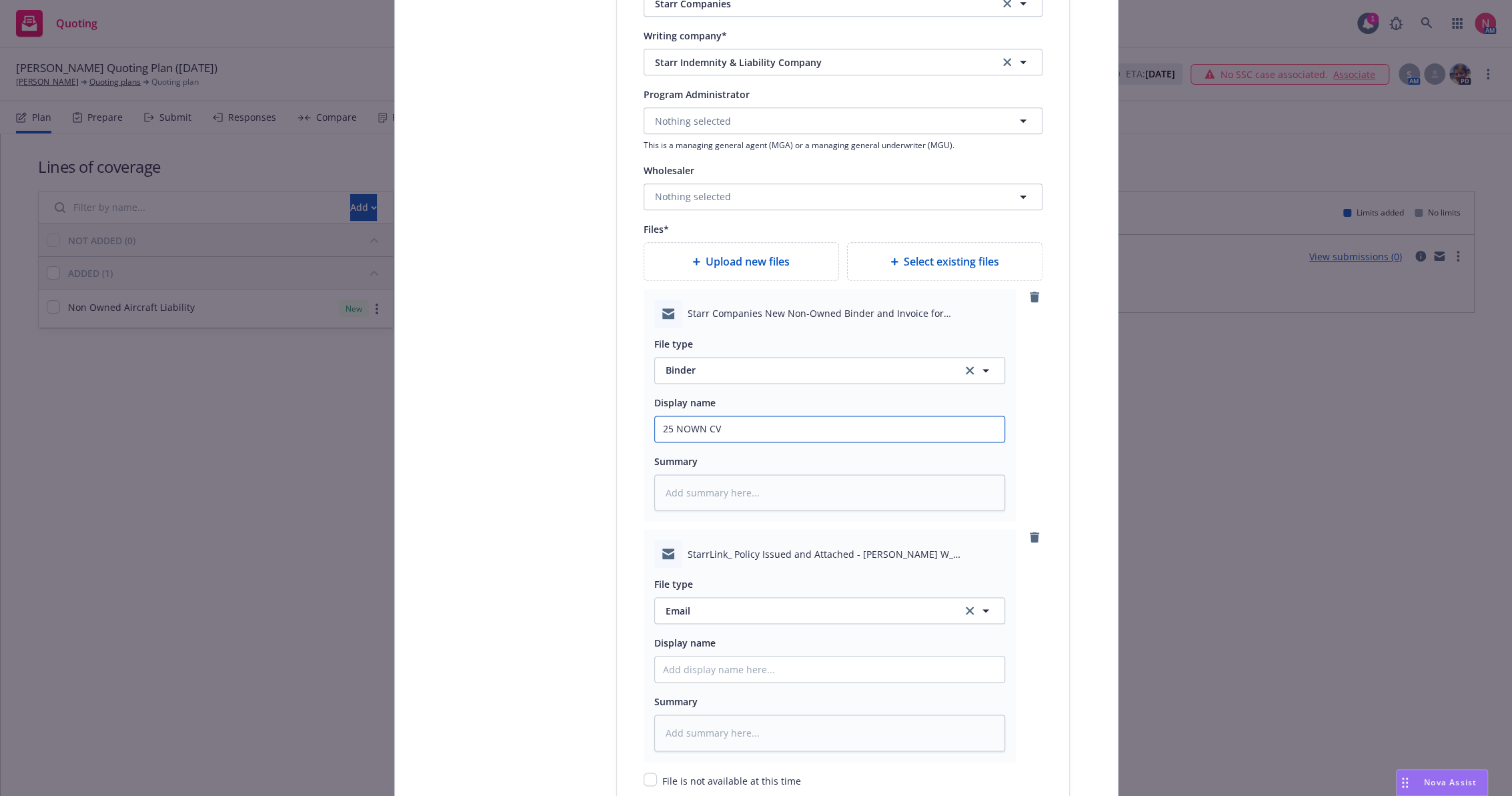
type textarea "x"
type input "25 NOWN CVS"
type textarea "x"
type input "25 NOWN CVS"
type textarea "x"
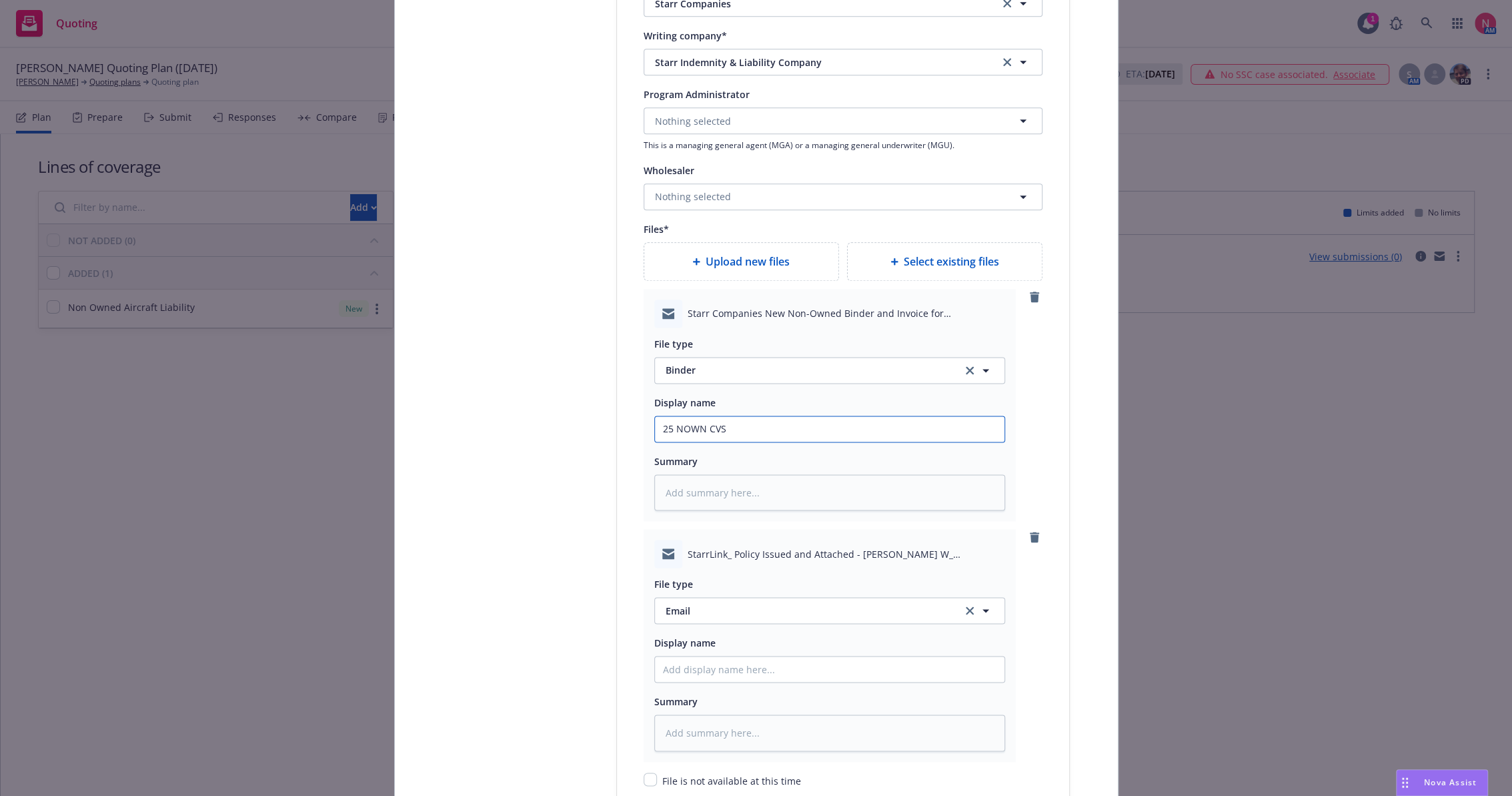
type input "25 NOWN CVS"
type textarea "x"
type input "25 NOWN CVS B"
type textarea "x"
type input "25 NOWN CVS Bi"
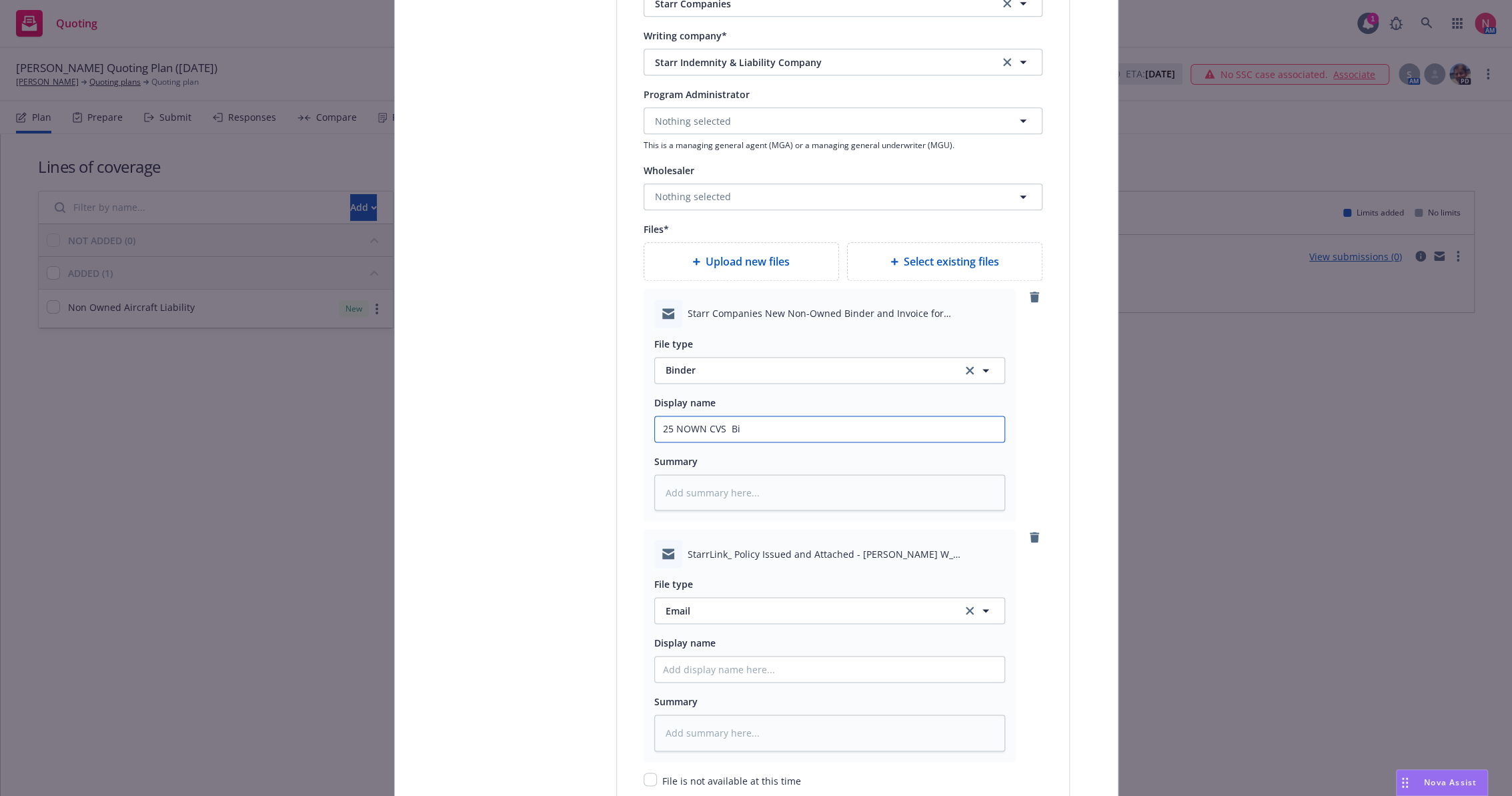
type textarea "x"
type input "25 NOWN CVS Bin"
type textarea "x"
type input "25 NOWN CVS Bind"
type textarea "x"
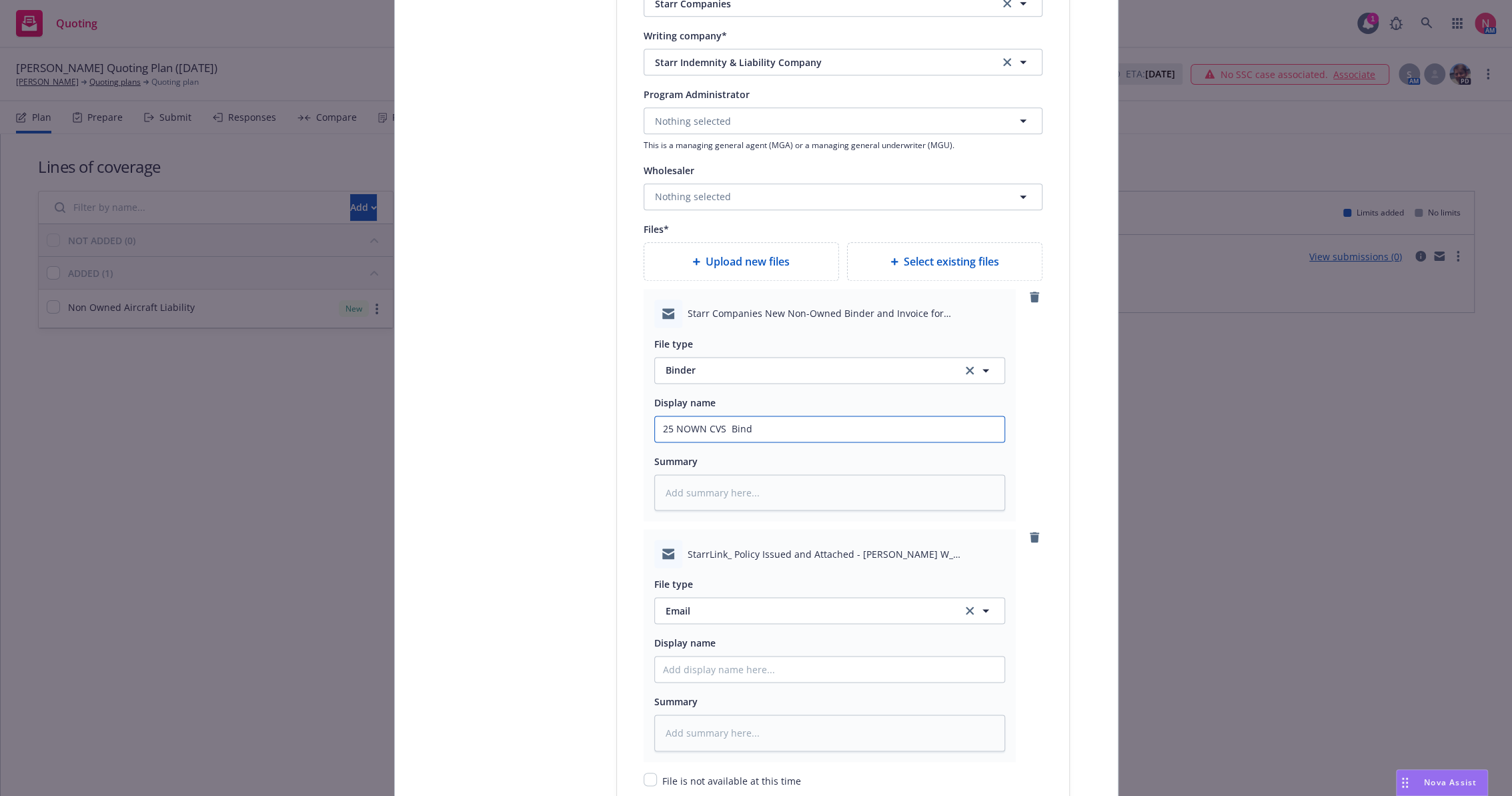
type input "25 NOWN CVS Binde"
type textarea "x"
type input "25 NOWN CVS Binder"
type textarea "x"
type input "25 NOWN CVS Binder"
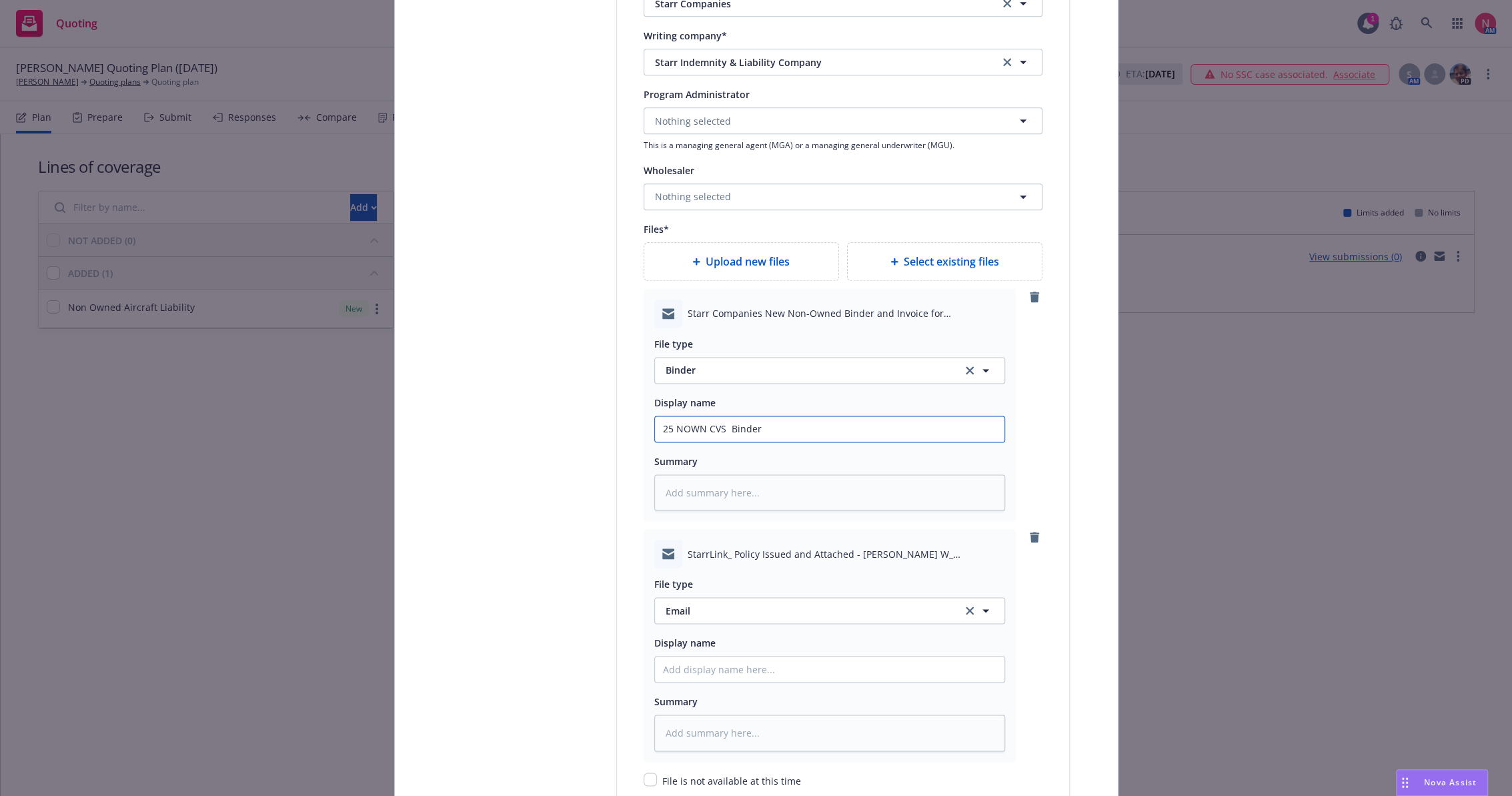
type textarea "x"
type input "25 NOWN CVS Binder a"
type textarea "x"
type input "25 NOWN CVS Binder an"
type textarea "x"
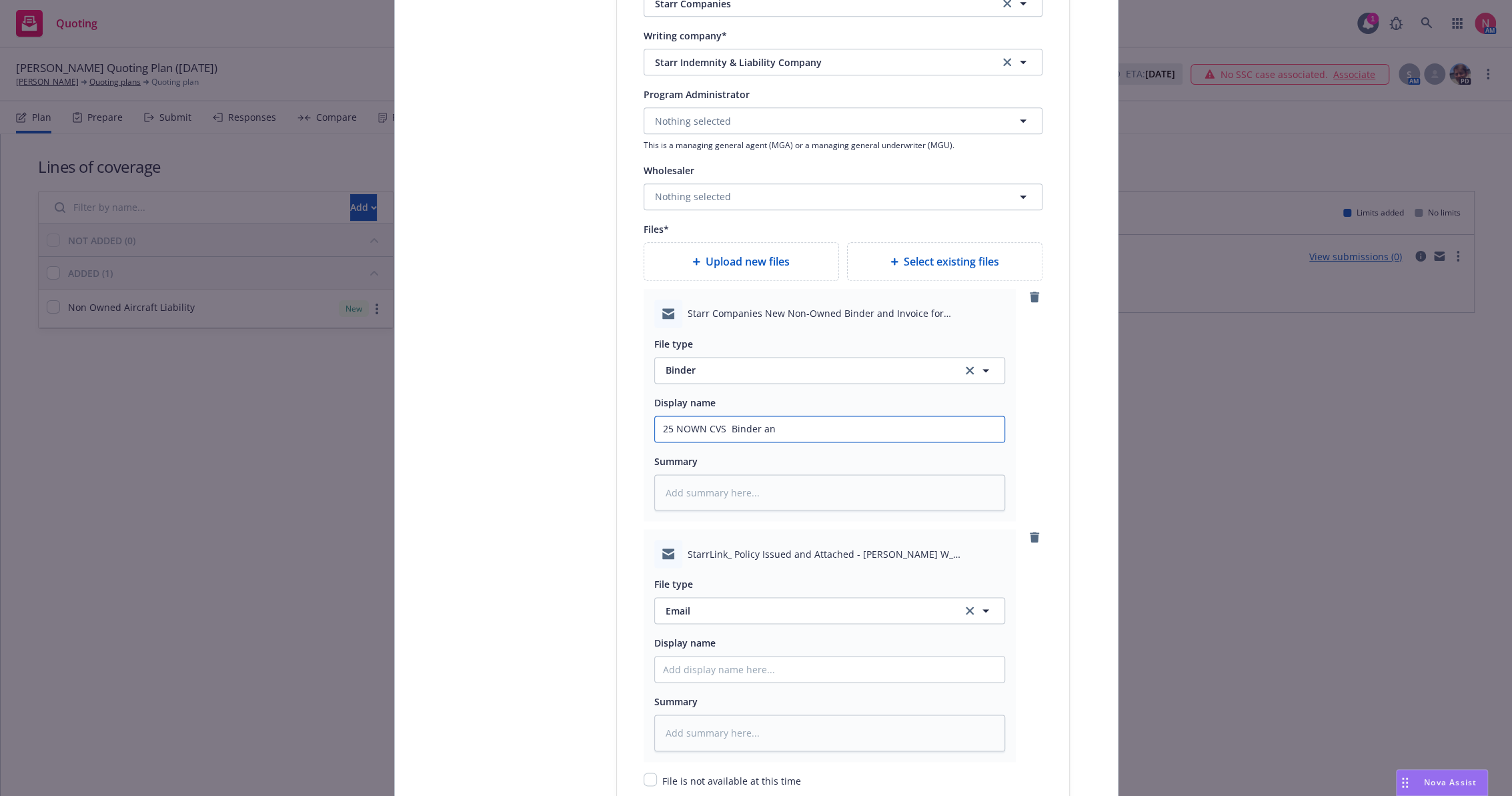
type input "25 NOWN CVS Binder and"
type textarea "x"
type input "25 NOWN CVS Binder and"
type textarea "x"
type input "25 NOWN CVS Binder and b"
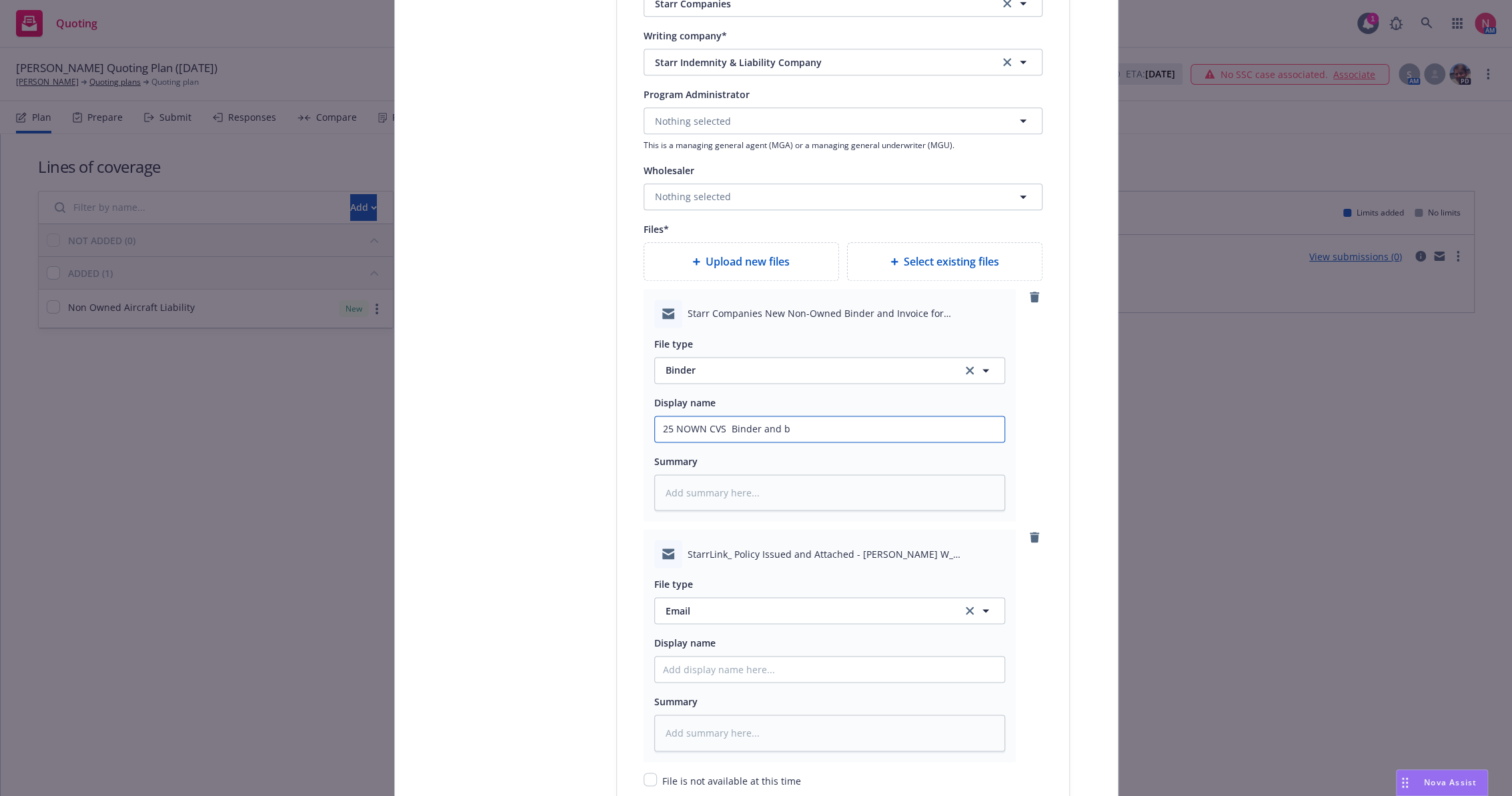
type textarea "x"
type input "25 NOWN CVS Binder and bi"
type textarea "x"
type input "25 NOWN CVS Binder and bil"
type textarea "x"
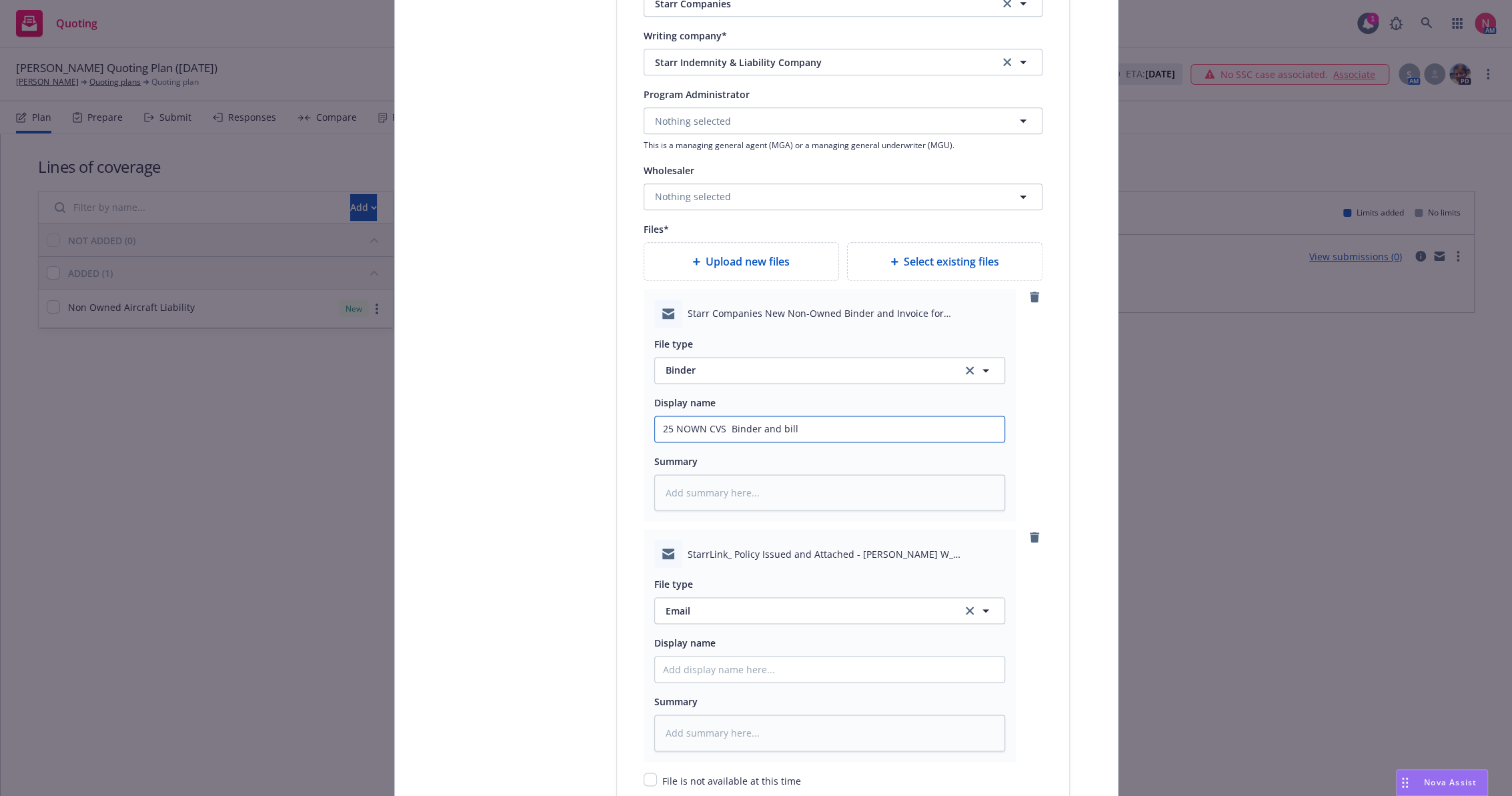
drag, startPoint x: 657, startPoint y: 423, endPoint x: 723, endPoint y: 426, distance: 66.1
click at [723, 426] on input "25 NOWN CVS Binder and bill" at bounding box center [830, 428] width 350 height 26
type input "25 NOWN CVS Binder and bill"
click at [707, 441] on input "Policy display name" at bounding box center [830, 428] width 350 height 26
paste input "25 NOWN CVS"
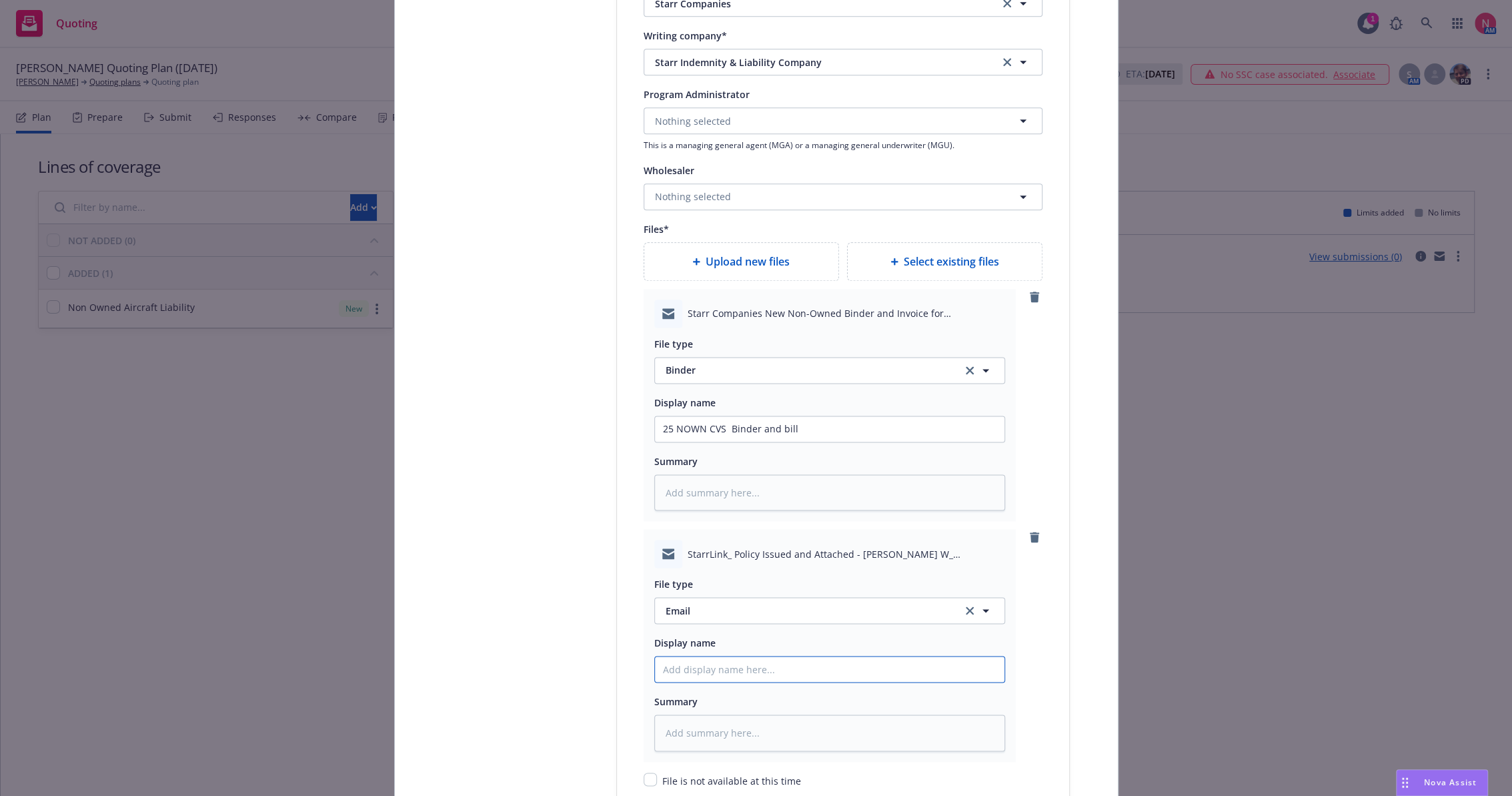
type textarea "x"
type input "25 NOWN CVS"
type textarea "x"
type input "25 NOWN CVS"
type textarea "x"
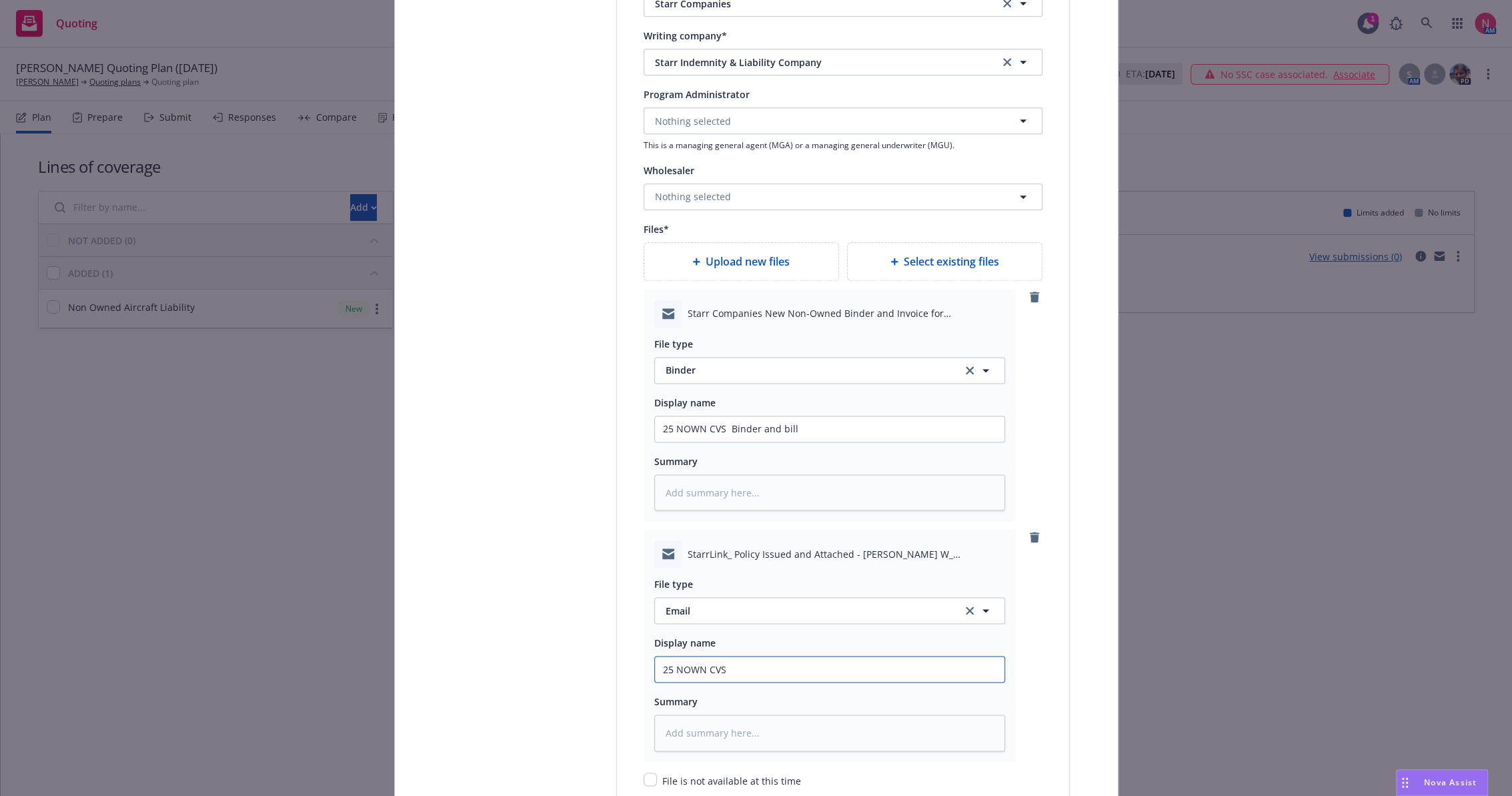
type input "25 NOWN CVS p"
type textarea "x"
type input "25 NOWN CVS po"
type textarea "x"
type input "25 NOWN CVS pol"
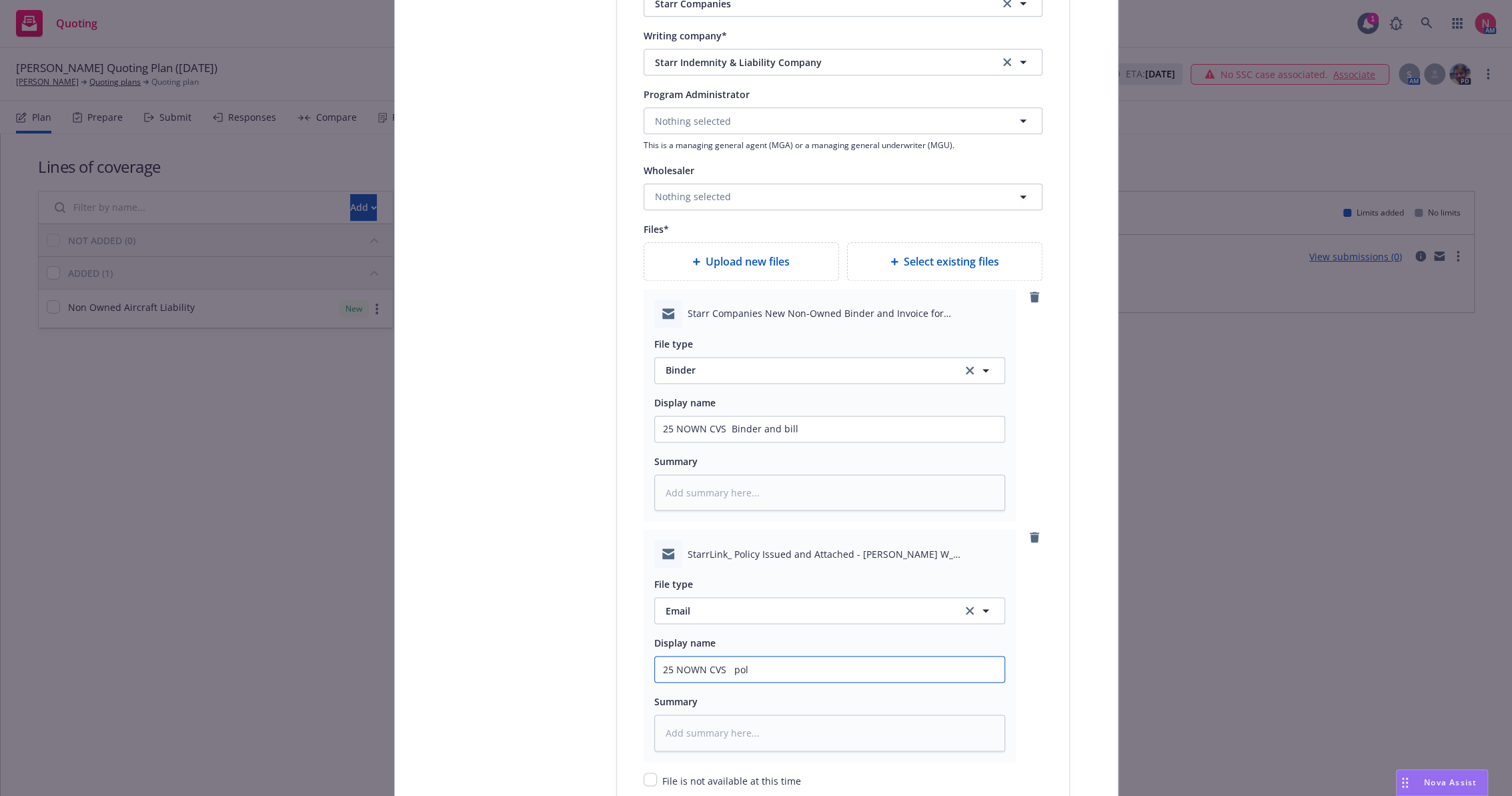
type textarea "x"
type input "25 NOWN CVS poli"
type textarea "x"
type input "25 NOWN CVS polic"
type textarea "x"
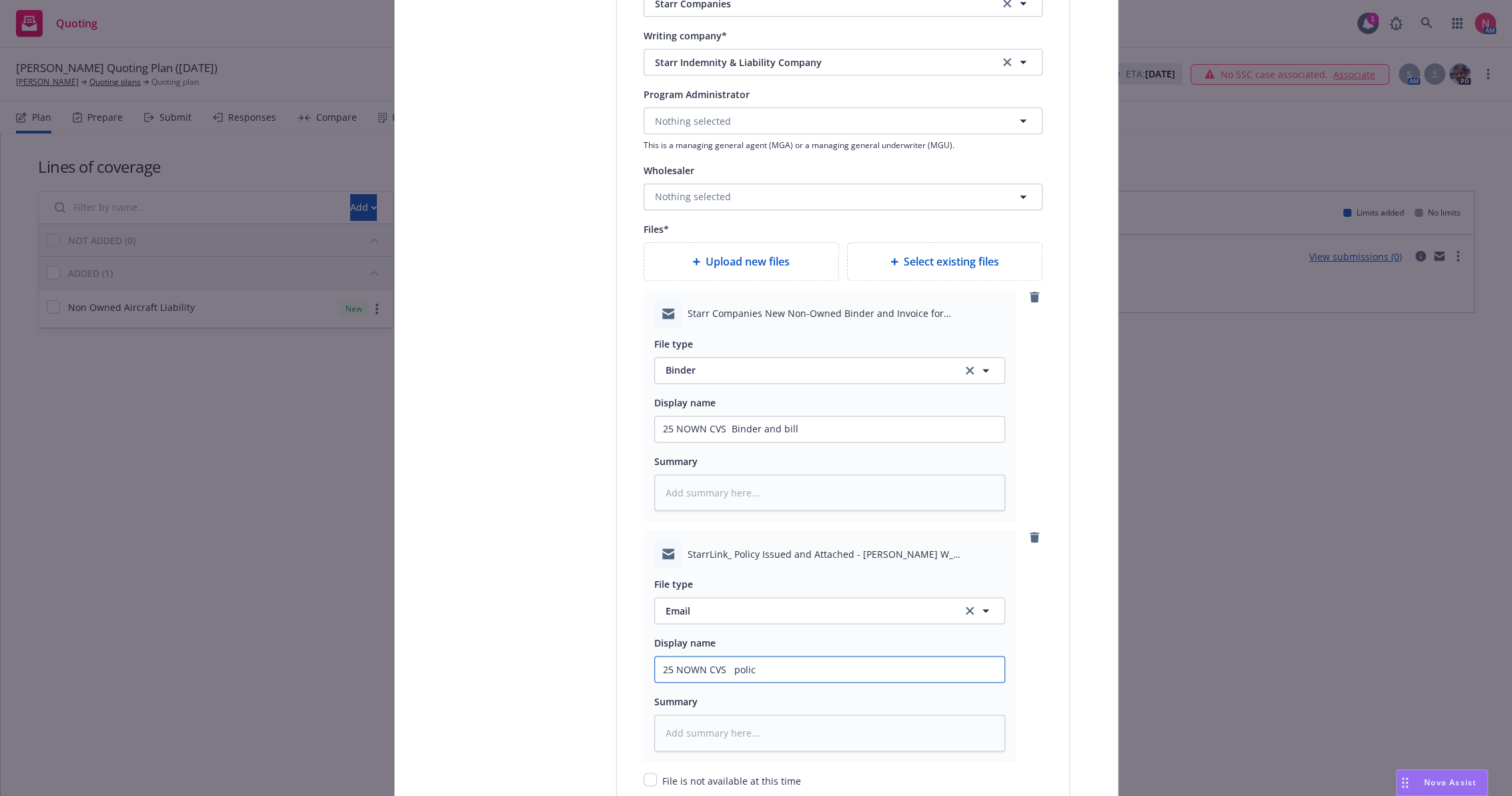
type input "25 NOWN CVS policy"
click at [733, 441] on input "25 NOWN CVS policy" at bounding box center [830, 428] width 350 height 26
type textarea "x"
type input "25 NOWN CVS olicy"
type textarea "x"
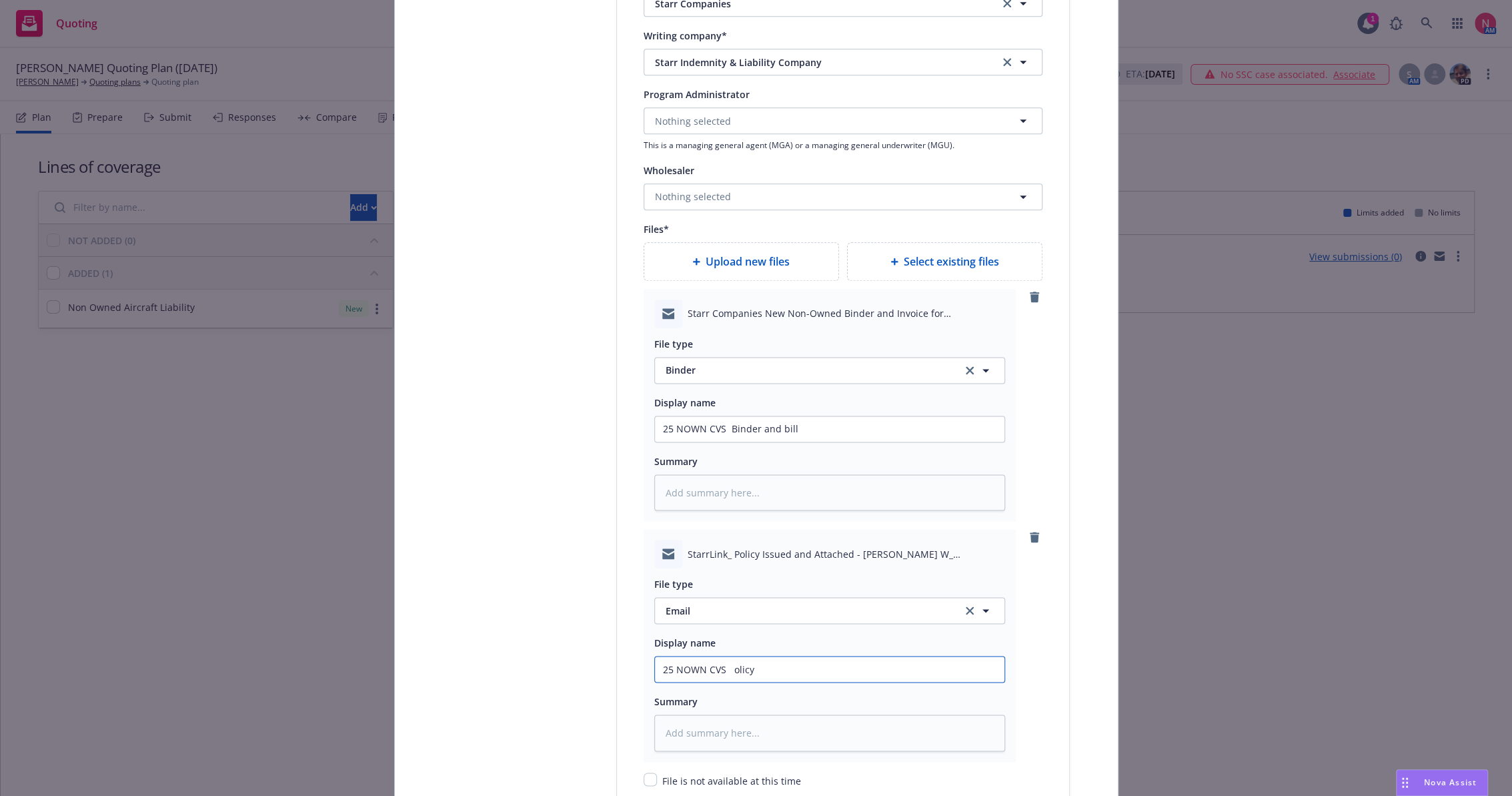
type input "25 NOWN CVS olicy"
type textarea "x"
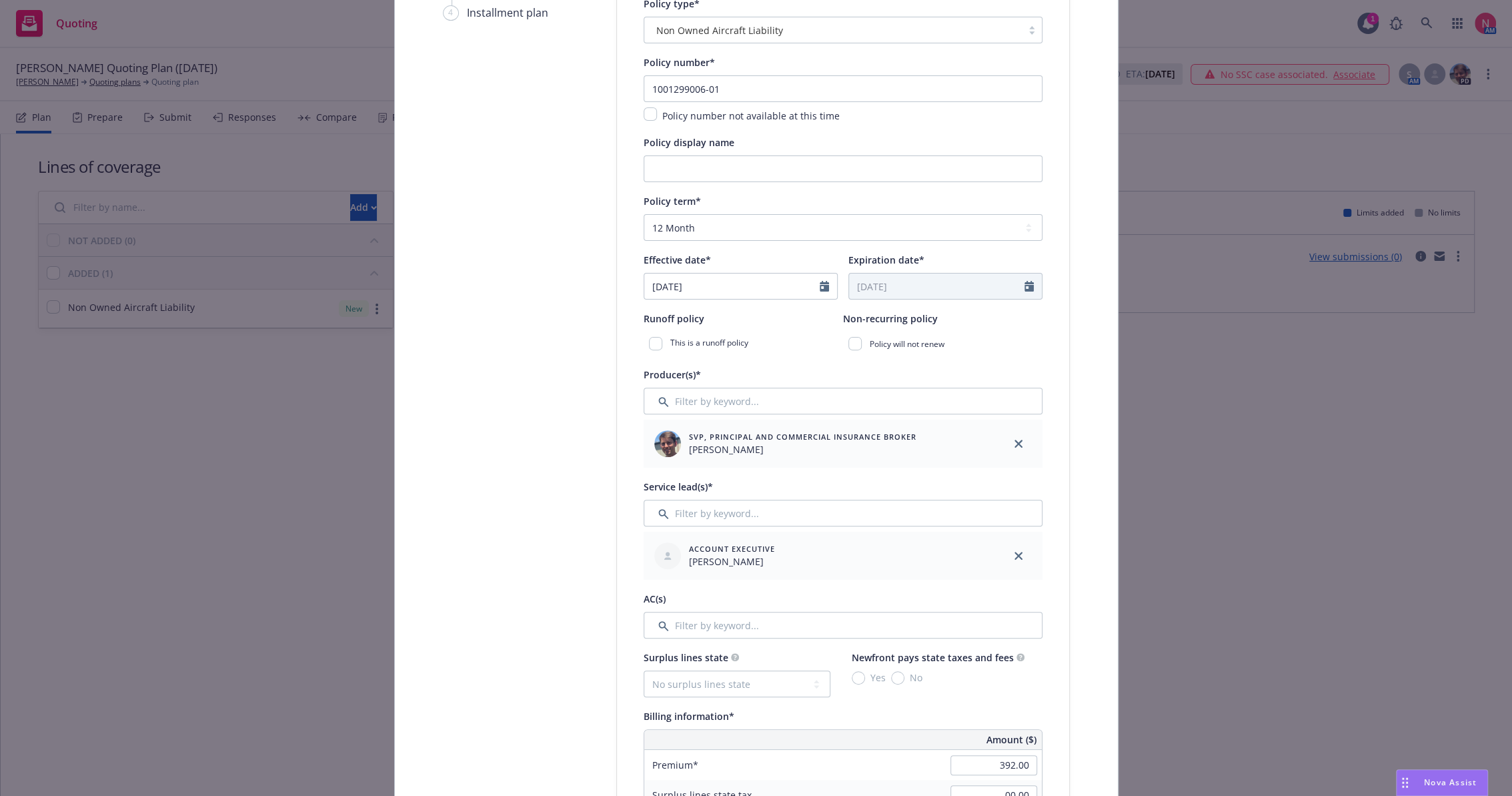
scroll to position [0, 0]
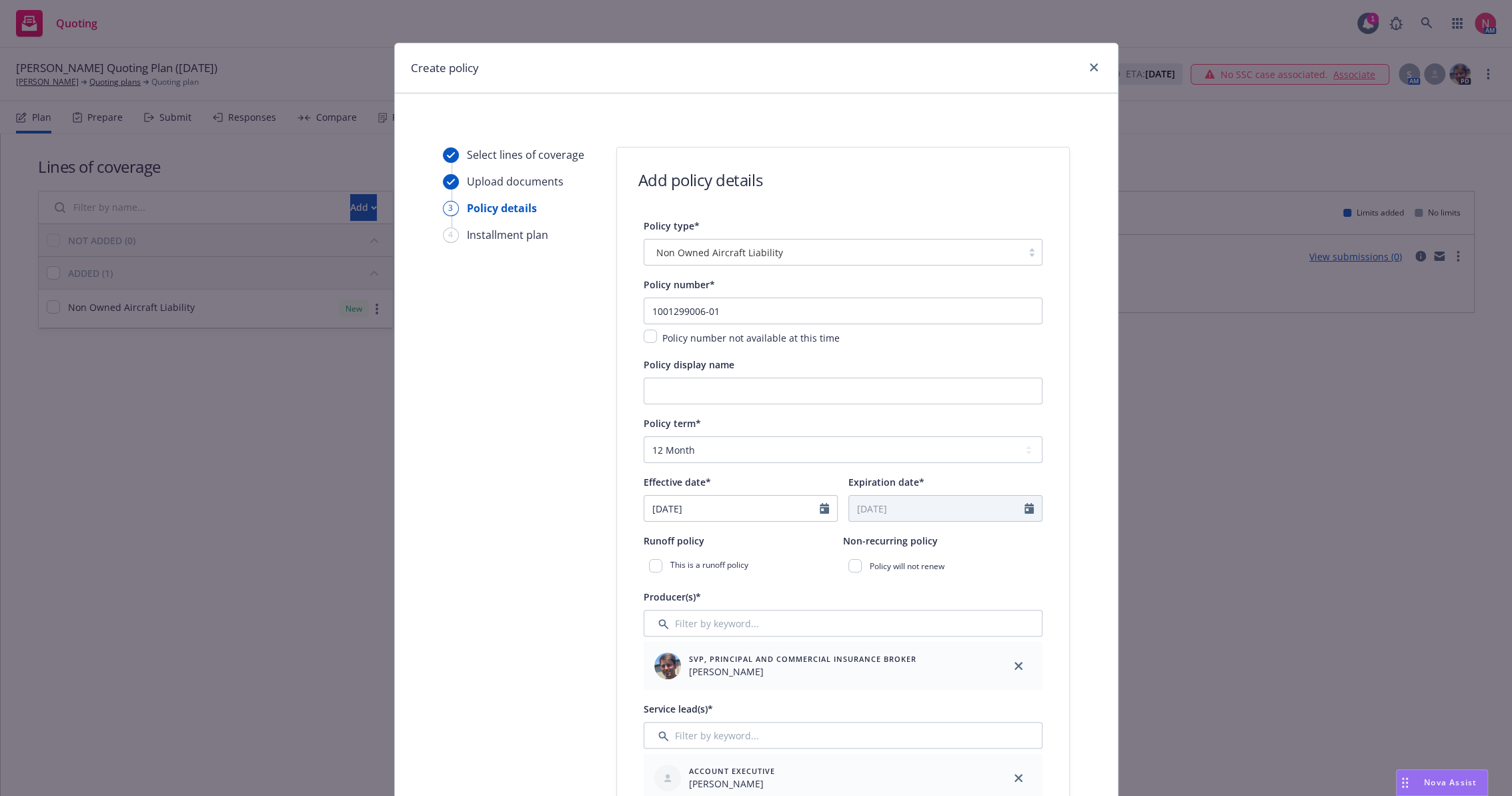
type input "25 NOWN CVS Policy"
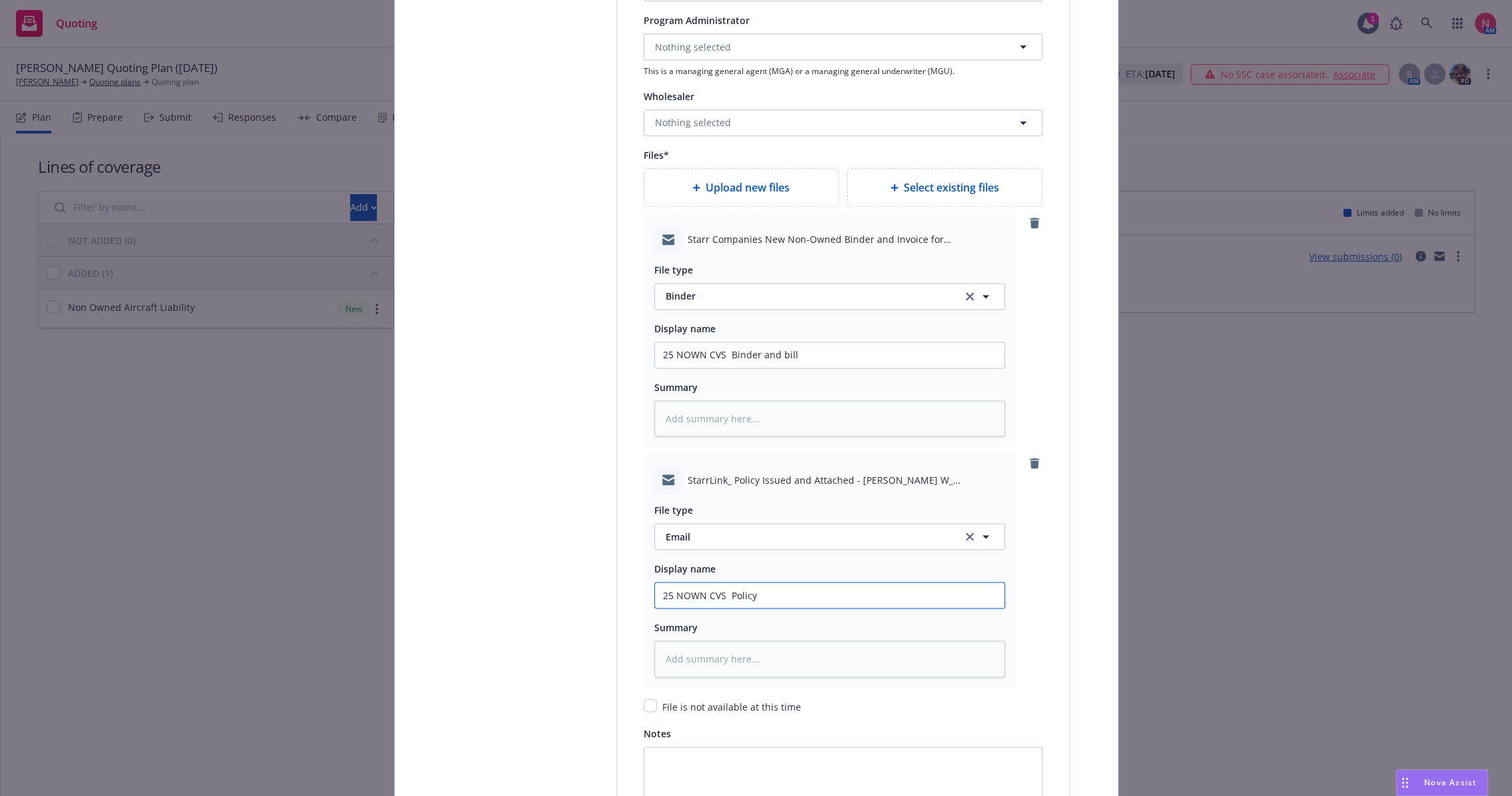
scroll to position [1704, 0]
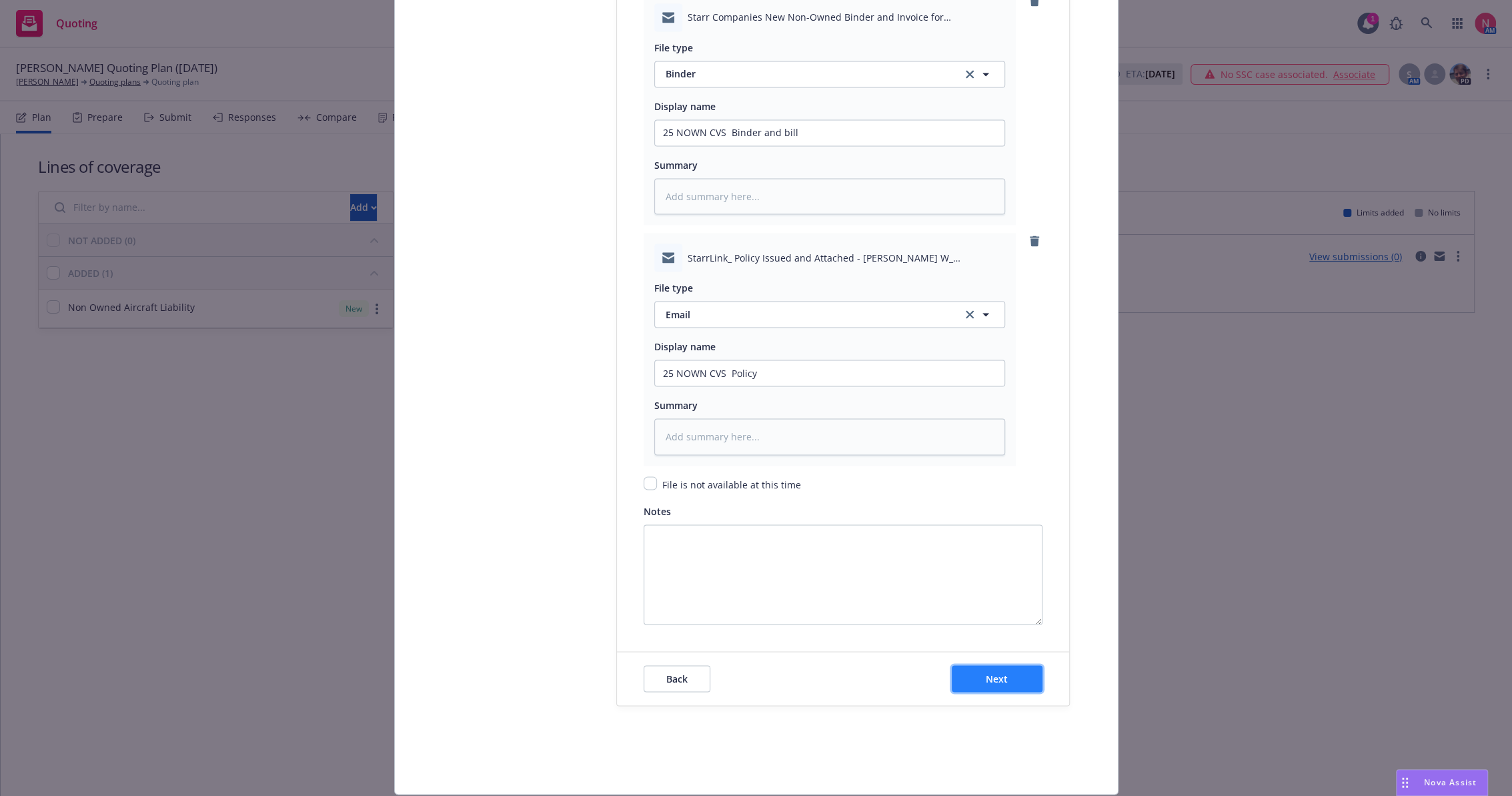
click at [986, 671] on span "Next" at bounding box center [996, 677] width 22 height 12
type textarea "x"
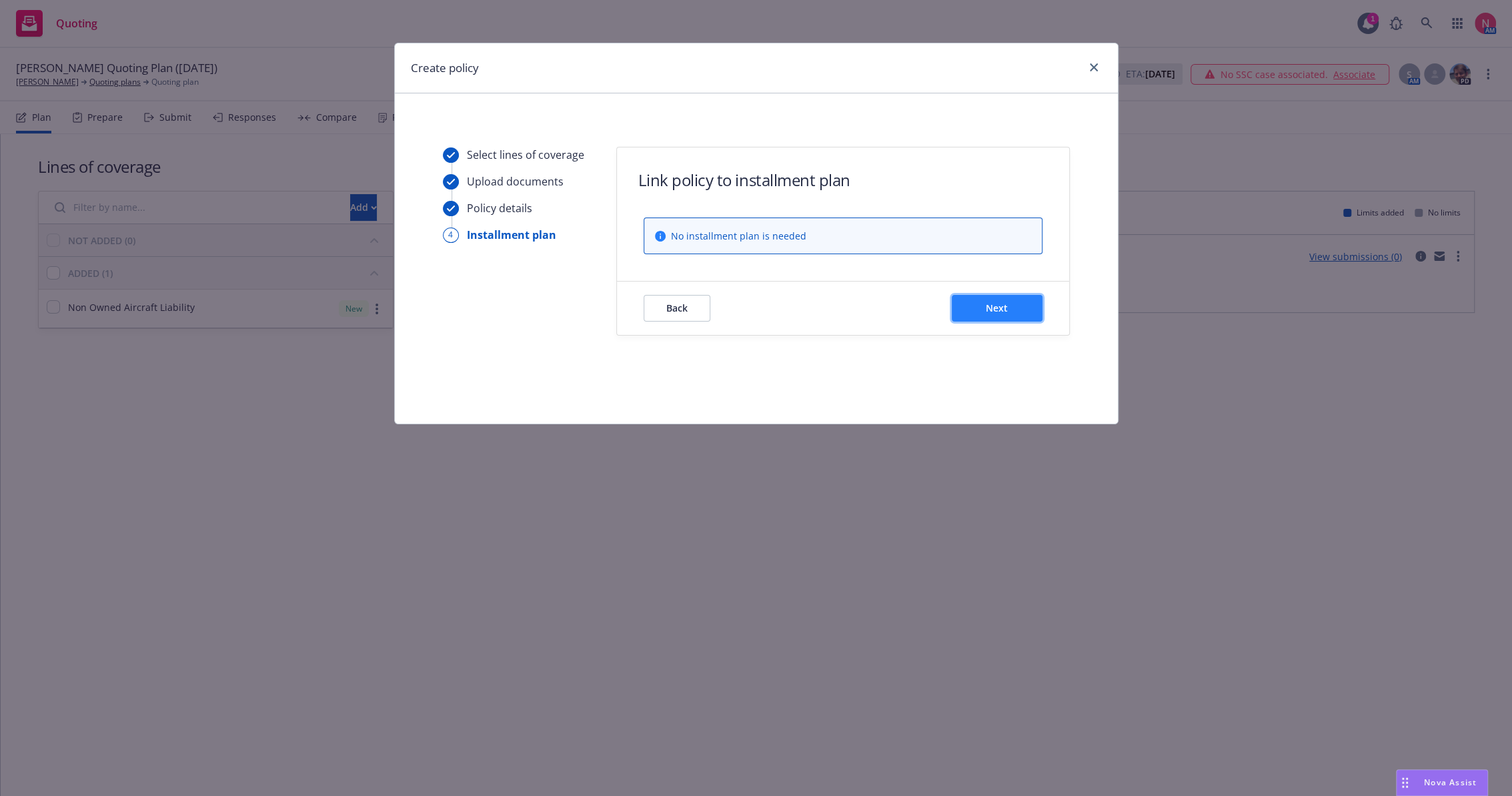
click at [989, 315] on button "Next" at bounding box center [997, 308] width 91 height 26
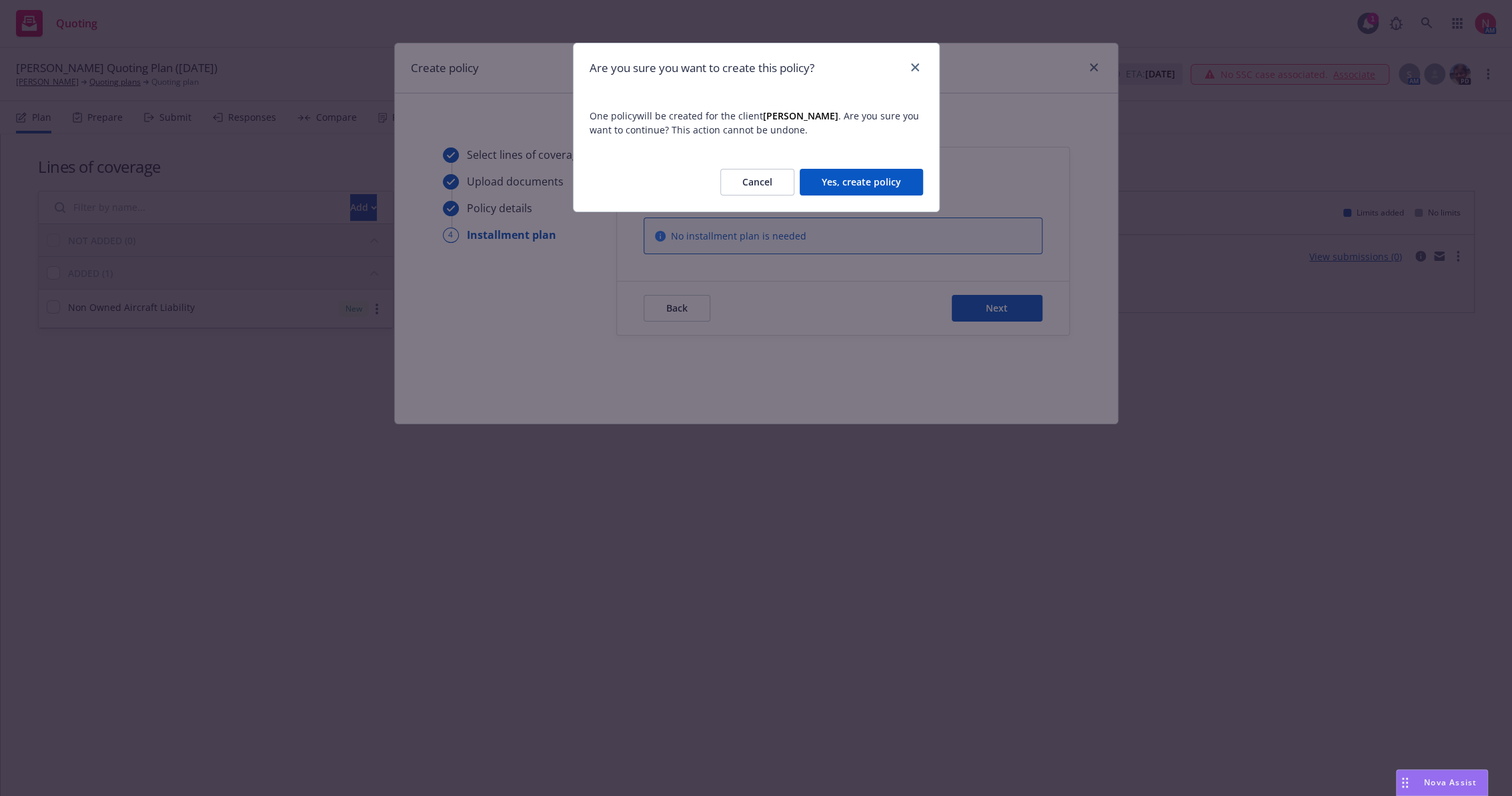
click at [857, 191] on button "Yes, create policy" at bounding box center [861, 182] width 124 height 26
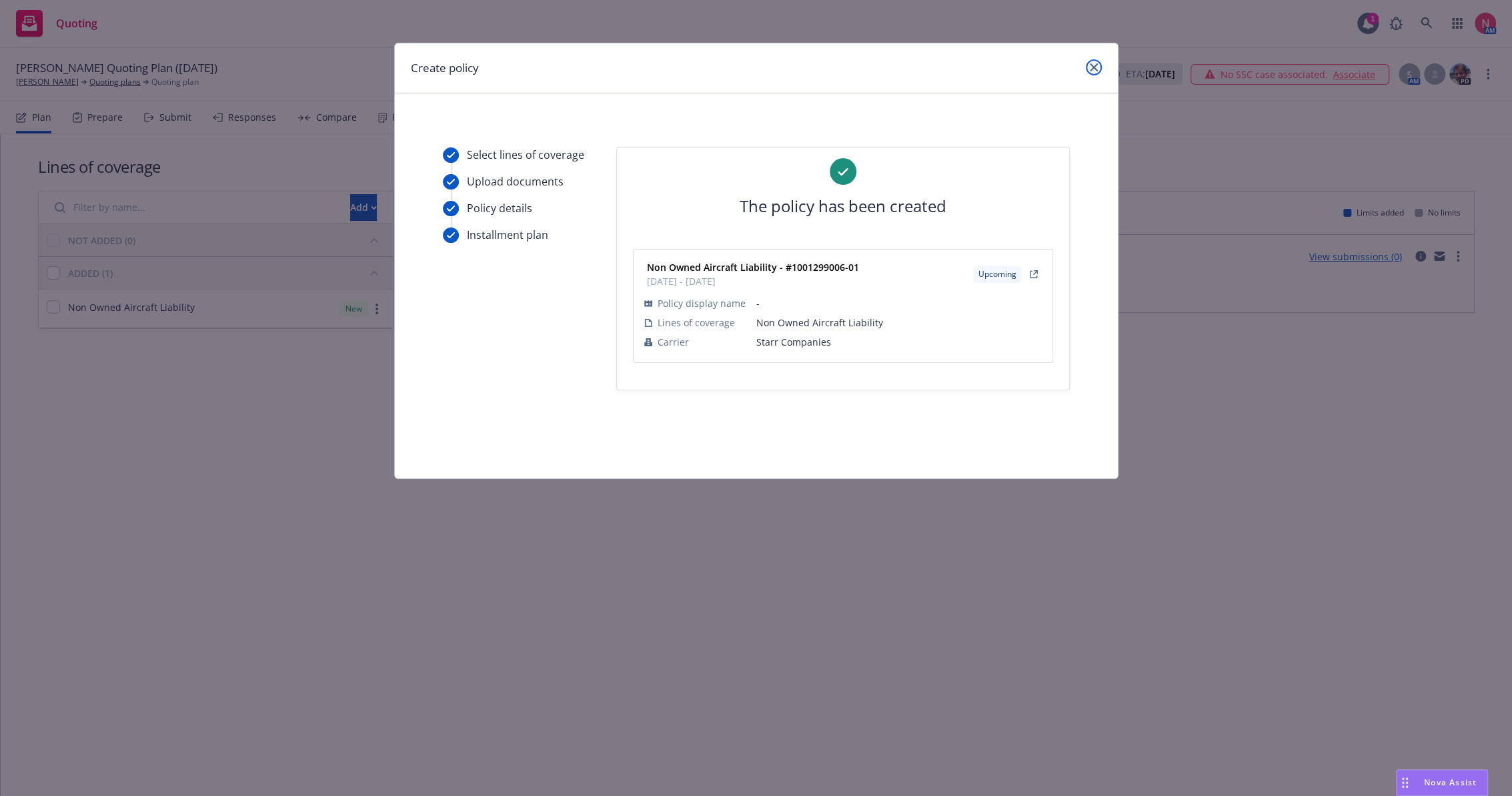
click at [1096, 72] on link "close" at bounding box center [1093, 67] width 16 height 16
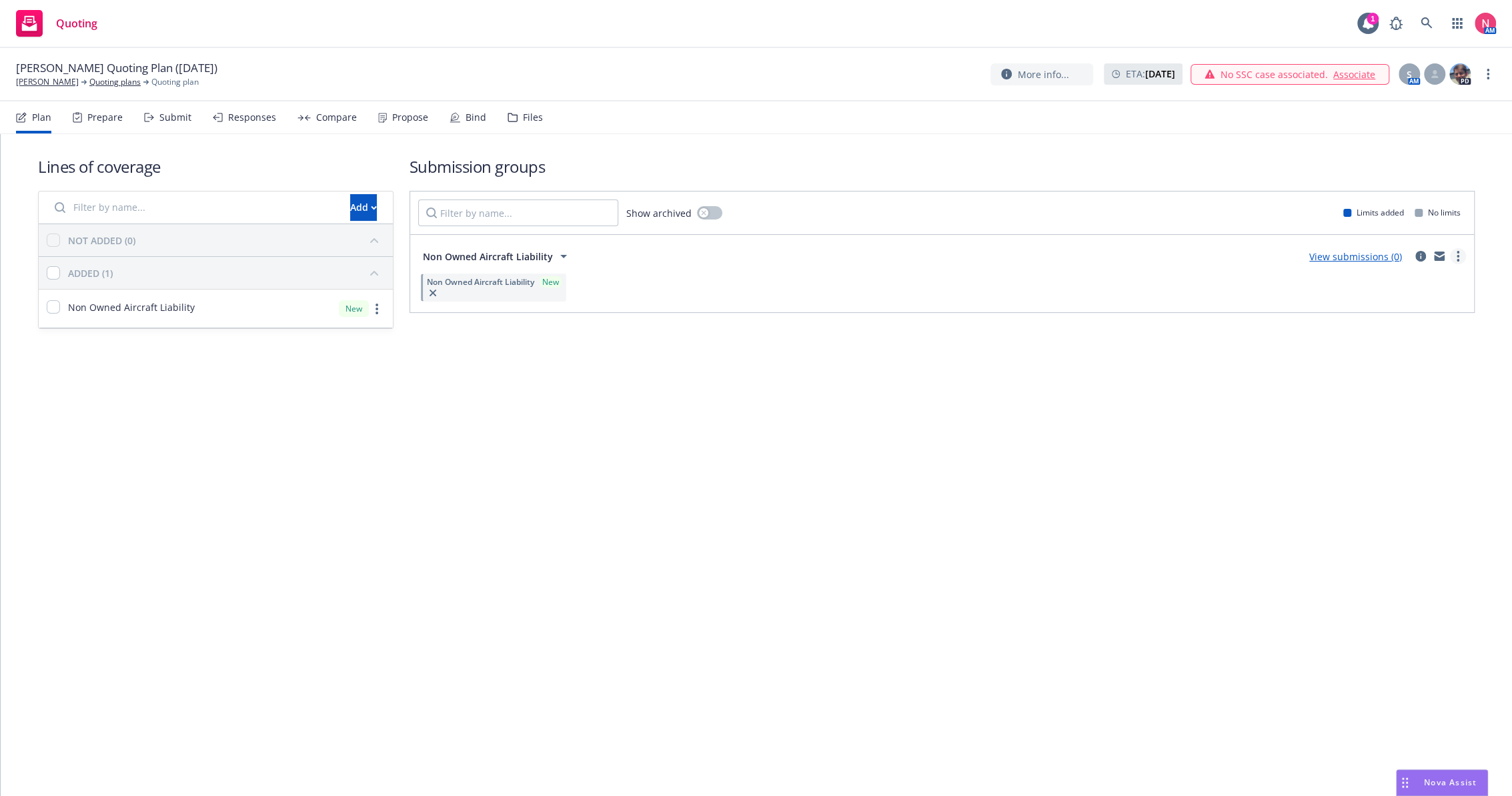
click at [1462, 253] on link "more" at bounding box center [1458, 256] width 16 height 16
click at [1485, 78] on link "more" at bounding box center [1487, 73] width 16 height 16
click at [1403, 181] on link "Archive quoting plan" at bounding box center [1420, 182] width 148 height 26
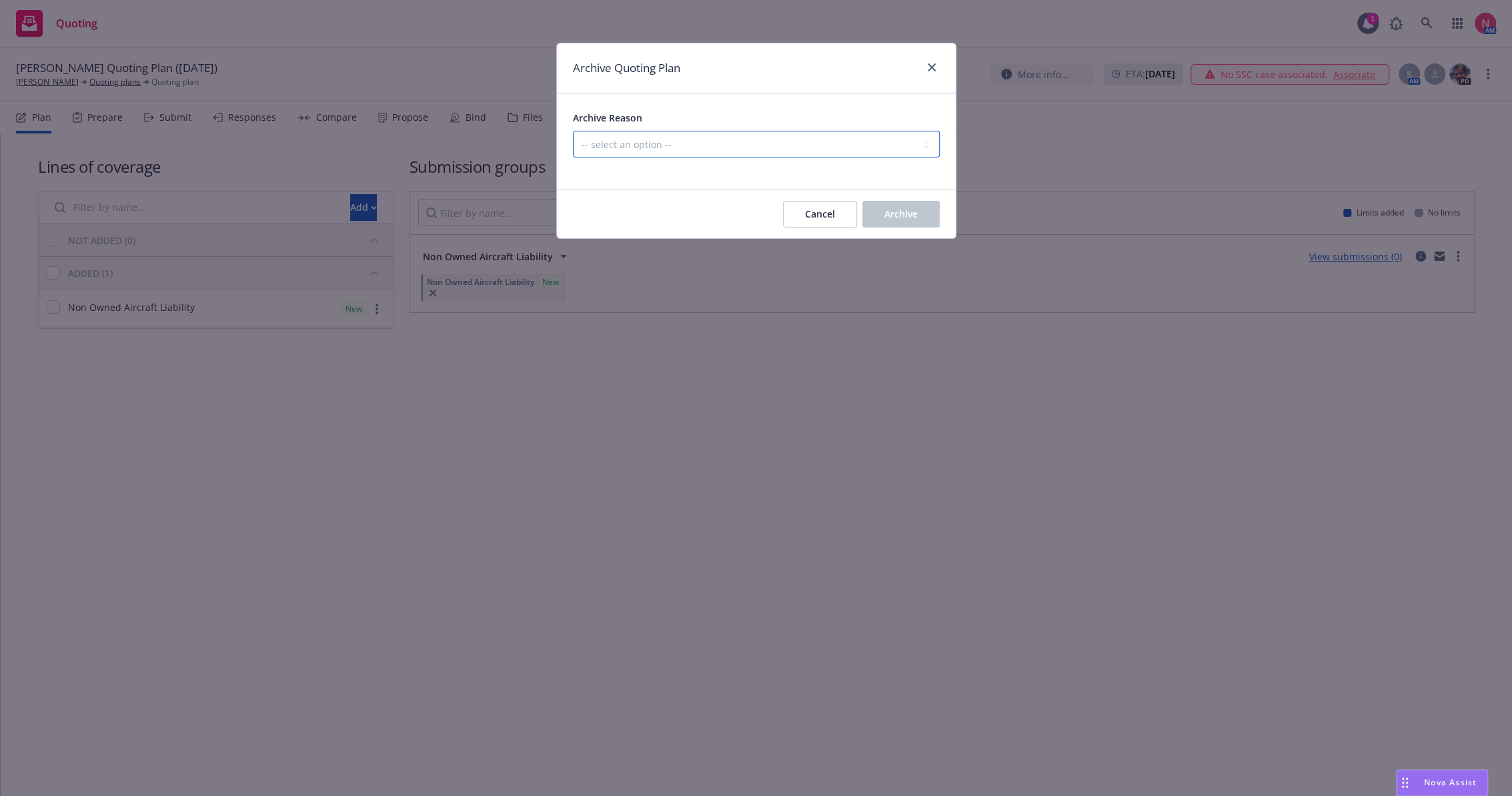
click at [629, 146] on select "-- select an option -- Created by error Duplicate New business opportunity lost…" at bounding box center [756, 144] width 367 height 26
select select "ARCHIVED_NEW_BUSINESS_COMPLETED"
click at [572, 130] on select "-- select an option -- Created by error Duplicate New business opportunity lost…" at bounding box center [756, 144] width 367 height 26
click at [932, 208] on button "Archive" at bounding box center [901, 214] width 78 height 26
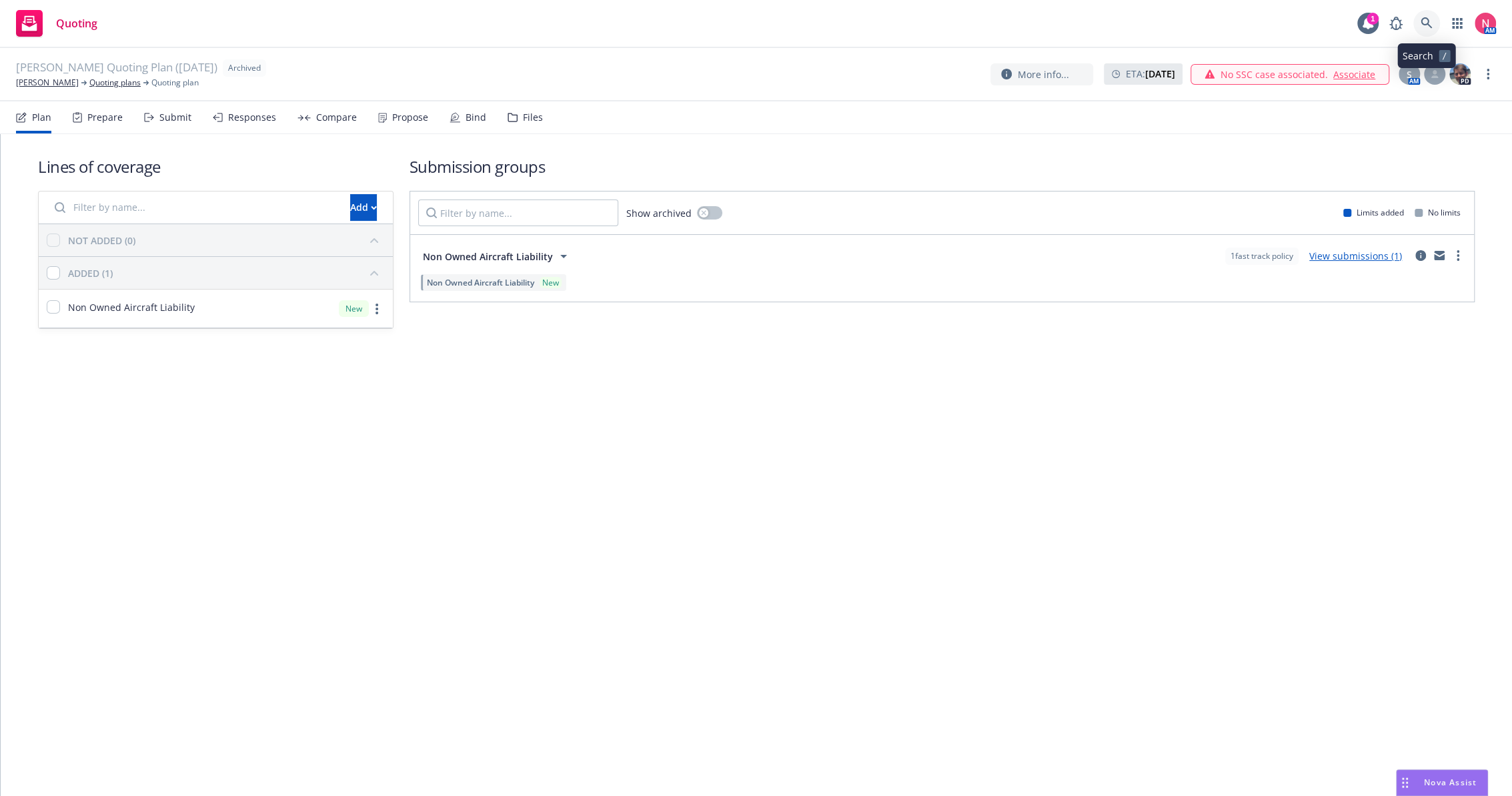
click at [1426, 16] on link at bounding box center [1426, 23] width 26 height 26
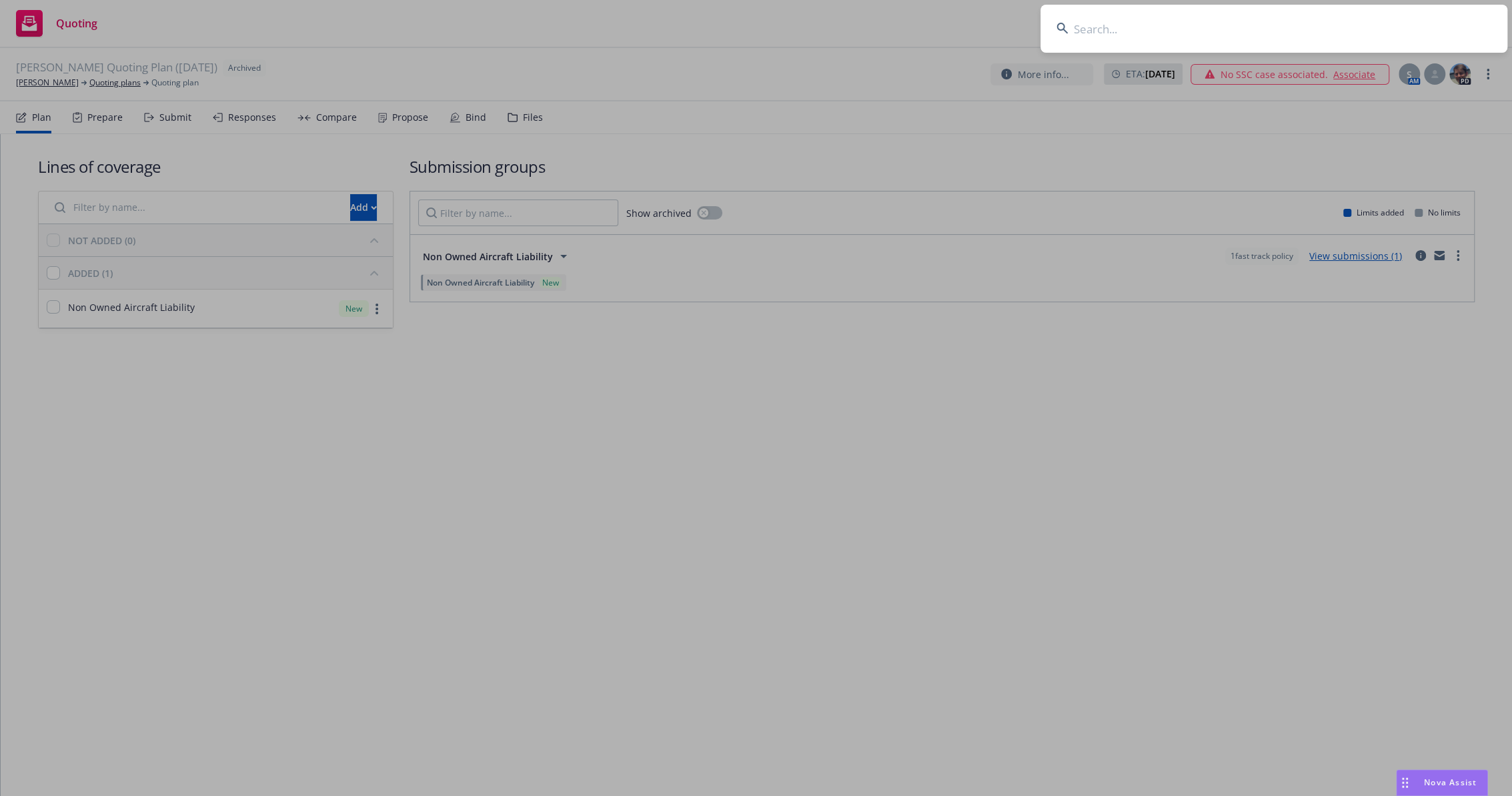
click at [1139, 34] on input at bounding box center [1274, 29] width 467 height 48
type input "Samuel Holloway"
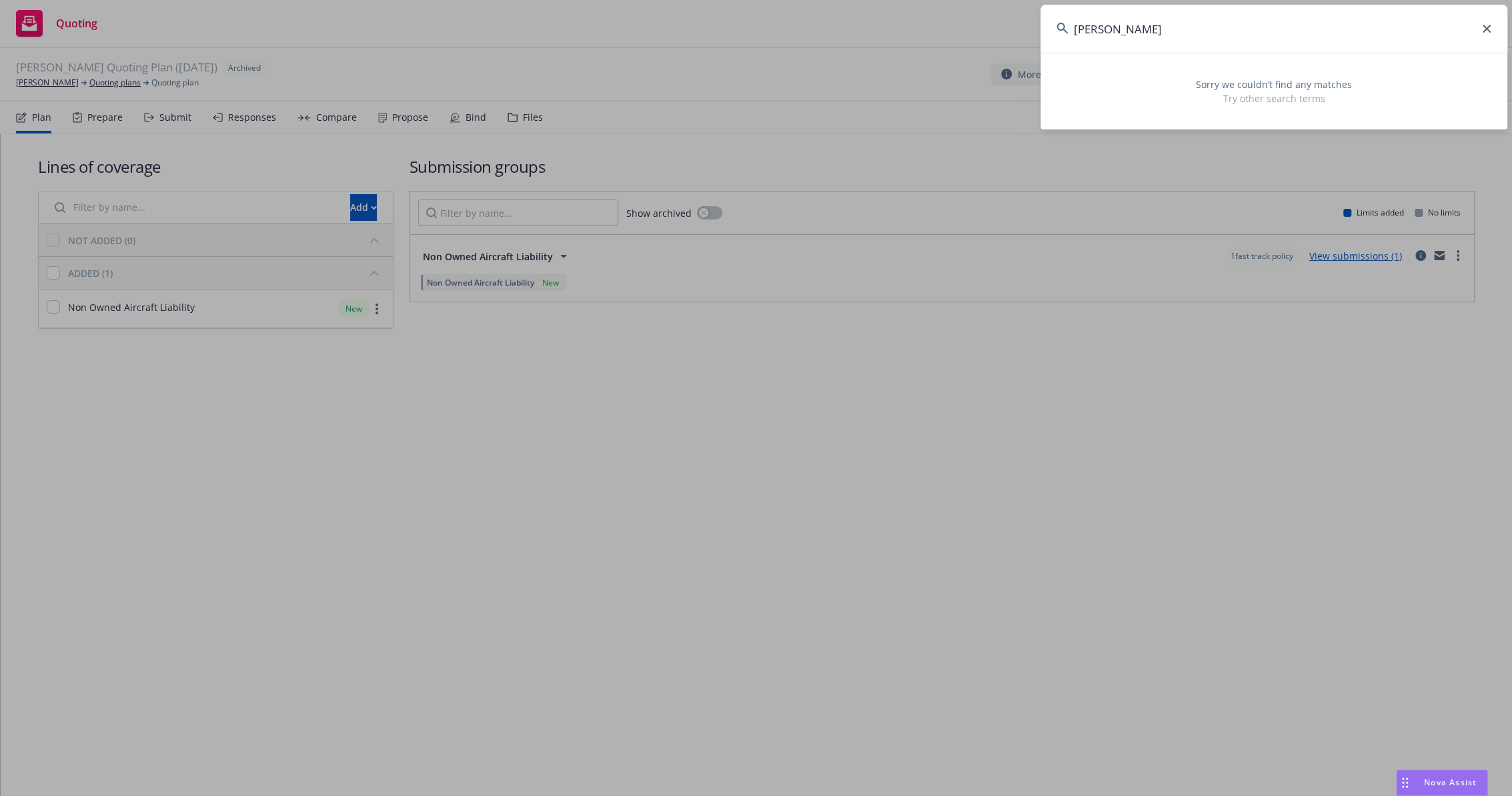
click at [1246, 41] on input "Samuel Holloway" at bounding box center [1274, 29] width 467 height 48
click at [1483, 24] on input "Samuel Holloway" at bounding box center [1274, 29] width 467 height 48
click at [1487, 28] on icon at bounding box center [1486, 29] width 8 height 8
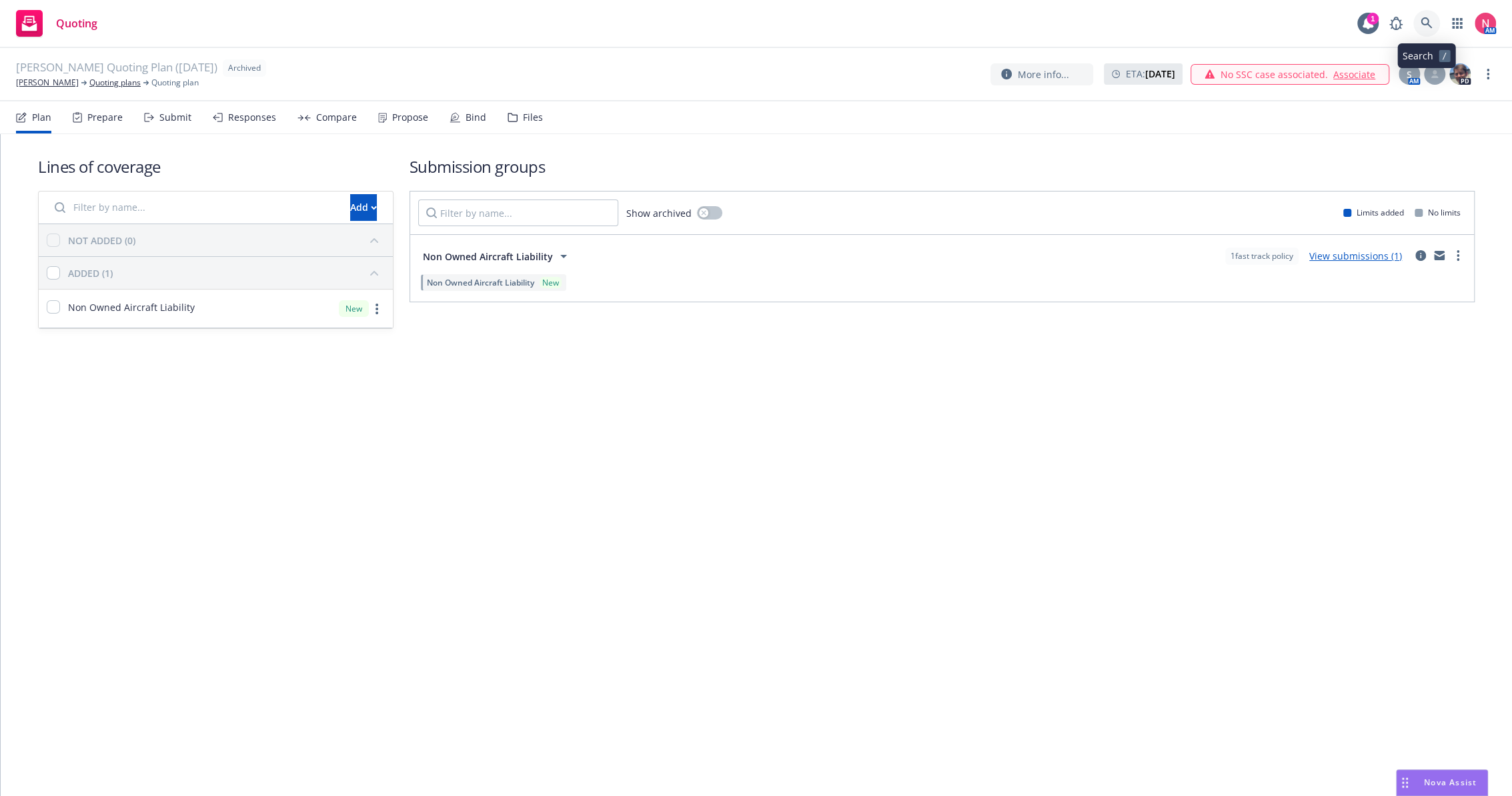
click at [1430, 26] on icon at bounding box center [1426, 23] width 12 height 12
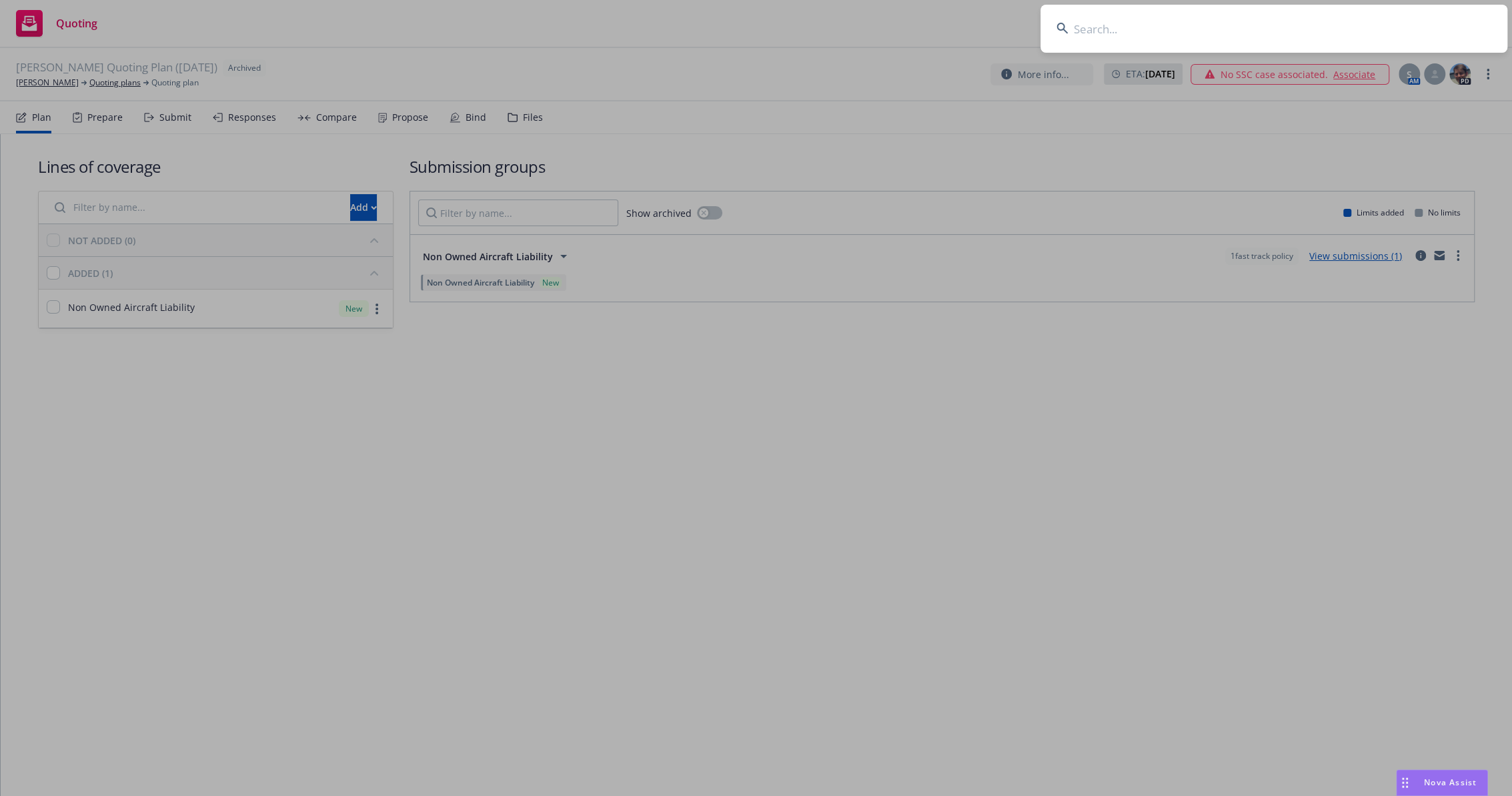
click at [1276, 26] on input at bounding box center [1274, 29] width 467 height 48
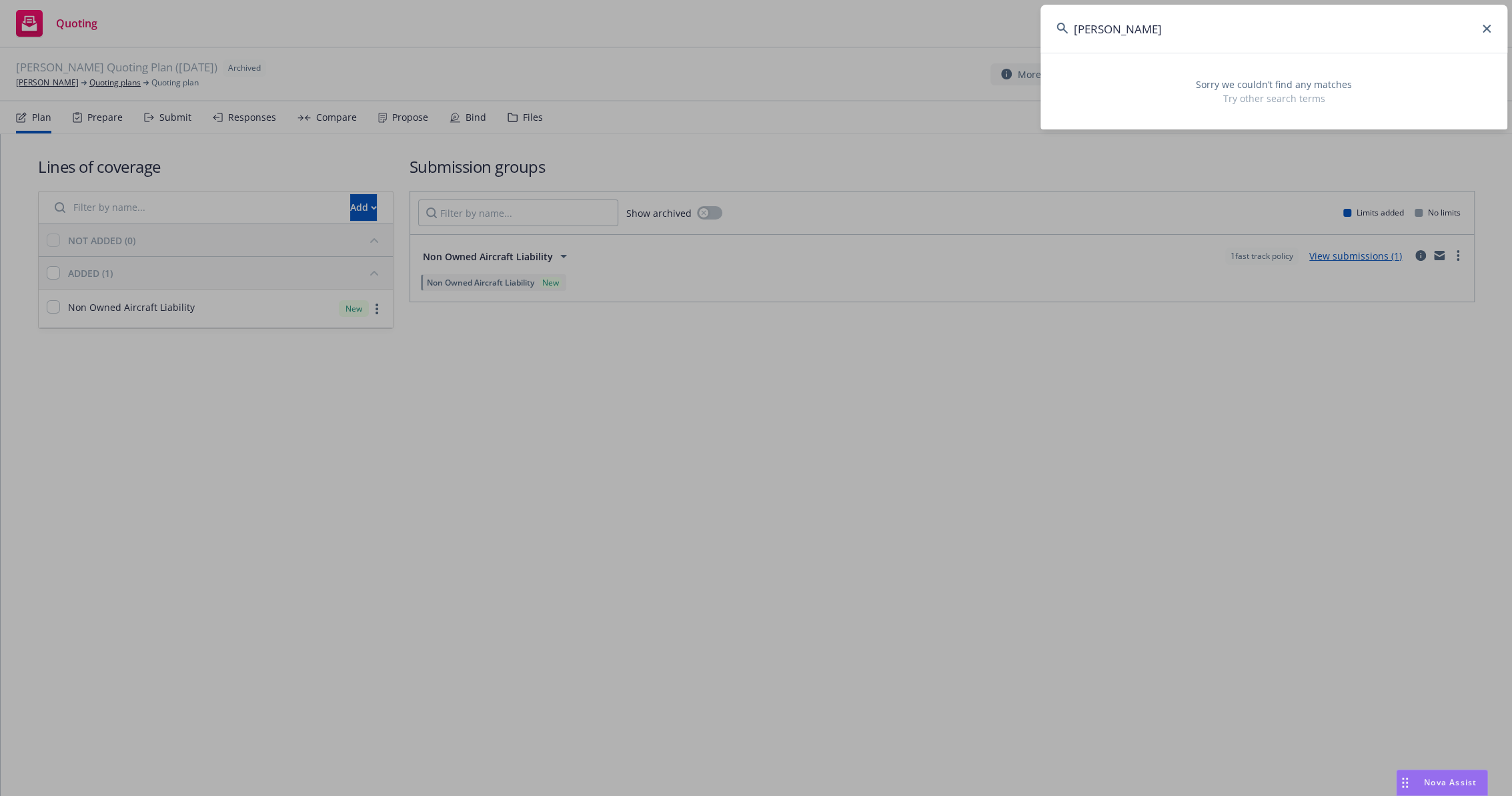
type input "Samuel Holloway"
click at [1486, 25] on icon at bounding box center [1486, 29] width 8 height 8
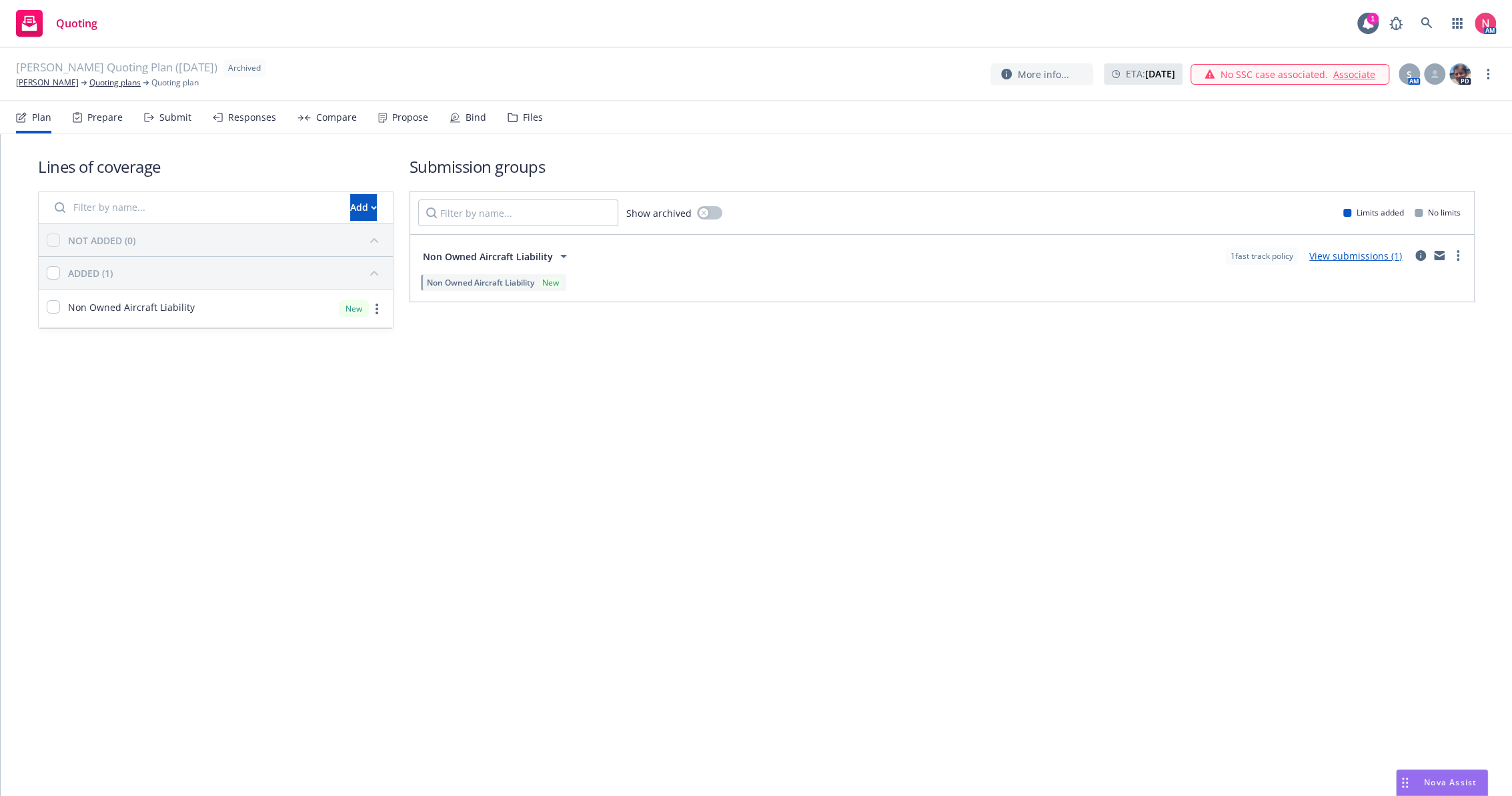
click at [74, 21] on span "Quoting" at bounding box center [77, 23] width 41 height 11
click at [32, 21] on rect at bounding box center [29, 23] width 26 height 26
click at [42, 82] on link "[PERSON_NAME]" at bounding box center [47, 82] width 63 height 12
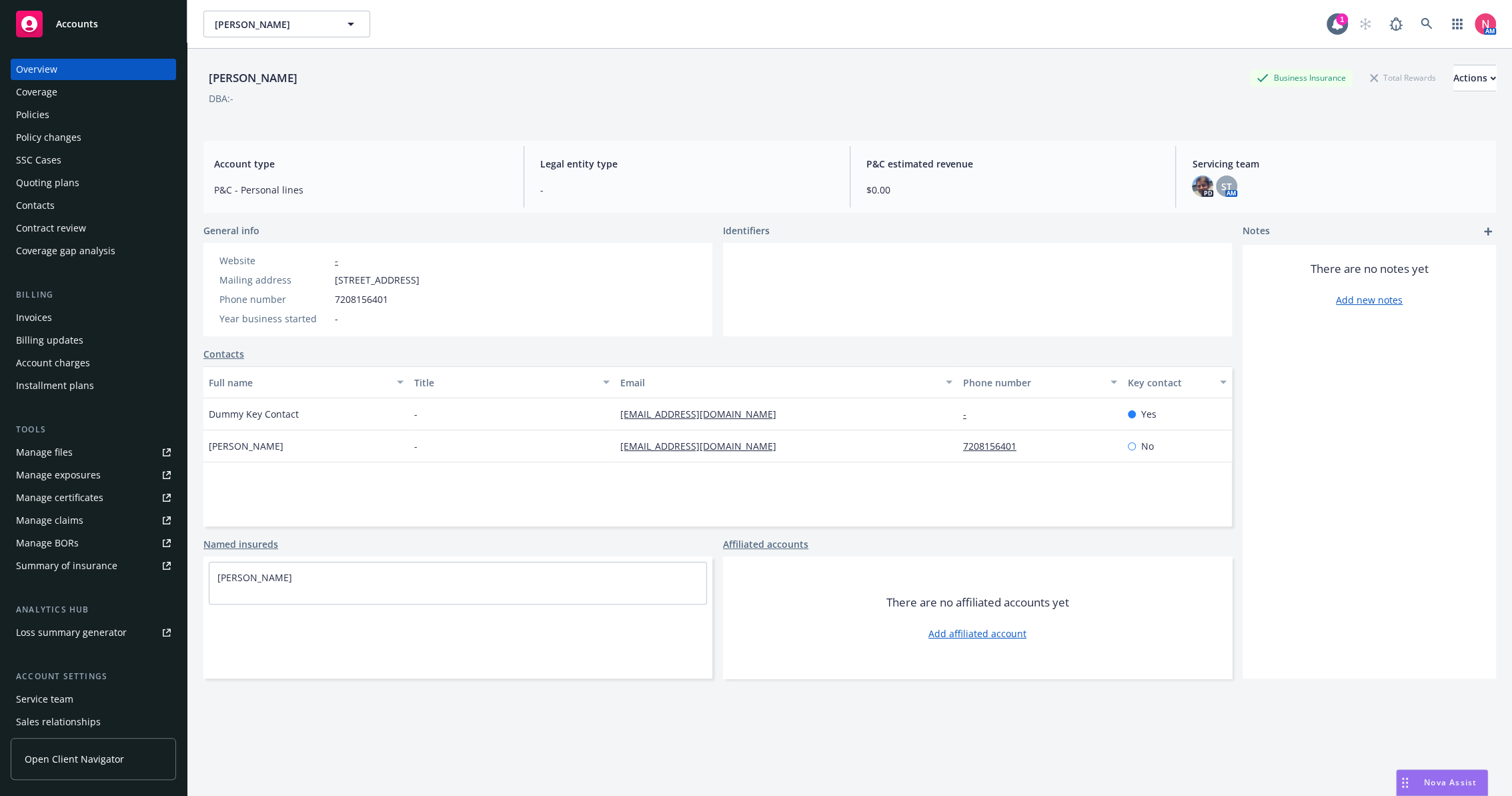
click at [63, 19] on span "Accounts" at bounding box center [77, 24] width 42 height 11
